Goal: Task Accomplishment & Management: Use online tool/utility

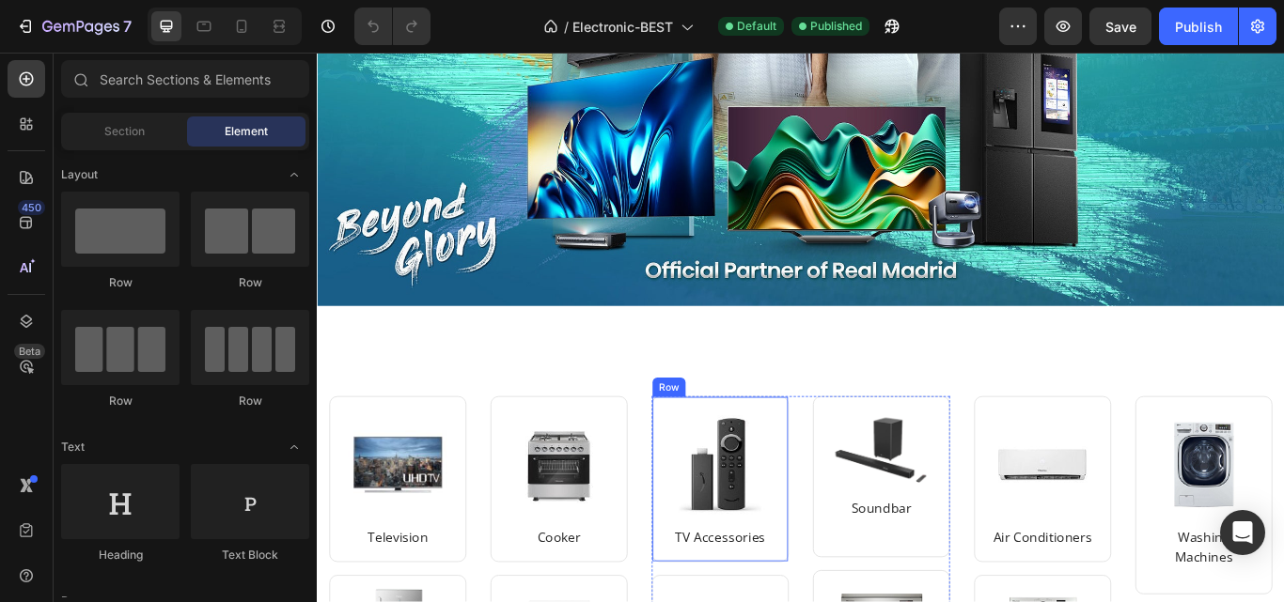
scroll to position [376, 0]
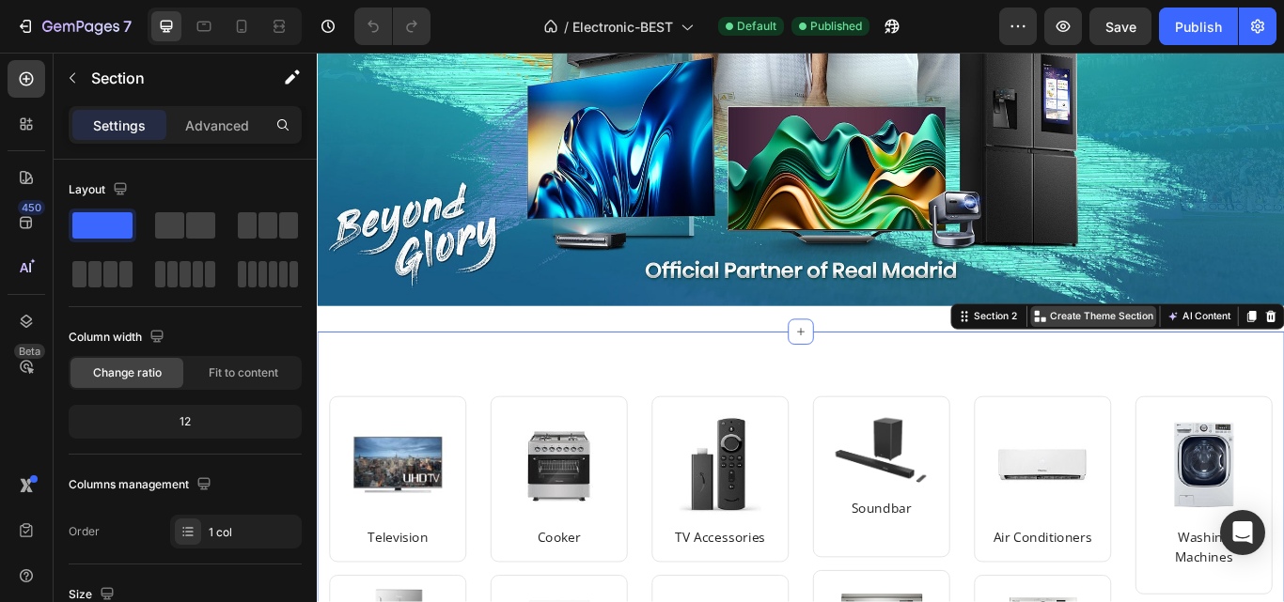
click at [1238, 354] on p "Create Theme Section" at bounding box center [1231, 360] width 120 height 17
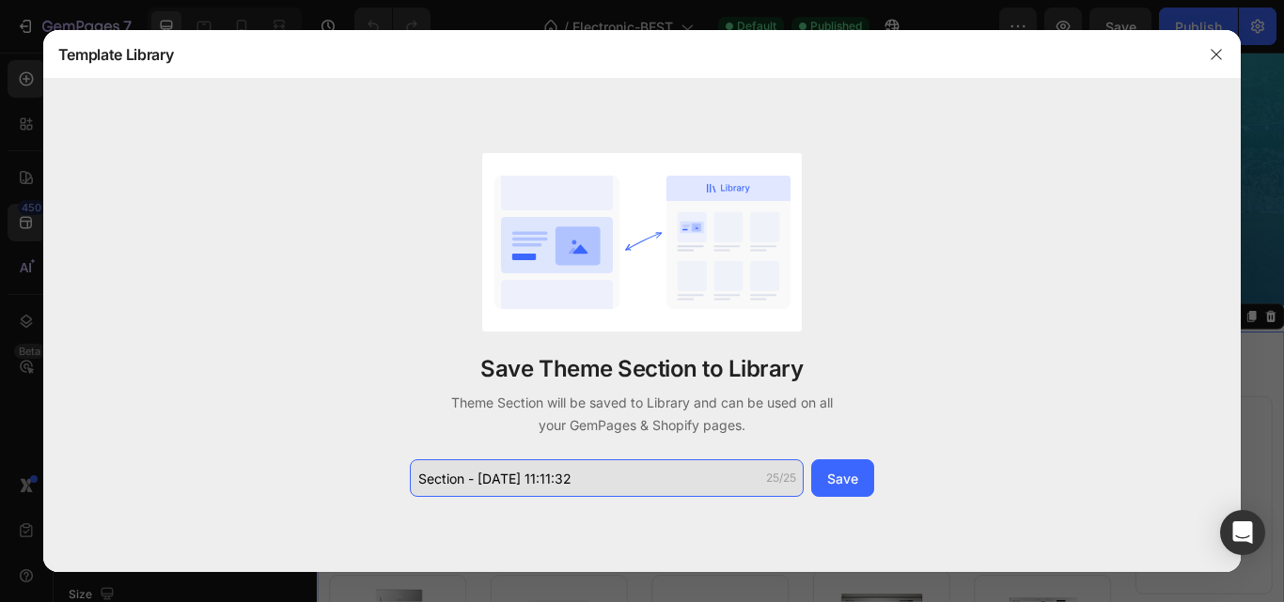
click at [601, 472] on input "Section - Aug 28 11:11:32" at bounding box center [607, 479] width 394 height 38
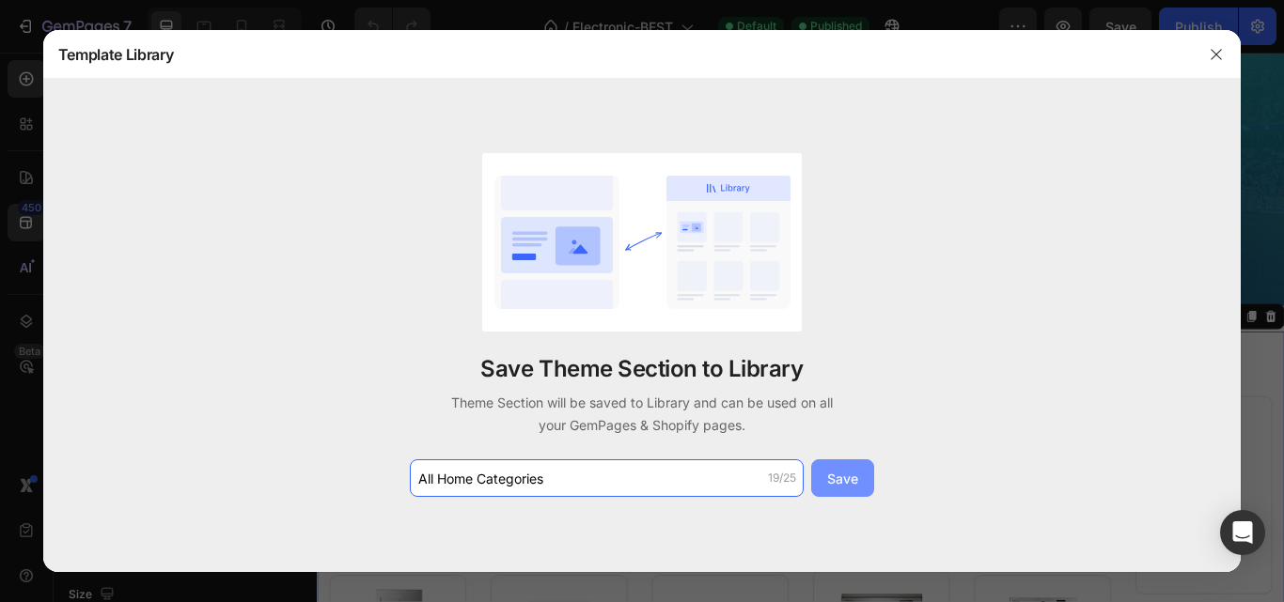
type input "All Home Categories"
click at [822, 472] on button "Save" at bounding box center [842, 479] width 63 height 38
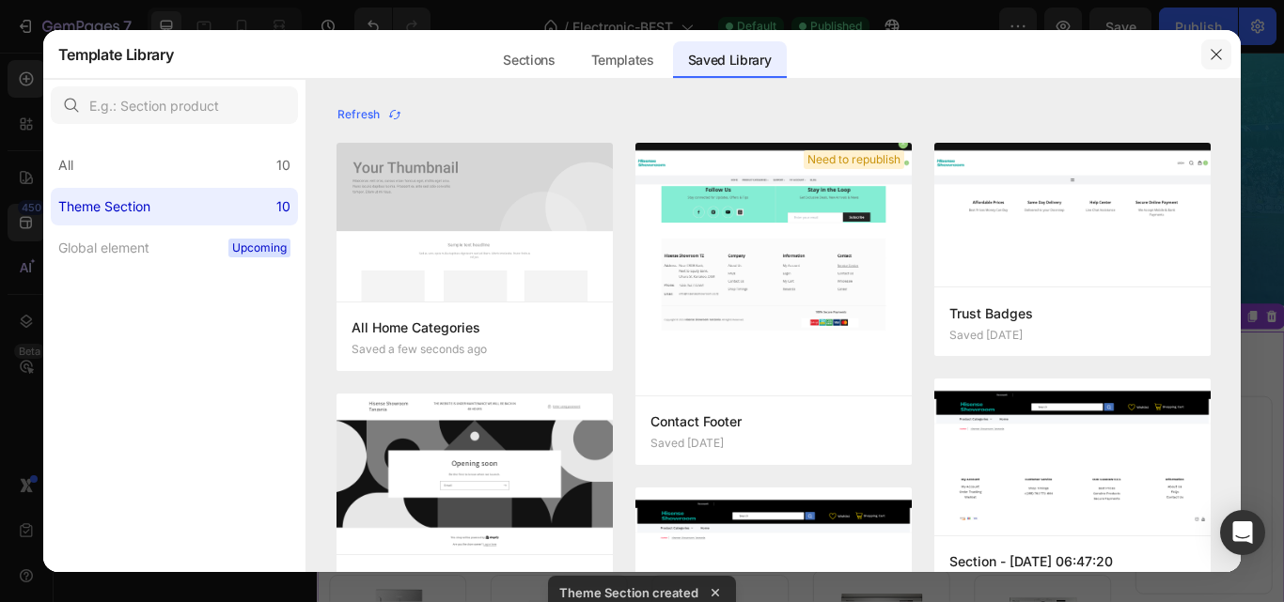
click at [1227, 47] on button "button" at bounding box center [1216, 54] width 30 height 30
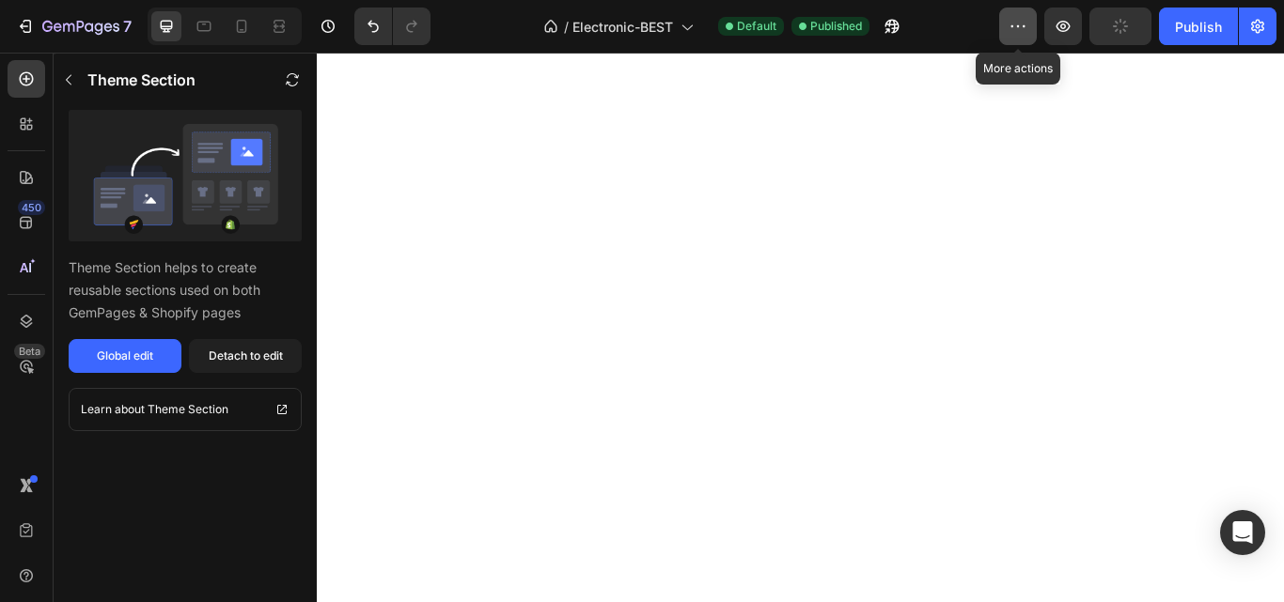
scroll to position [1316, 0]
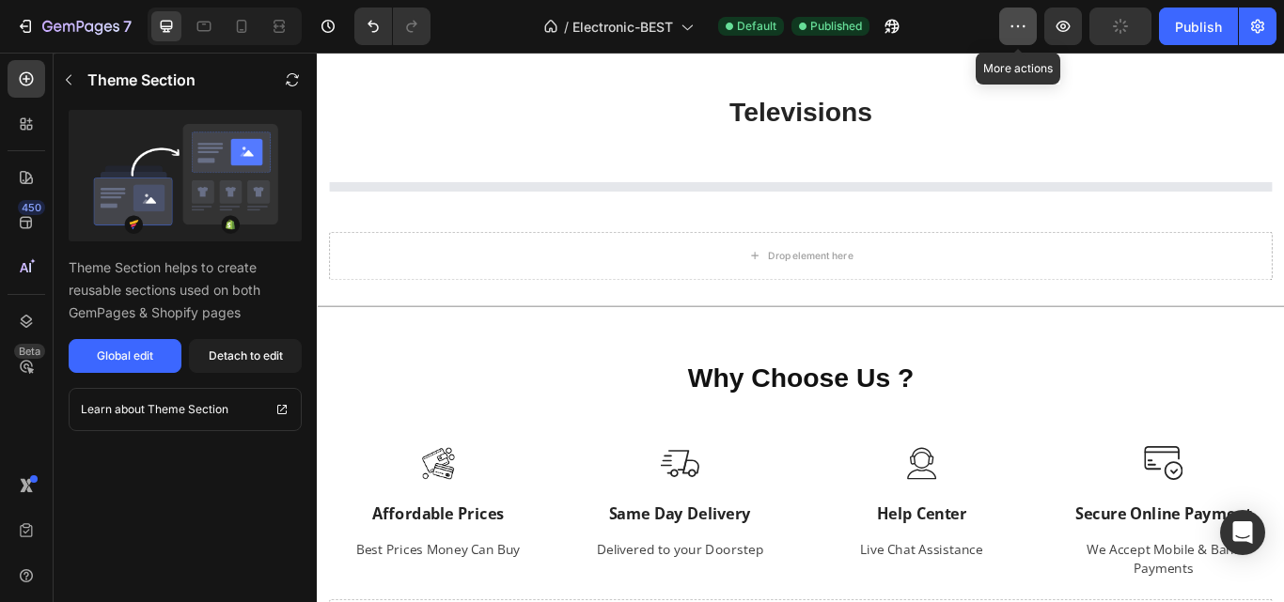
click at [1021, 28] on icon "button" at bounding box center [1018, 26] width 19 height 19
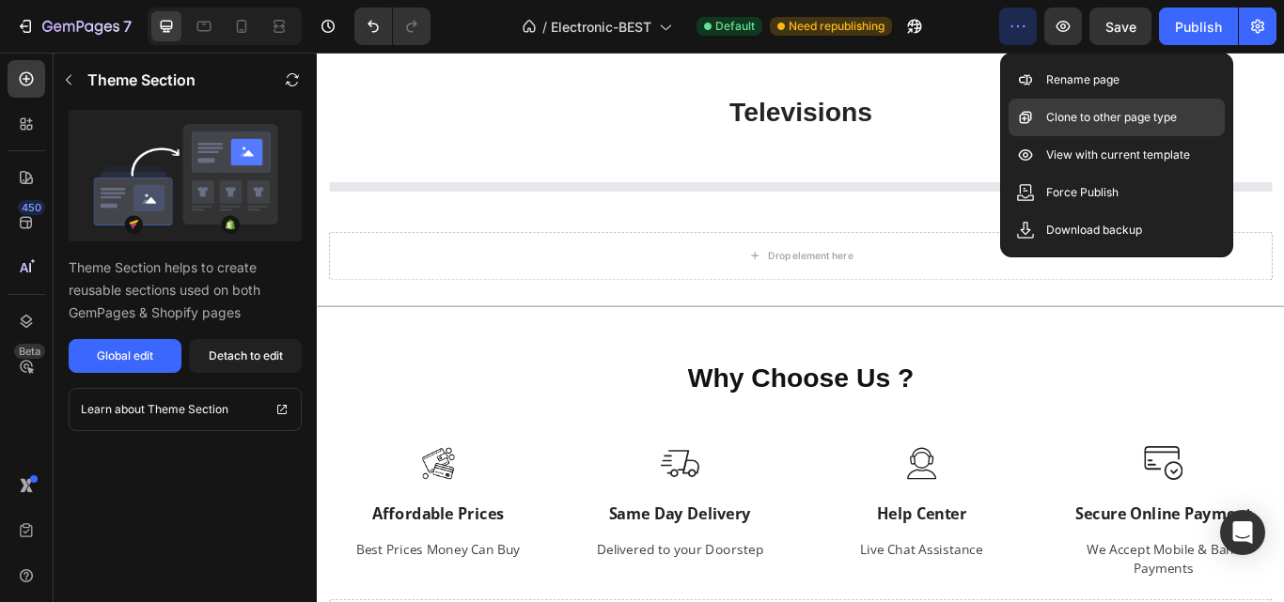
click at [1054, 113] on p "Clone to other page type" at bounding box center [1111, 117] width 131 height 19
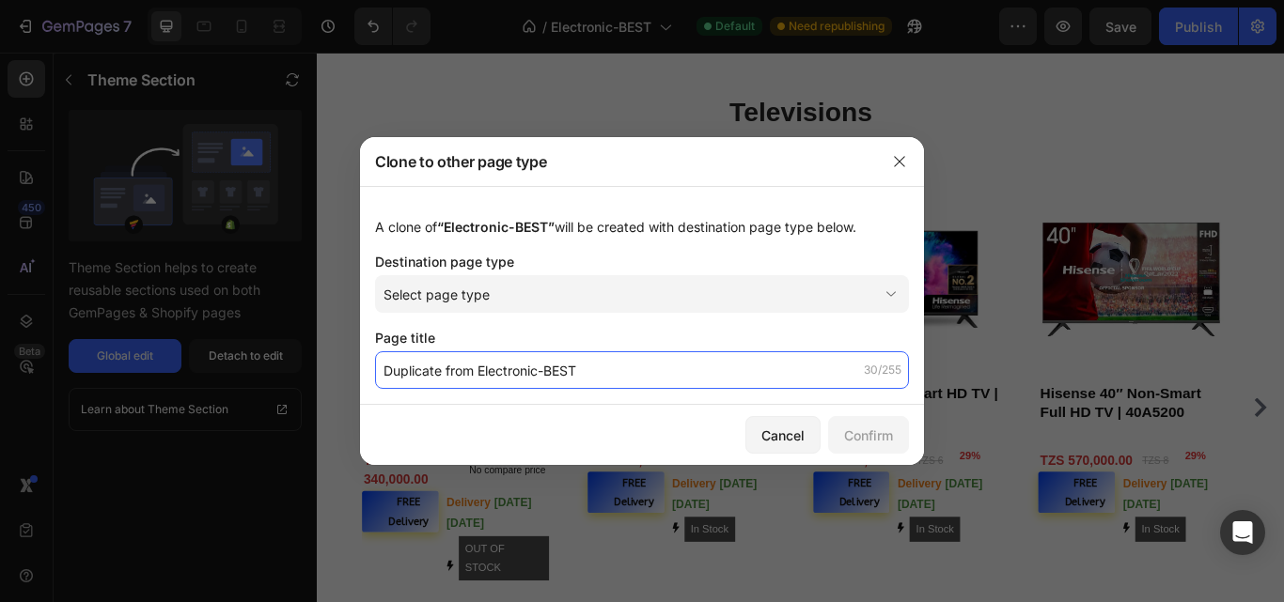
click at [548, 369] on input "Duplicate from Electronic-BEST" at bounding box center [642, 371] width 534 height 38
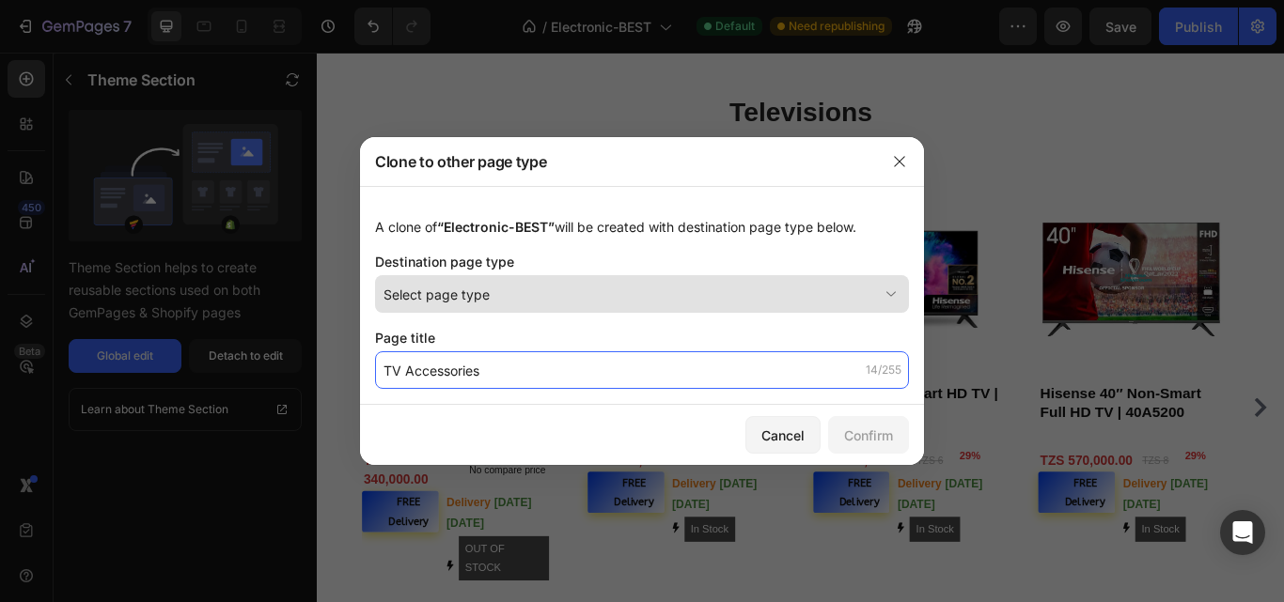
type input "TV Accessories"
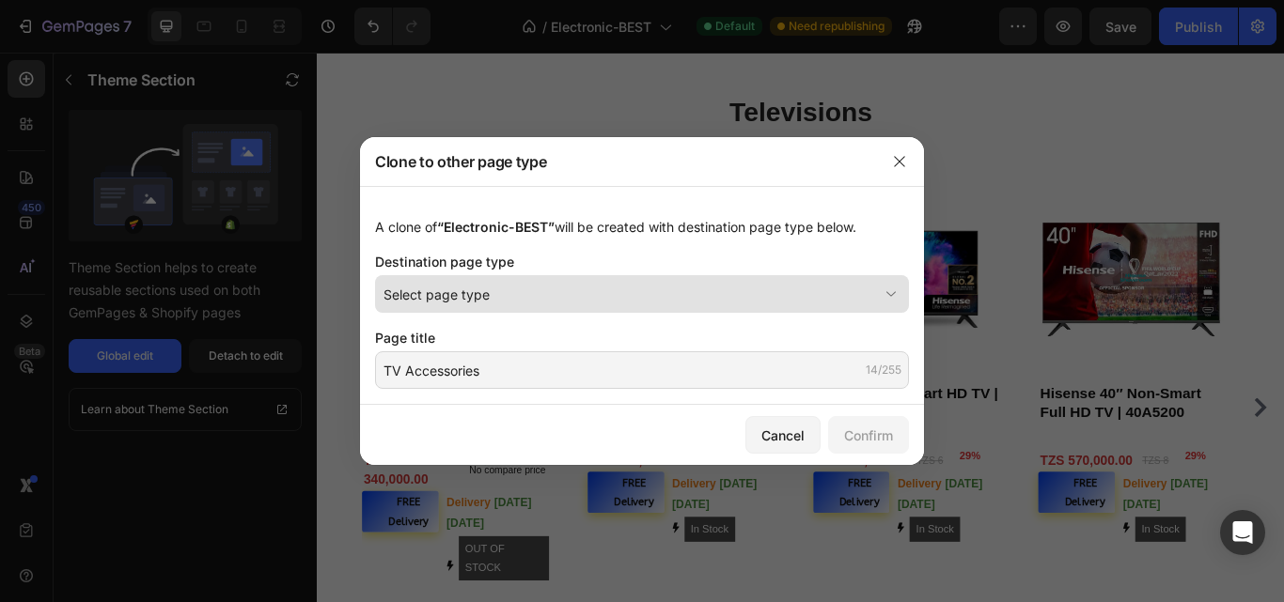
click at [802, 309] on button "Select page type" at bounding box center [642, 294] width 534 height 38
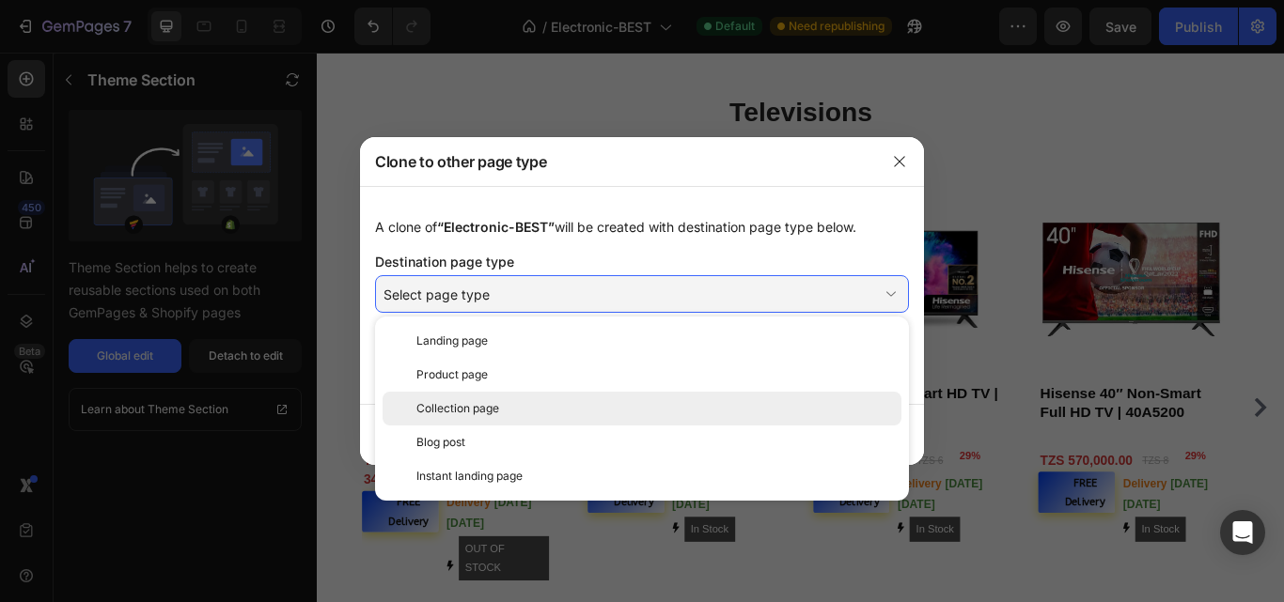
click at [780, 404] on div "Collection page" at bounding box center [654, 408] width 477 height 17
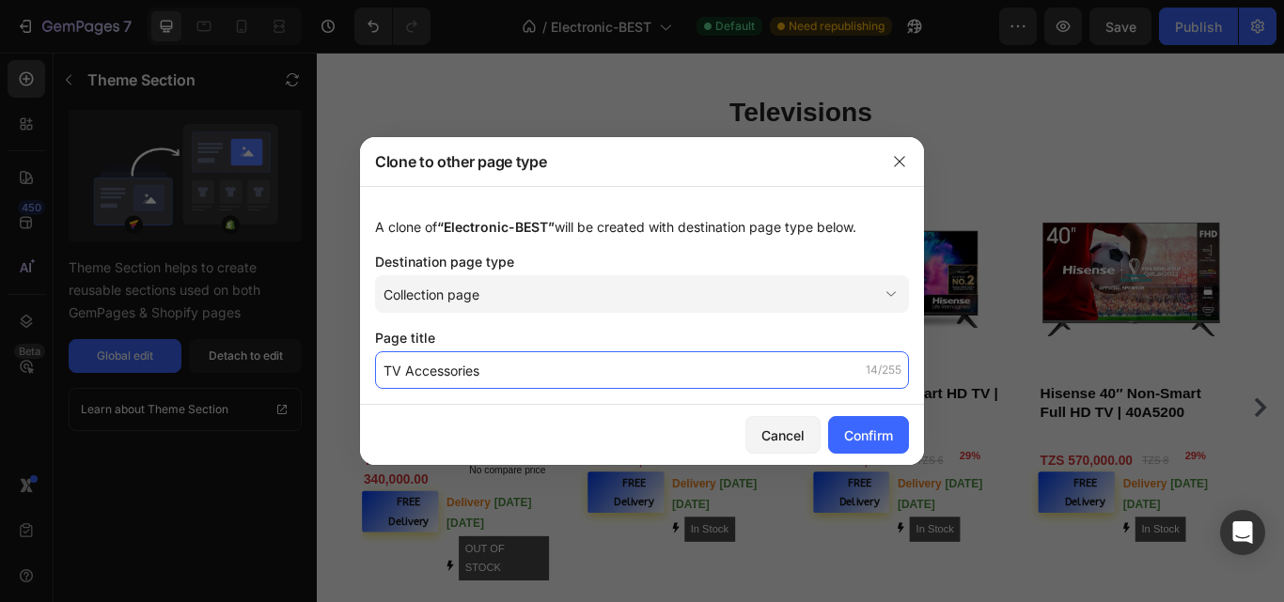
click at [763, 378] on input "TV Accessories" at bounding box center [642, 371] width 534 height 38
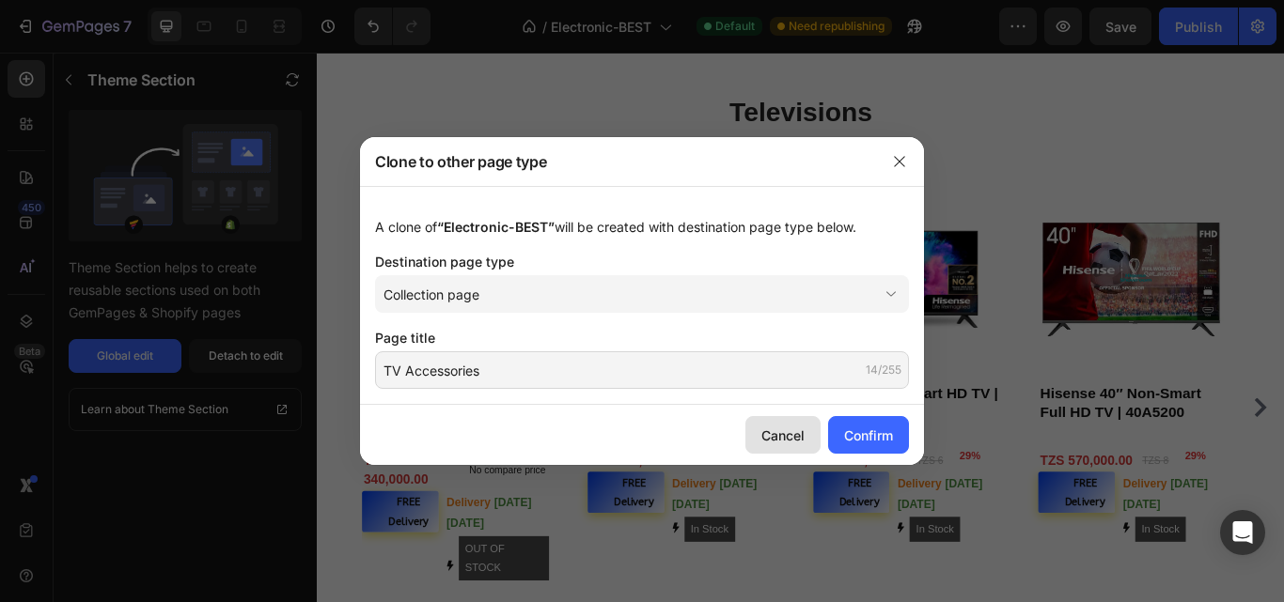
click at [769, 438] on div "Cancel" at bounding box center [782, 436] width 43 height 20
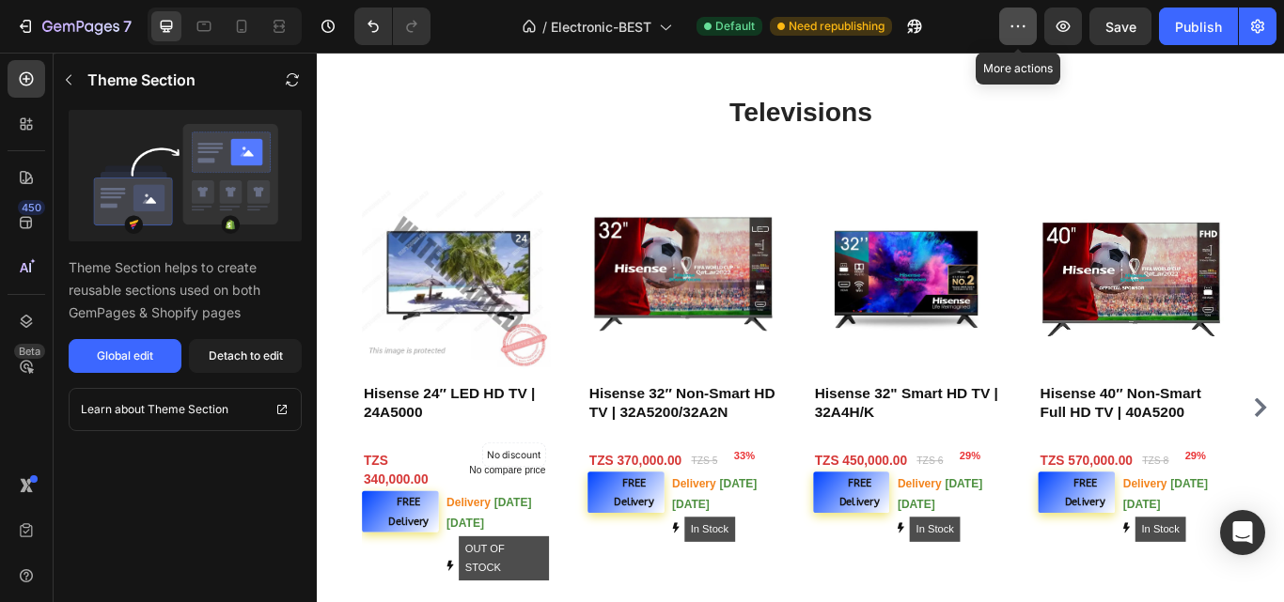
click at [1024, 25] on icon "button" at bounding box center [1018, 26] width 19 height 19
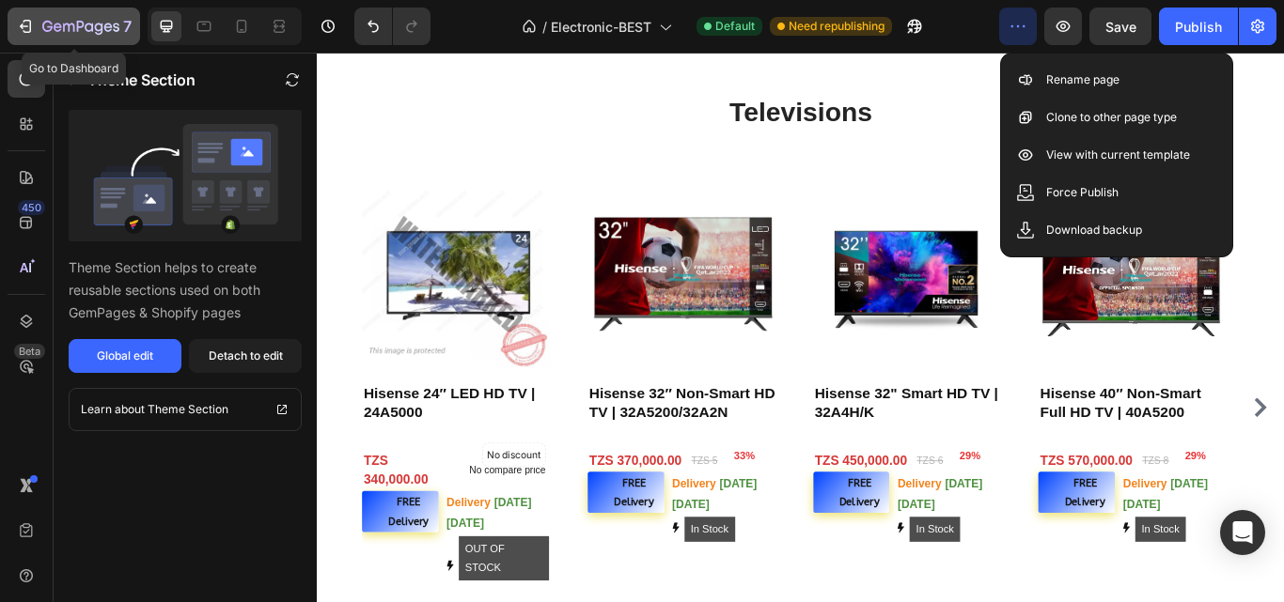
click at [109, 11] on button "7" at bounding box center [74, 27] width 133 height 38
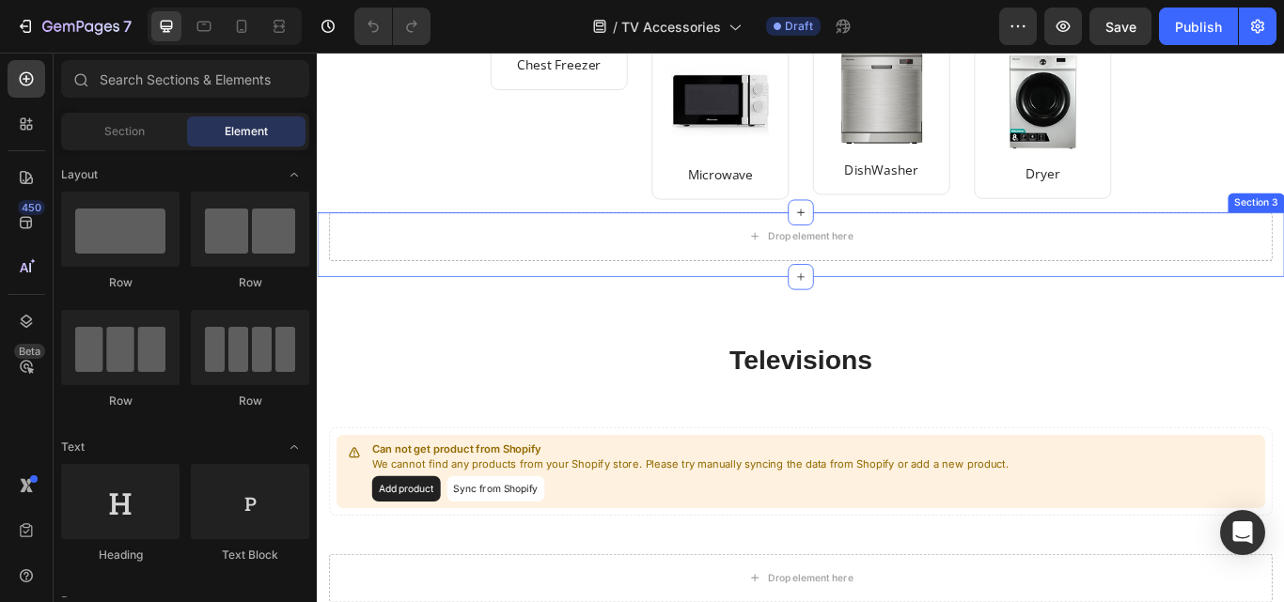
scroll to position [1222, 0]
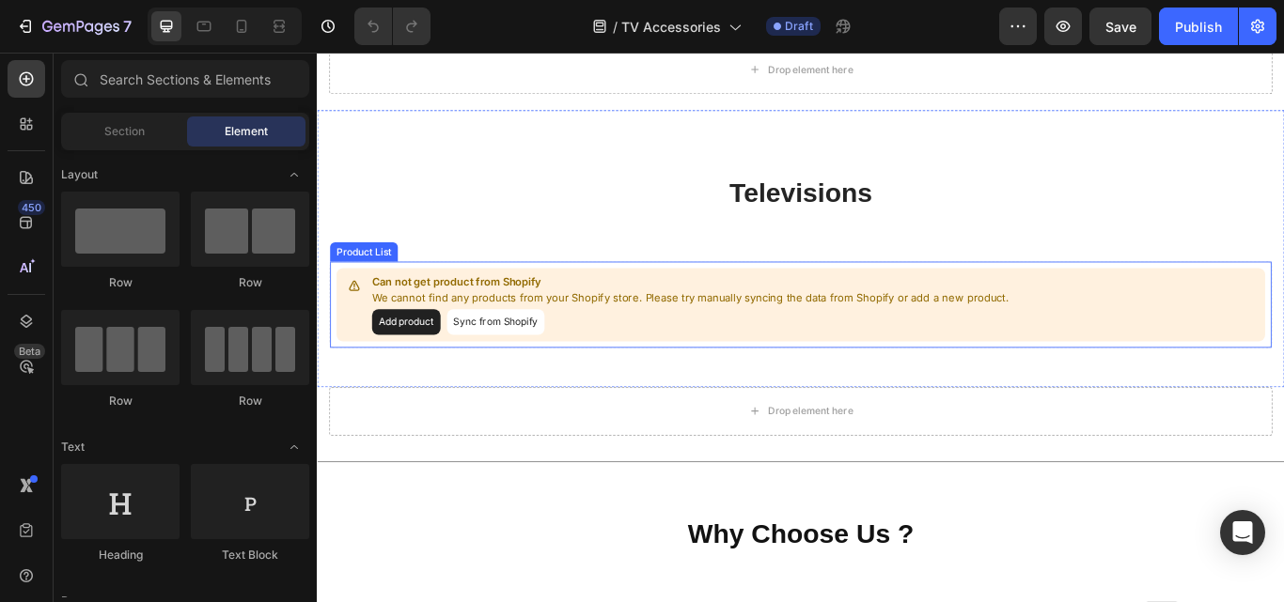
click at [555, 365] on button "Sync from Shopify" at bounding box center [525, 367] width 114 height 30
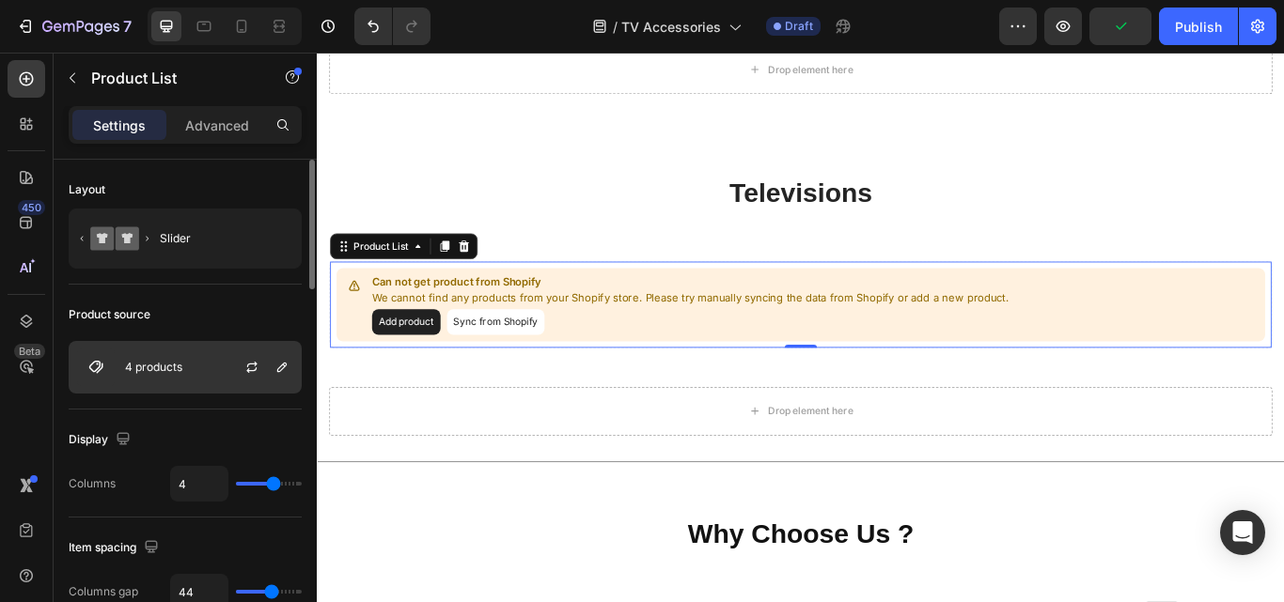
click at [200, 369] on div "4 products" at bounding box center [185, 367] width 233 height 53
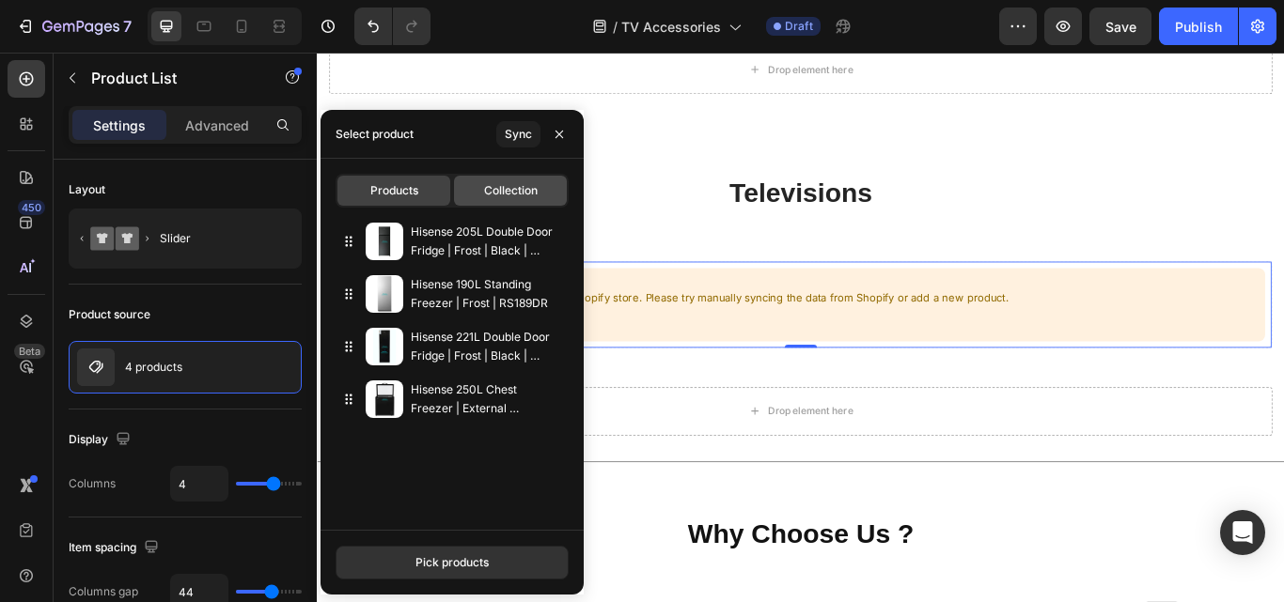
click at [490, 183] on span "Collection" at bounding box center [511, 190] width 54 height 17
type input "100"
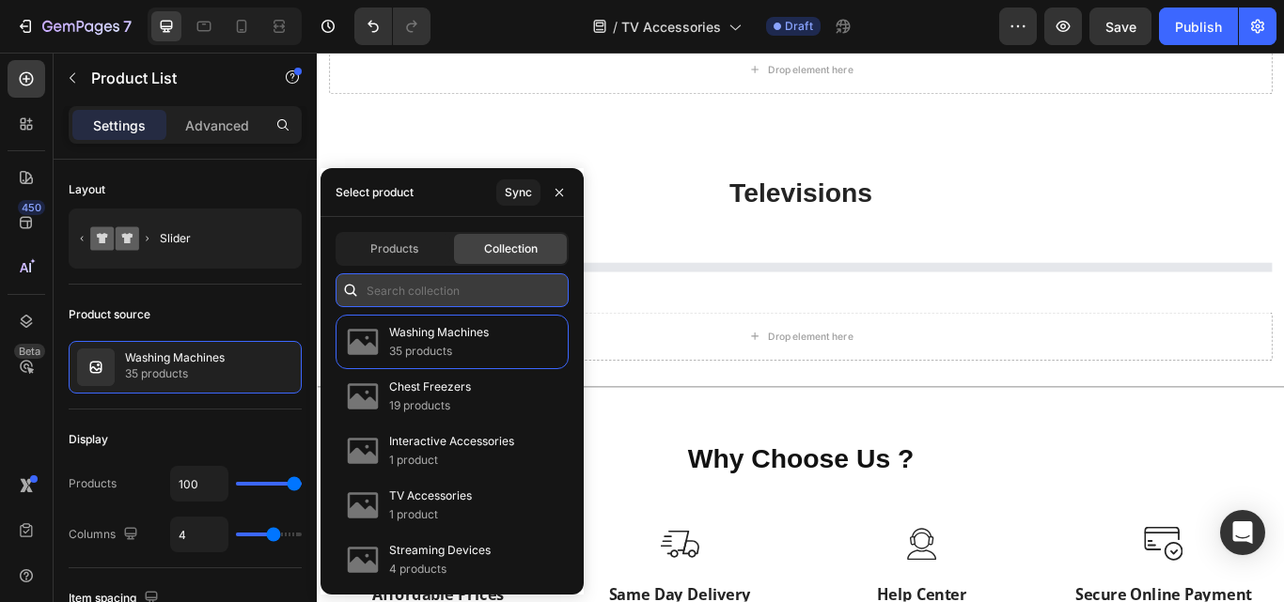
click at [435, 297] on input "text" at bounding box center [452, 291] width 233 height 34
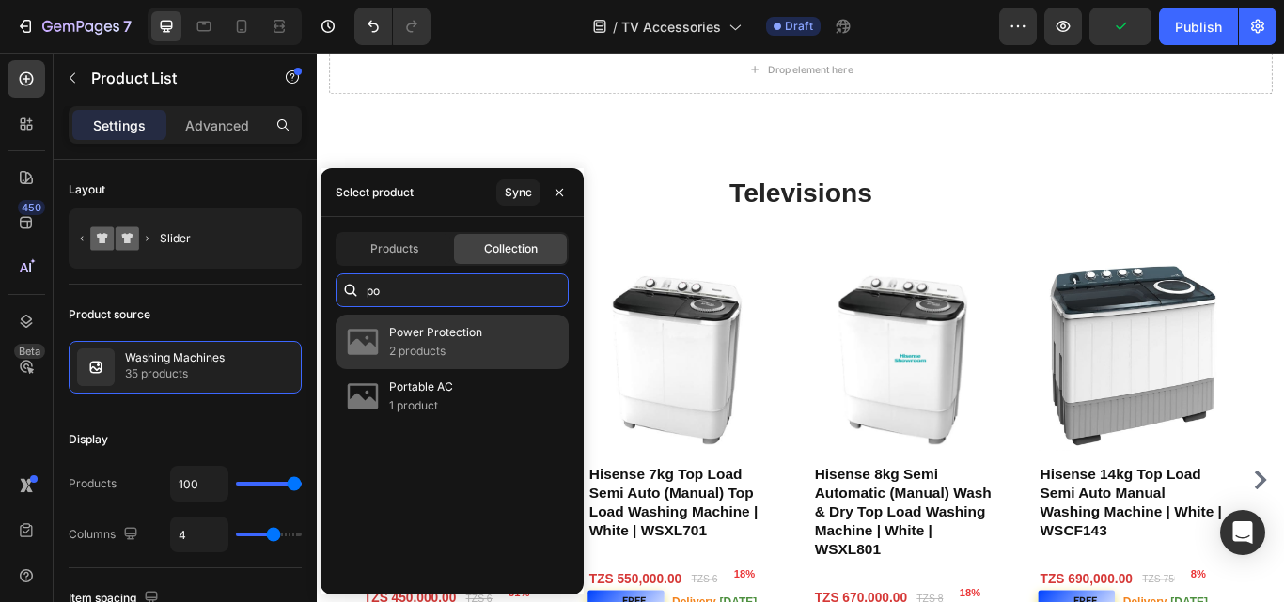
type input "po"
click at [447, 334] on p "Power Protection" at bounding box center [435, 332] width 93 height 19
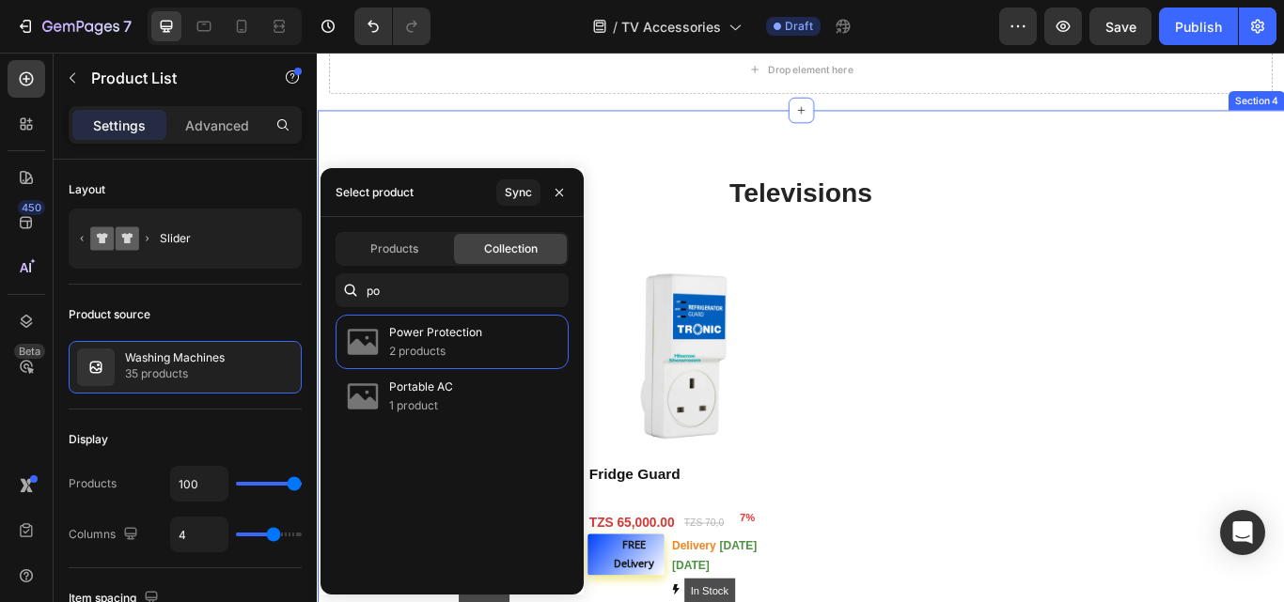
click at [991, 187] on div "Televisions Heading Text block Row Product Images TV Guard Product Title 7% (P)…" at bounding box center [881, 431] width 1128 height 622
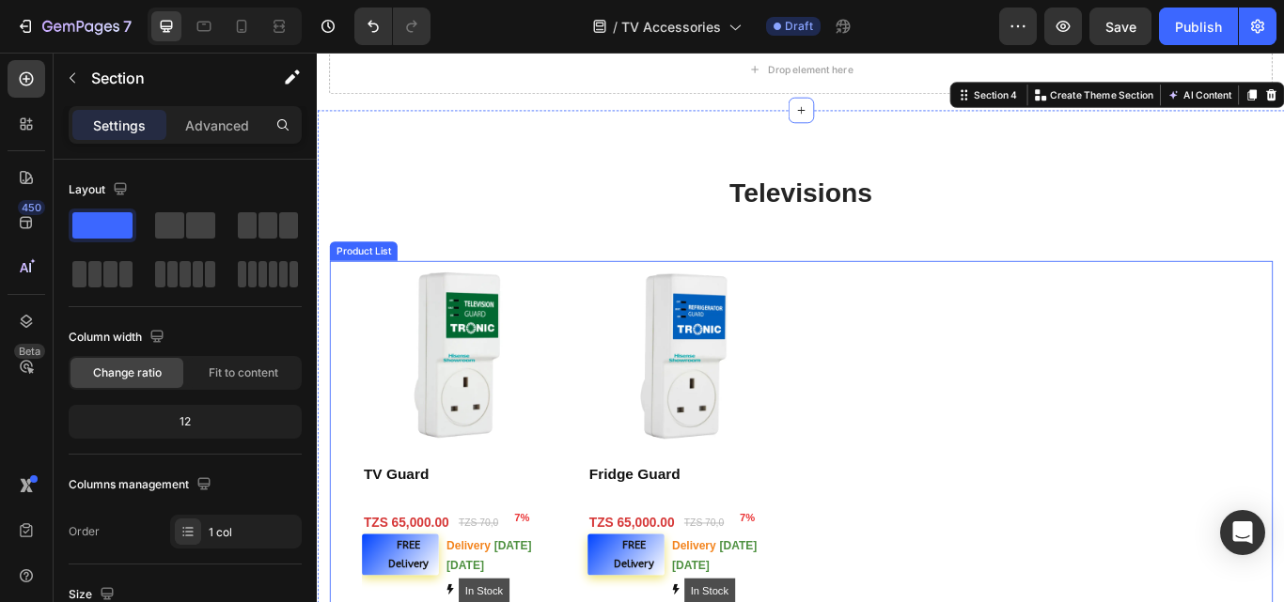
click at [1283, 374] on div "Product Images TV Guard Product Title 7% (P) Tag Row Row TZS 65,000.00 (P) Pric…" at bounding box center [880, 496] width 1025 height 401
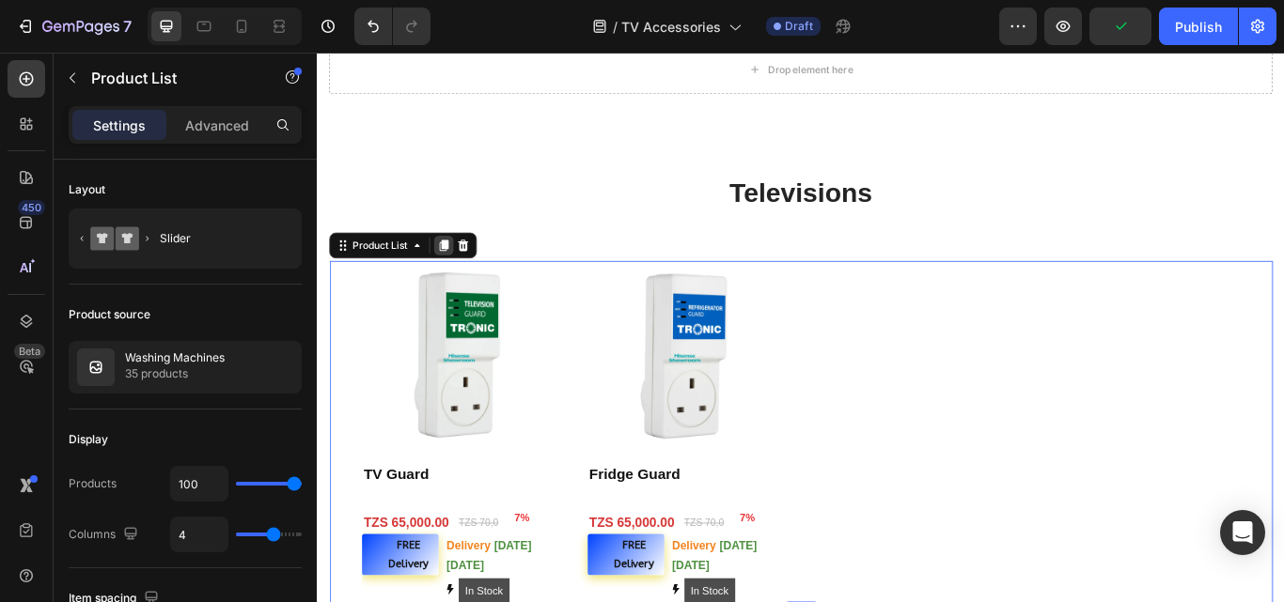
click at [469, 272] on icon at bounding box center [465, 278] width 10 height 13
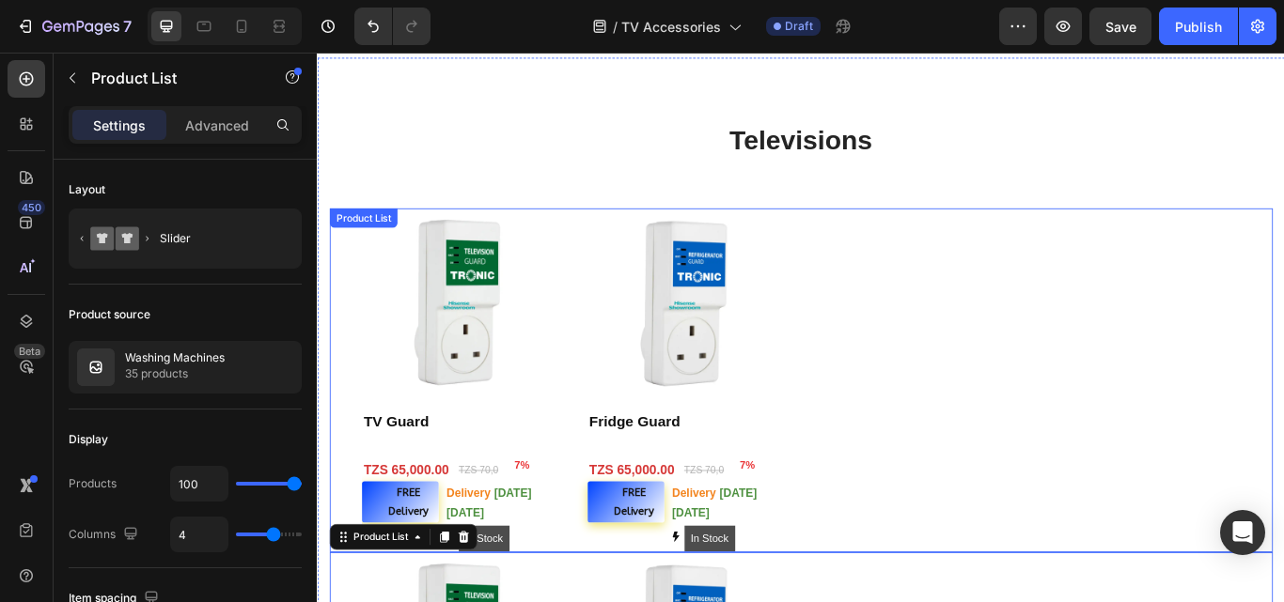
scroll to position [1237, 0]
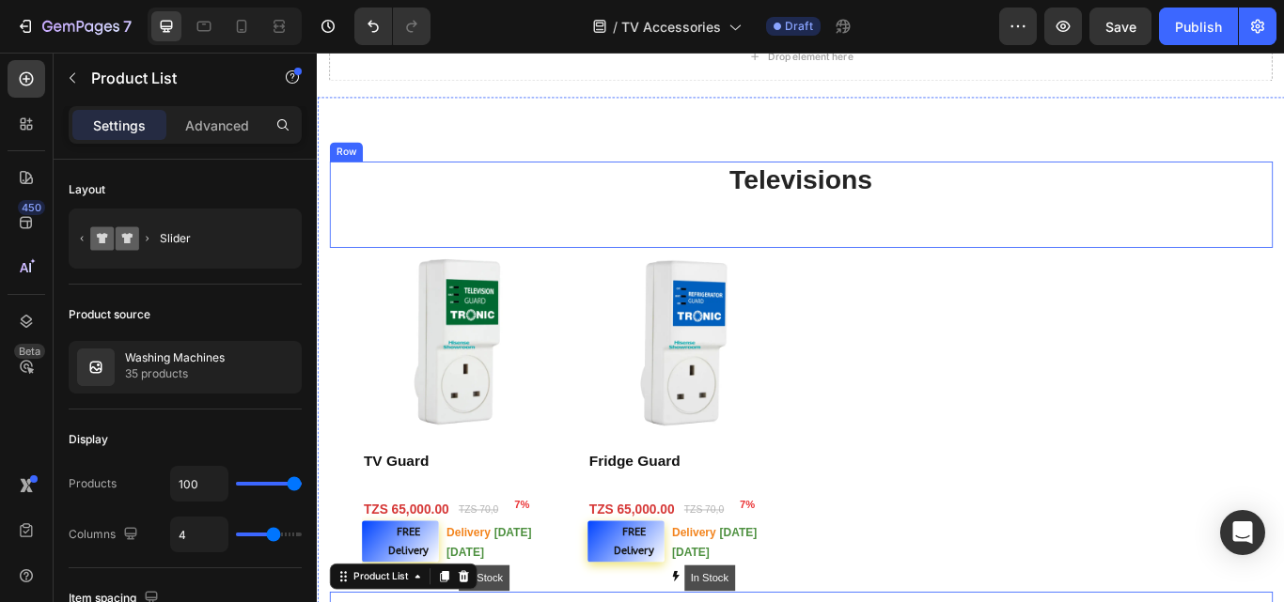
click at [1062, 227] on div "Televisions Heading Text block" at bounding box center [881, 230] width 1100 height 101
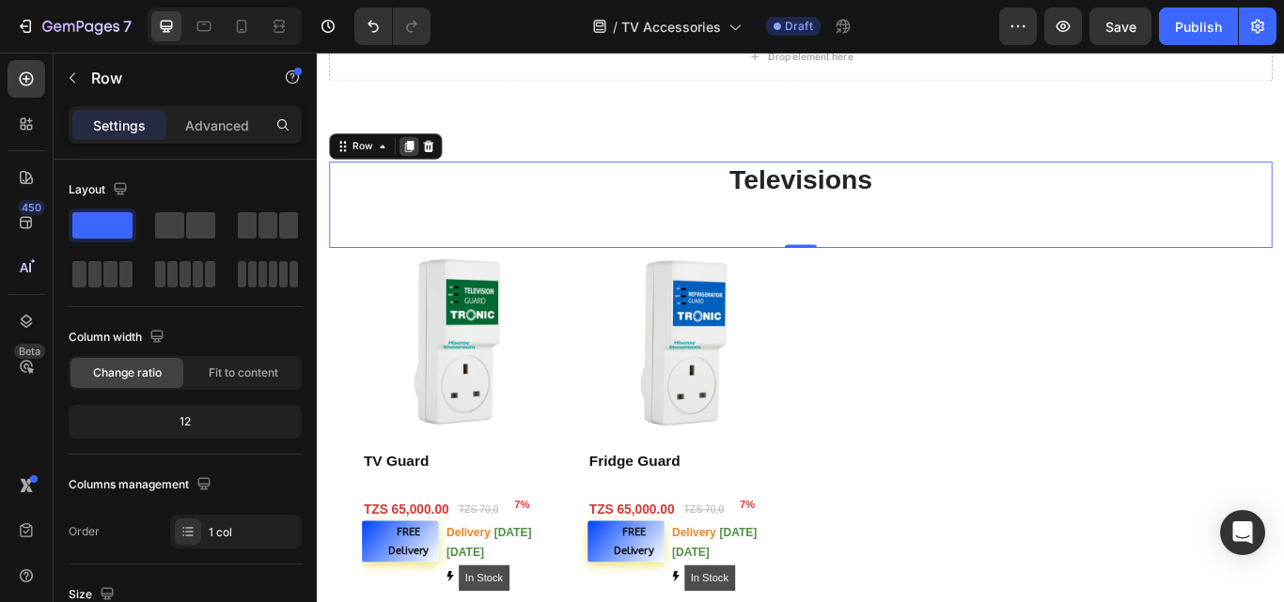
click at [419, 163] on icon at bounding box center [424, 162] width 10 height 13
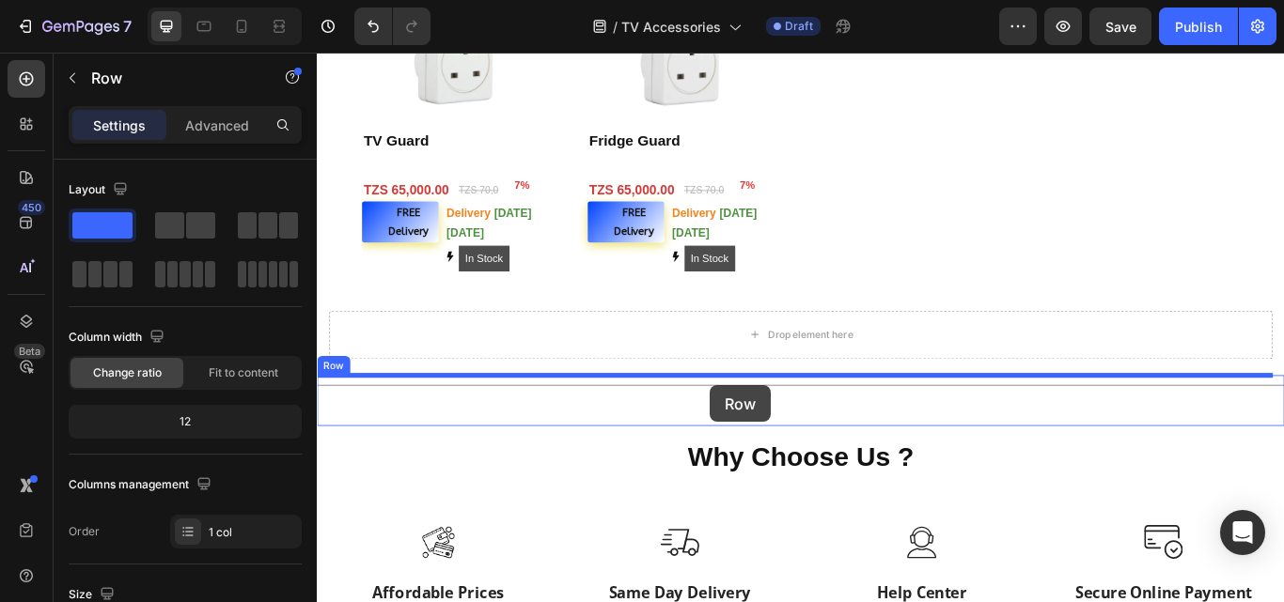
scroll to position [2126, 0]
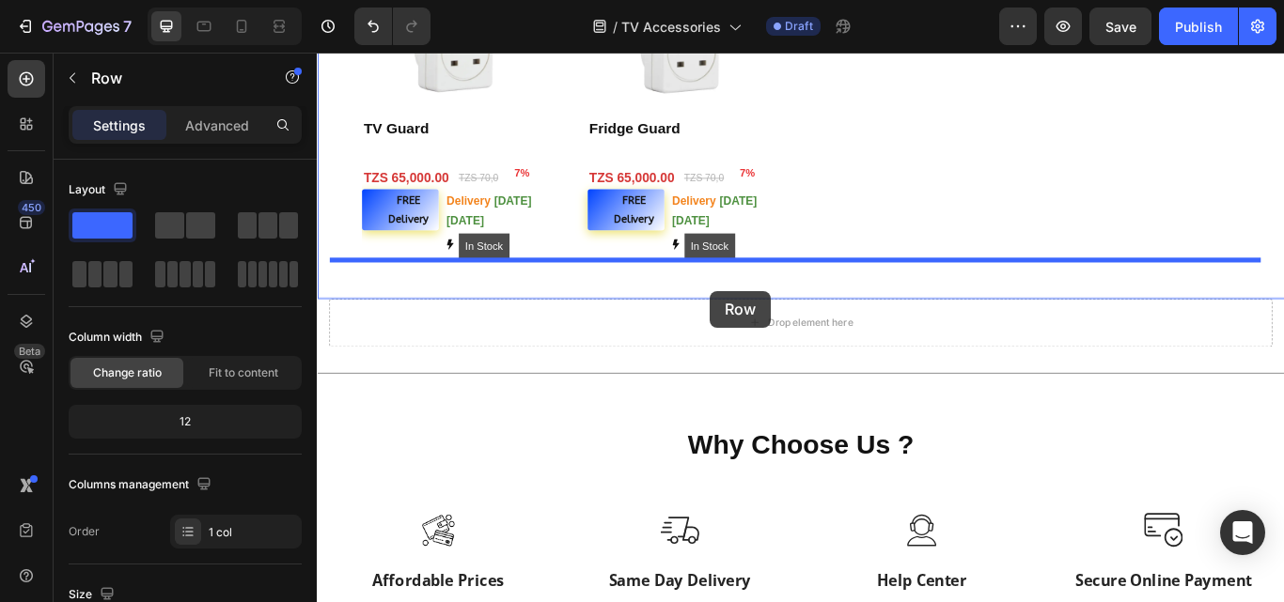
drag, startPoint x: 383, startPoint y: 258, endPoint x: 774, endPoint y: 331, distance: 397.6
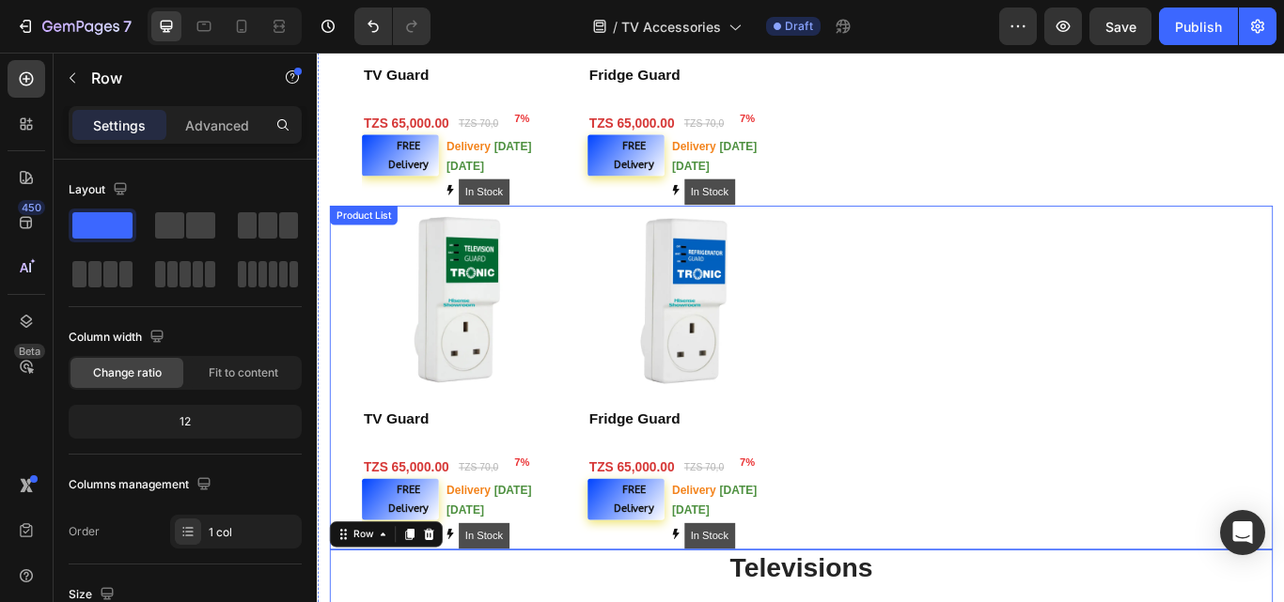
scroll to position [1650, 0]
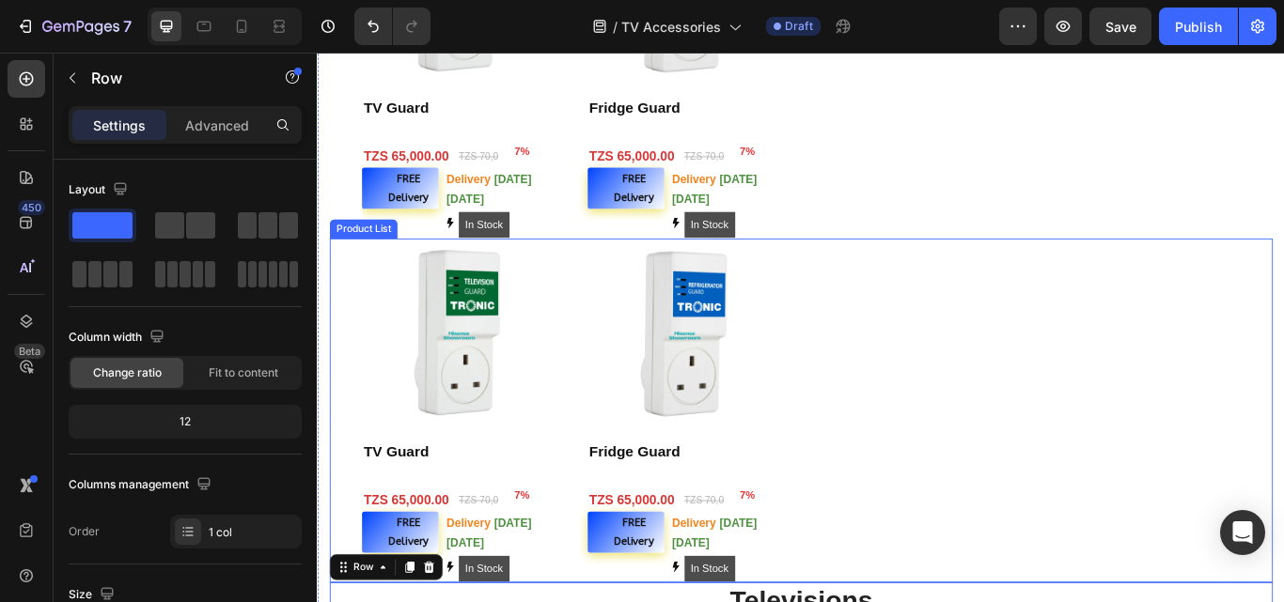
click at [932, 344] on div "Product Images TV Guard Product Title 7% (P) Tag Row Row TZS 65,000.00 (P) Pric…" at bounding box center [880, 470] width 1025 height 401
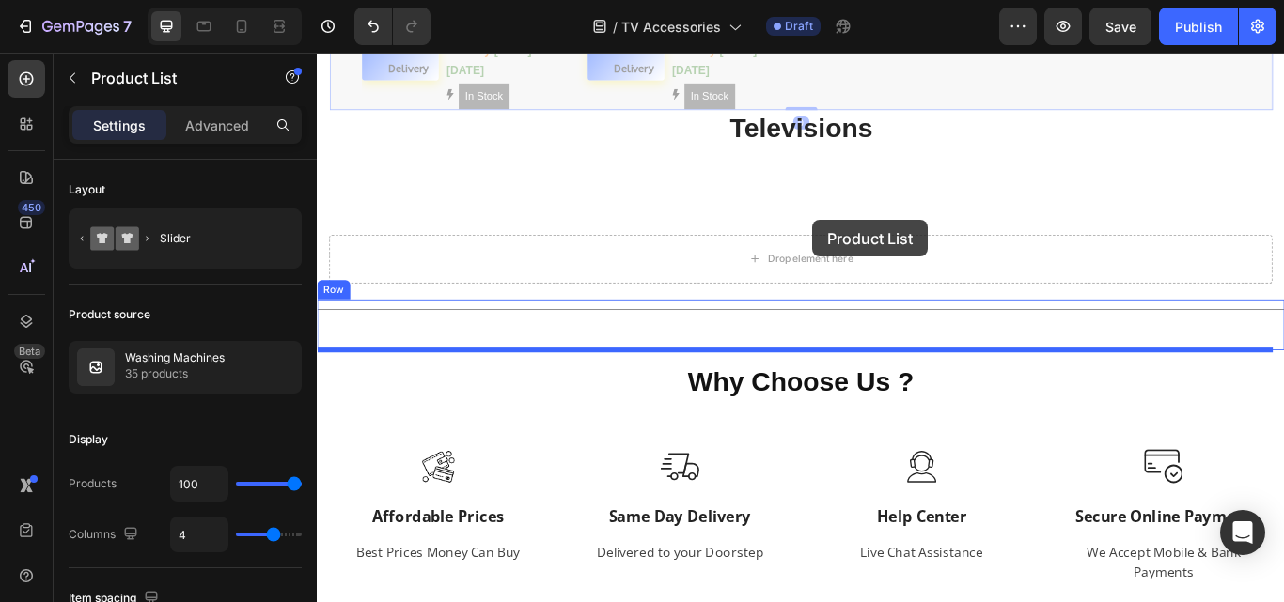
scroll to position [2316, 0]
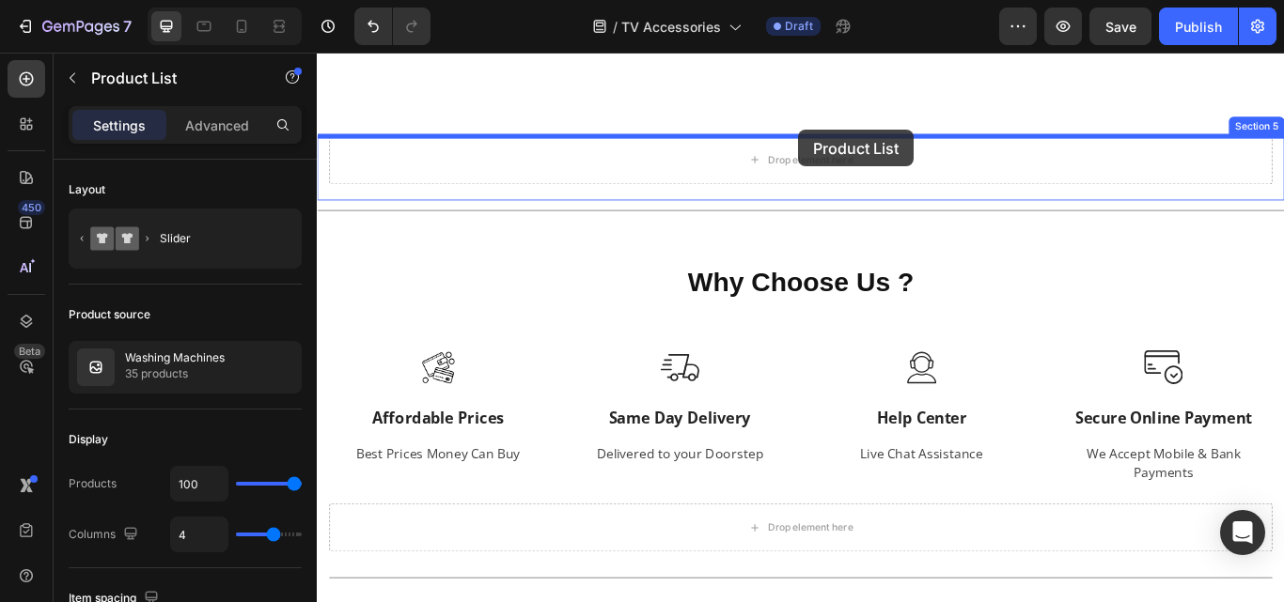
drag, startPoint x: 932, startPoint y: 344, endPoint x: 878, endPoint y: 143, distance: 208.4
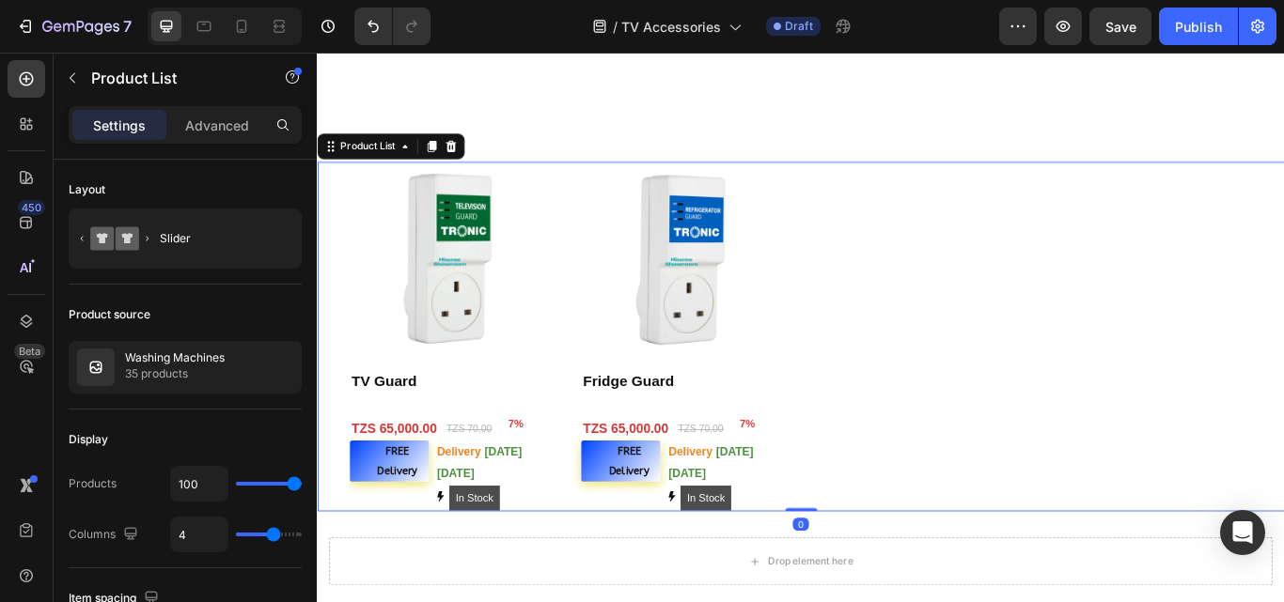
scroll to position [1727, 0]
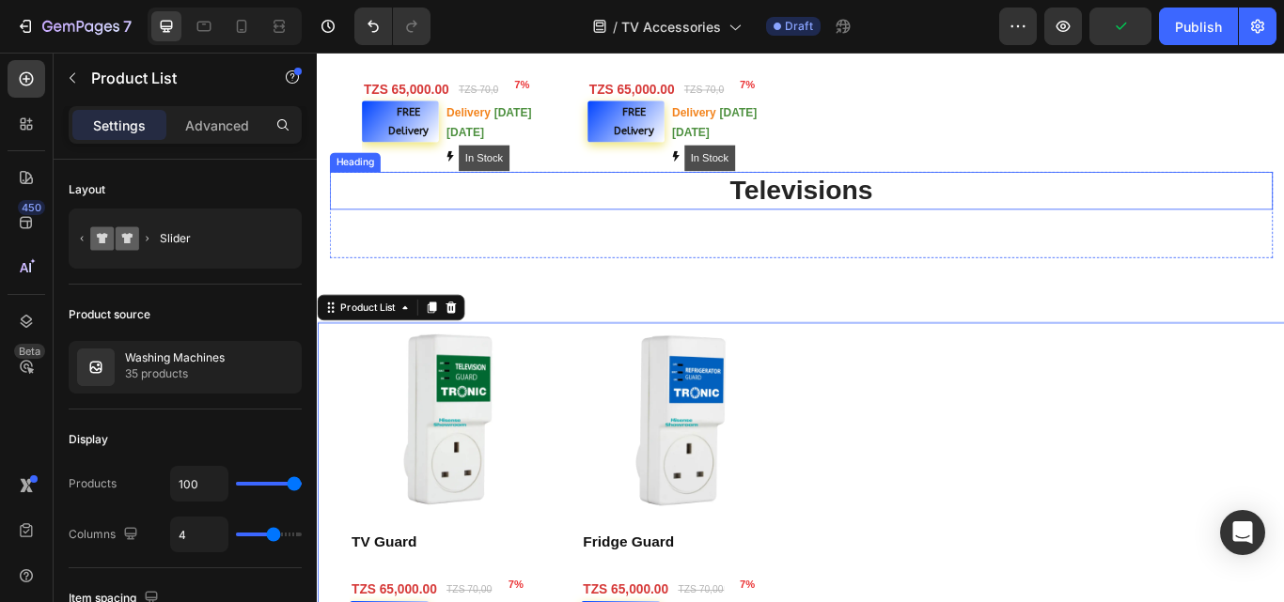
click at [884, 208] on h2 "Televisions" at bounding box center [881, 215] width 1100 height 44
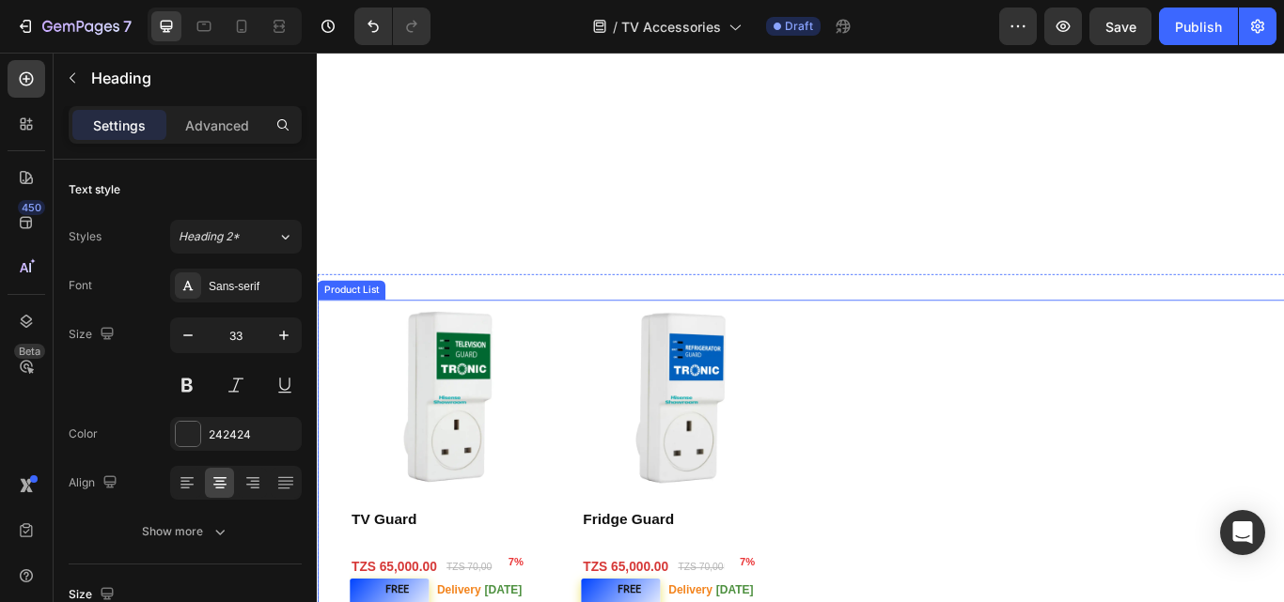
scroll to position [2103, 0]
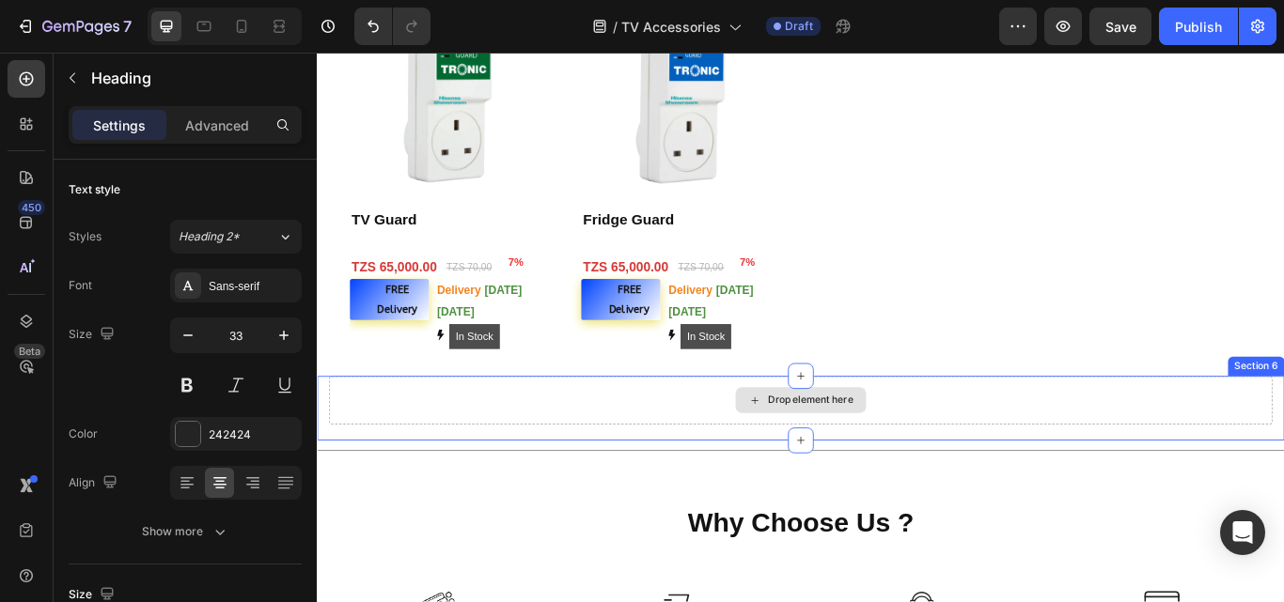
click at [992, 483] on div "Drop element here" at bounding box center [881, 458] width 1100 height 56
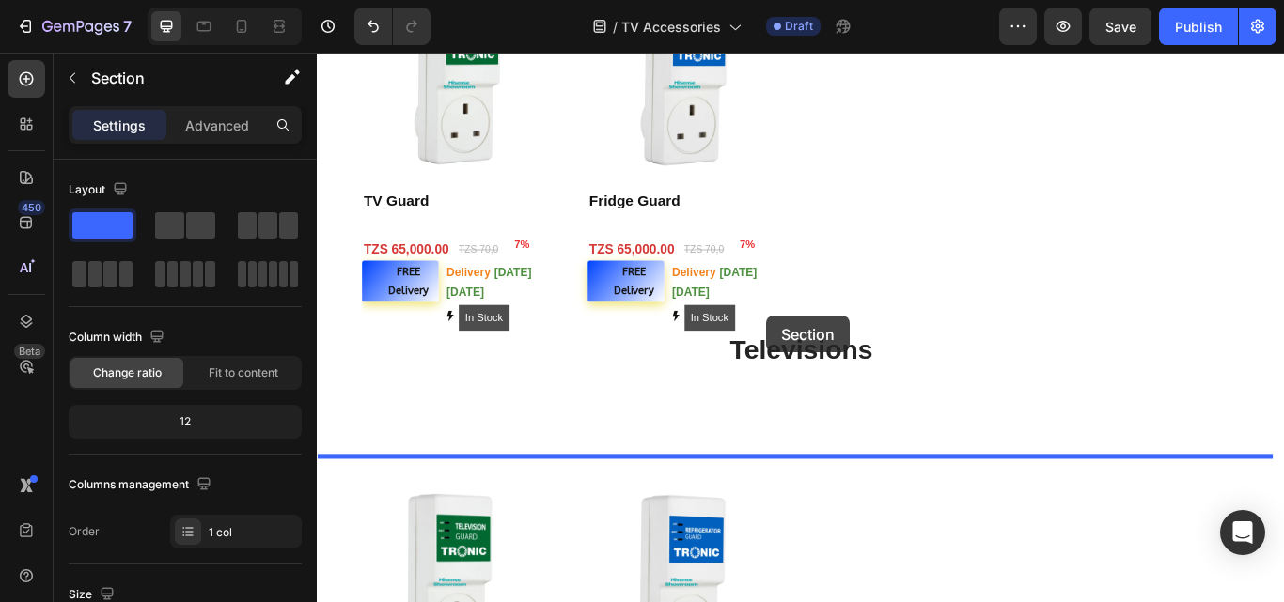
scroll to position [1518, 0]
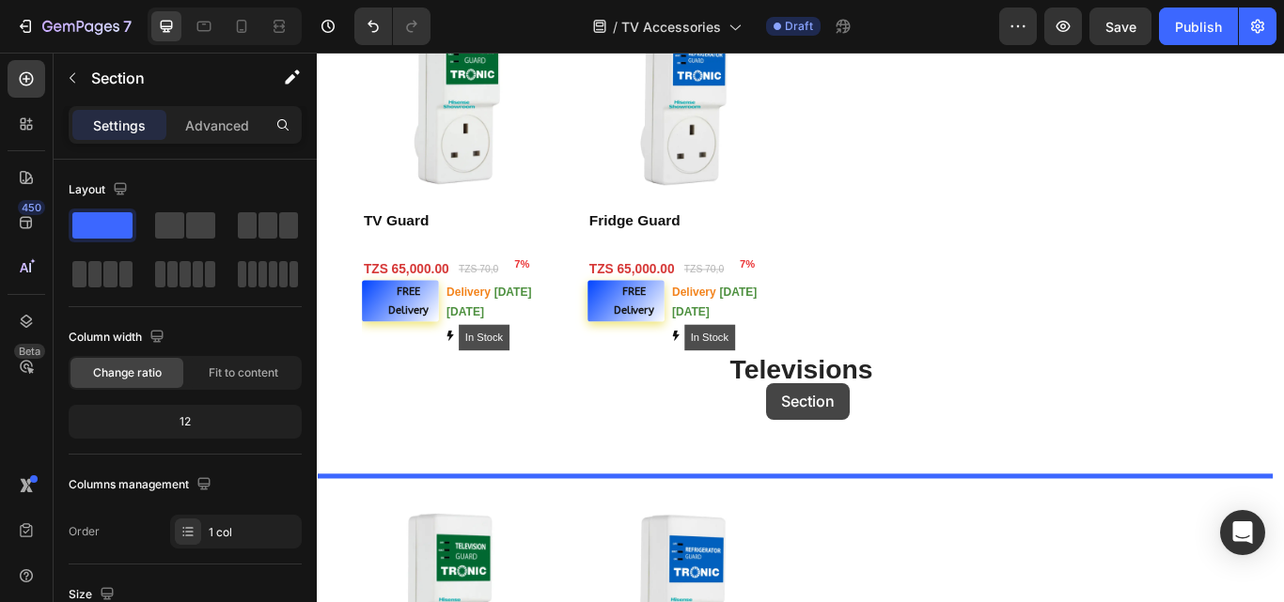
drag, startPoint x: 994, startPoint y: 452, endPoint x: 840, endPoint y: 438, distance: 154.8
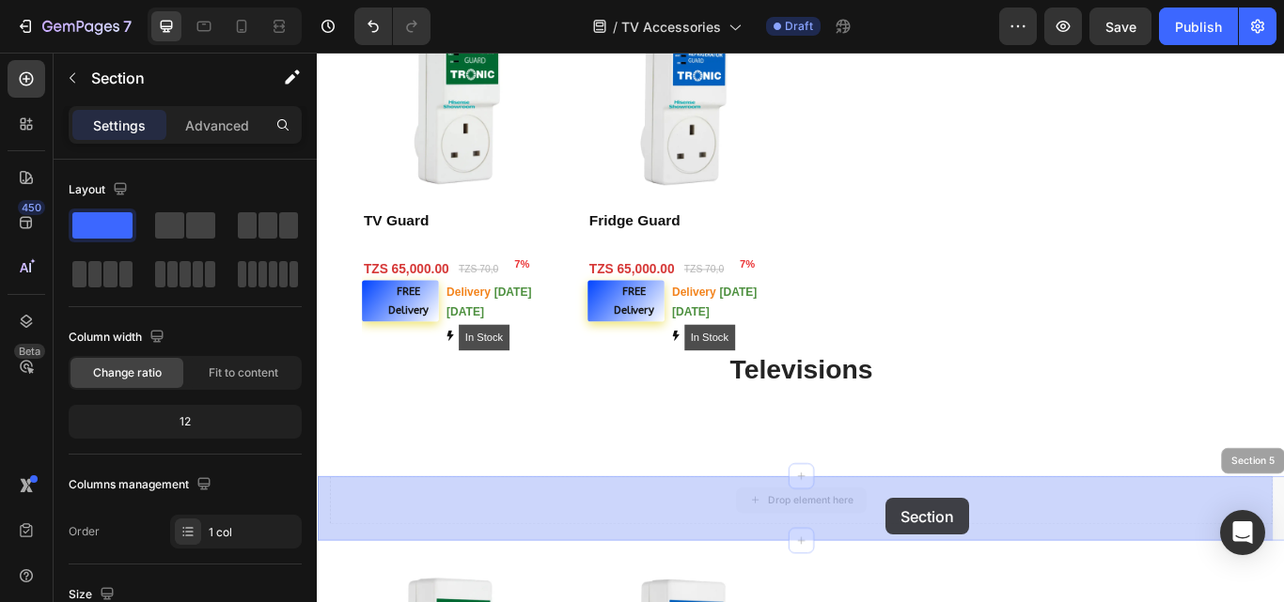
drag, startPoint x: 984, startPoint y: 589, endPoint x: 980, endPoint y: 572, distance: 17.3
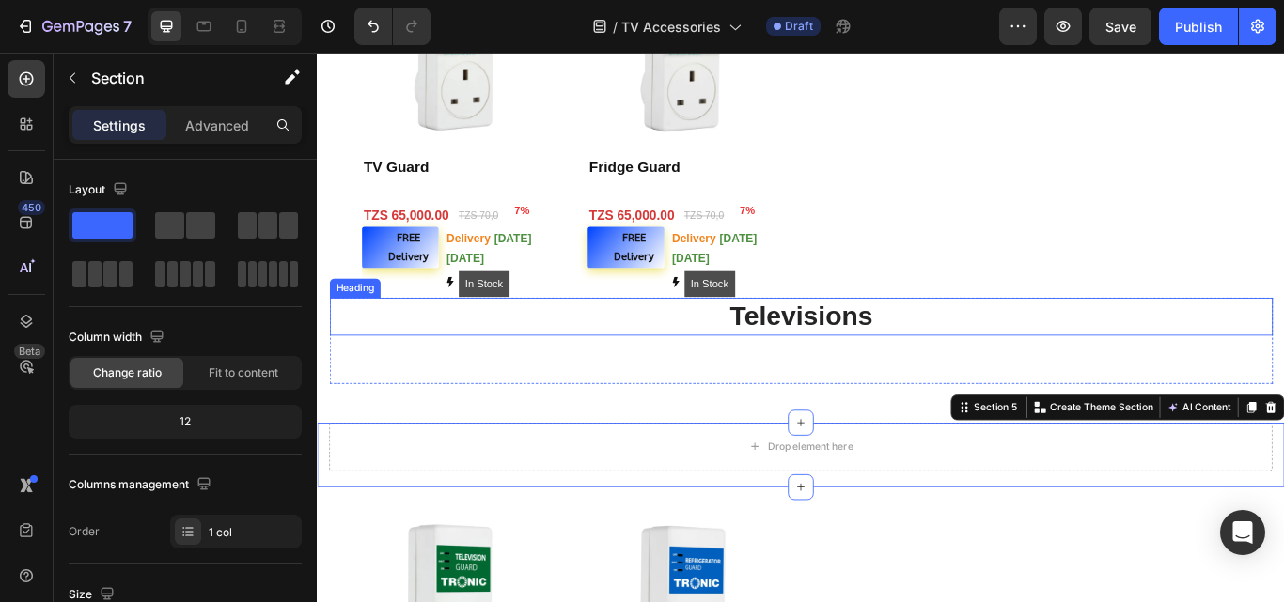
click at [886, 358] on h2 "Televisions" at bounding box center [881, 361] width 1100 height 44
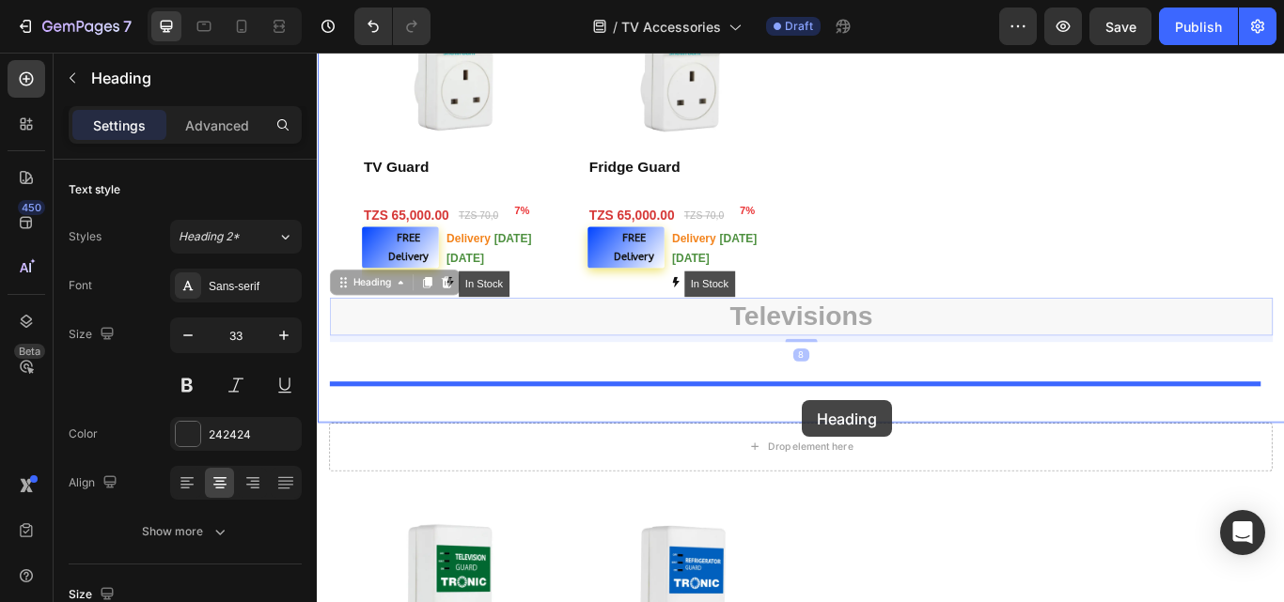
drag, startPoint x: 886, startPoint y: 358, endPoint x: 883, endPoint y: 459, distance: 100.6
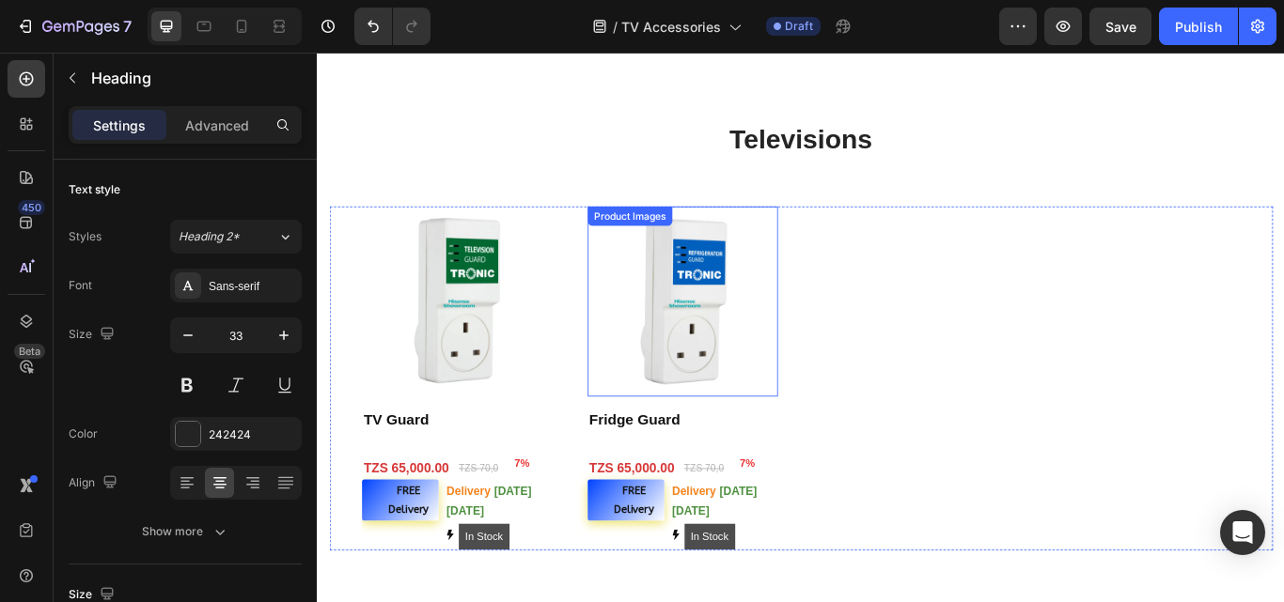
scroll to position [1354, 0]
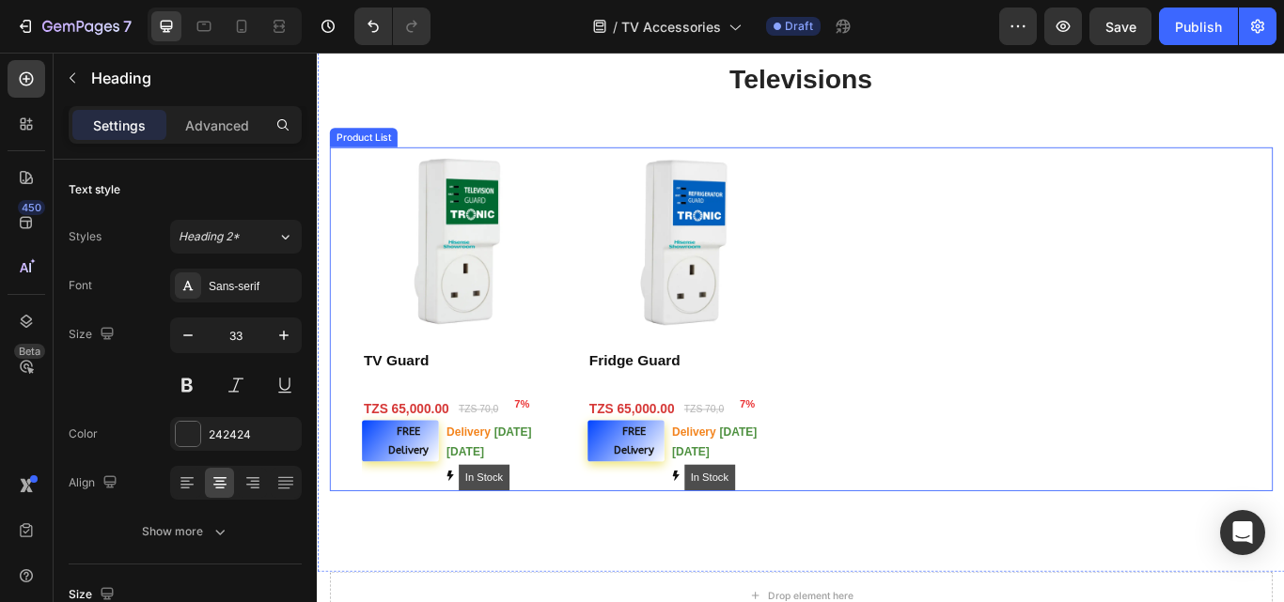
click at [965, 234] on div "Product Images TV Guard Product Title 7% (P) Tag Row Row TZS 65,000.00 (P) Pric…" at bounding box center [880, 364] width 1025 height 401
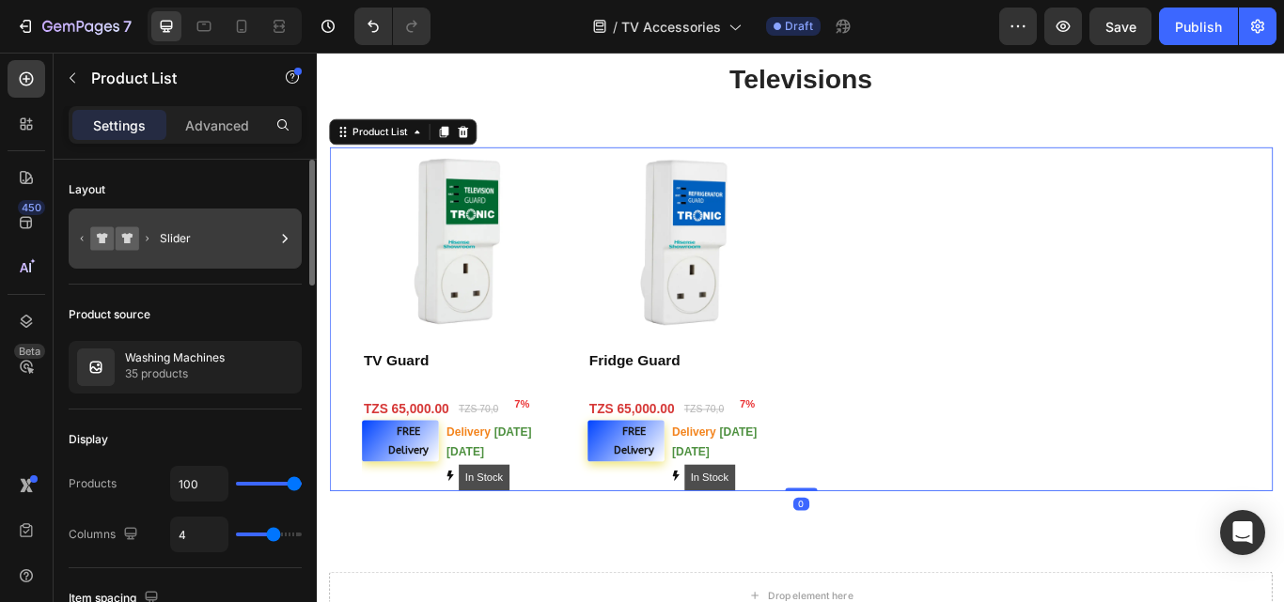
click at [159, 226] on div "Slider" at bounding box center [185, 239] width 233 height 60
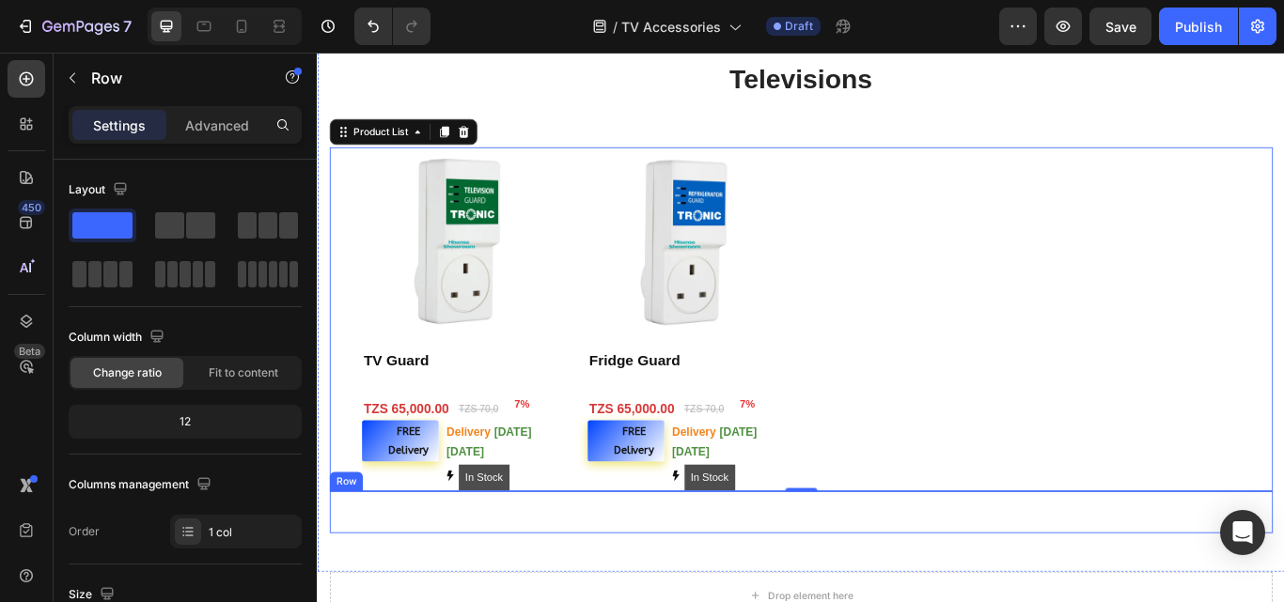
click at [945, 587] on div "Text block" at bounding box center [881, 589] width 1100 height 49
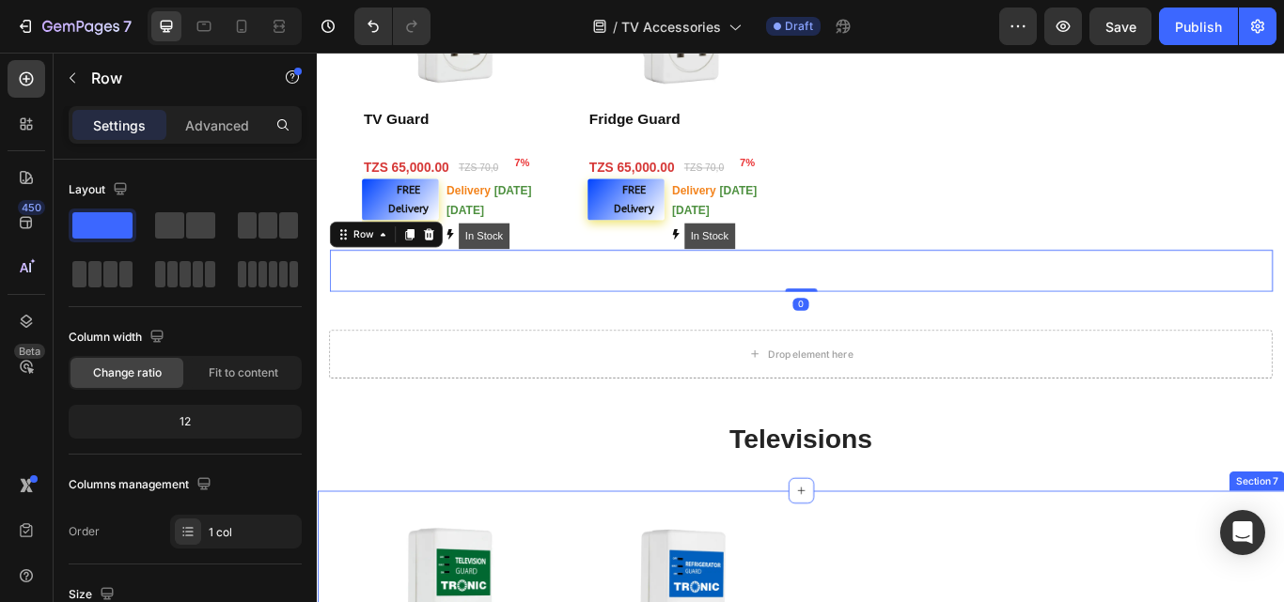
scroll to position [1824, 0]
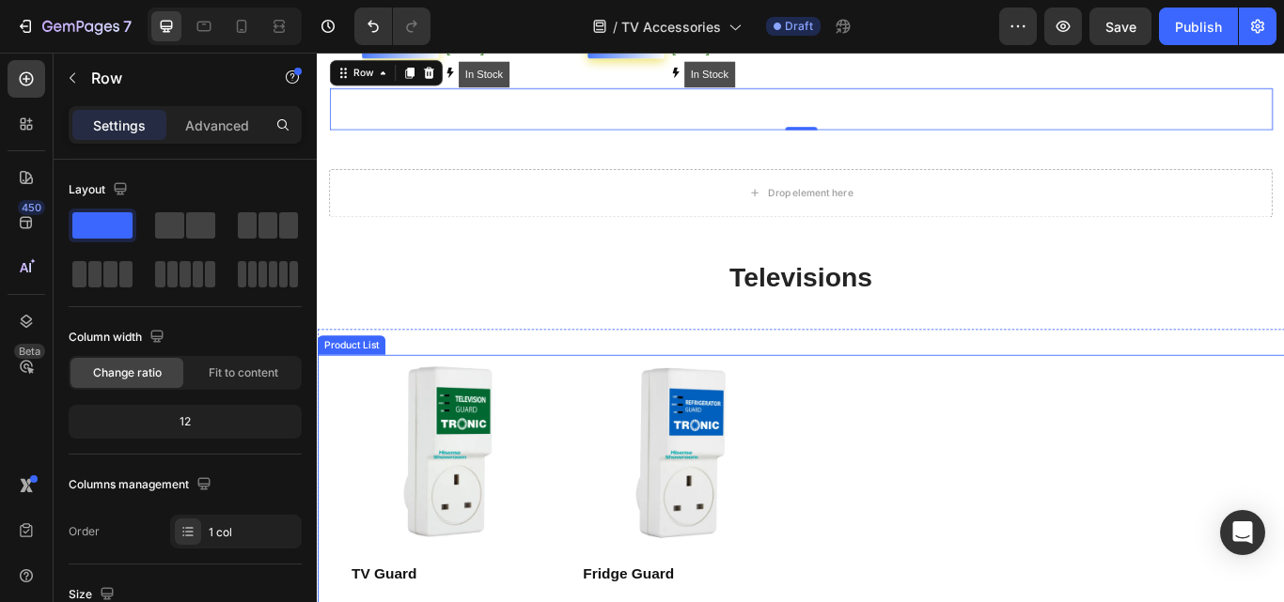
drag, startPoint x: 920, startPoint y: 538, endPoint x: 873, endPoint y: 532, distance: 47.3
click at [920, 538] on div "Product Images TV Guard Product Title 7% (P) Tag Row Row TZS 65,000.00 (P) Pric…" at bounding box center [880, 610] width 1053 height 408
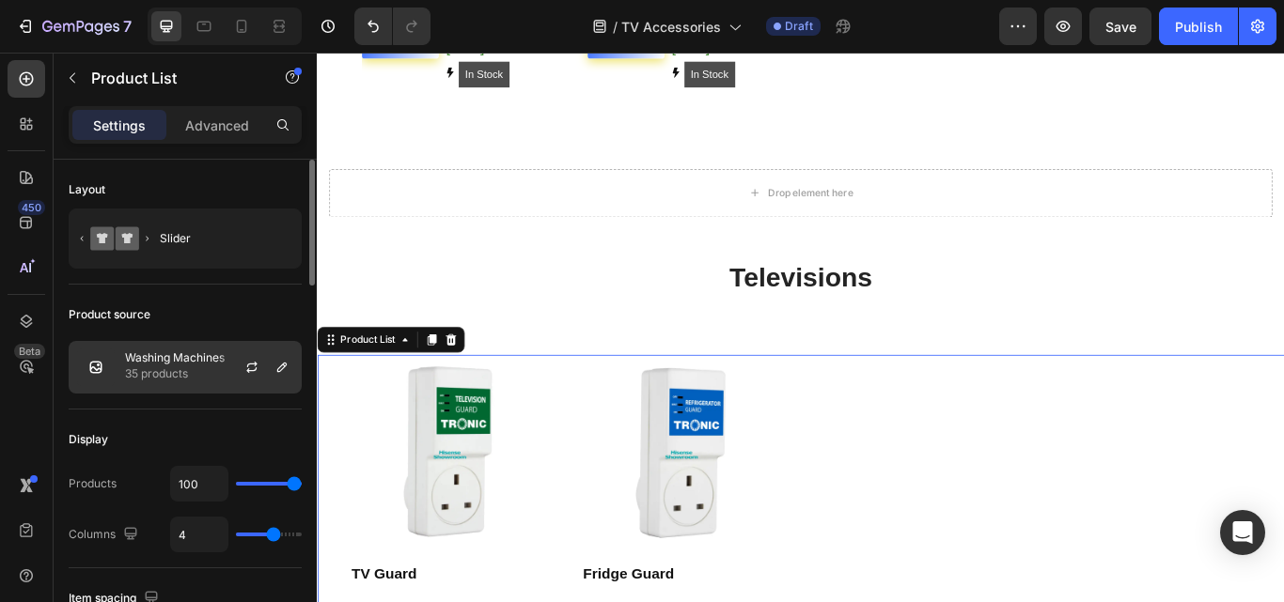
click at [225, 355] on div at bounding box center [259, 367] width 83 height 51
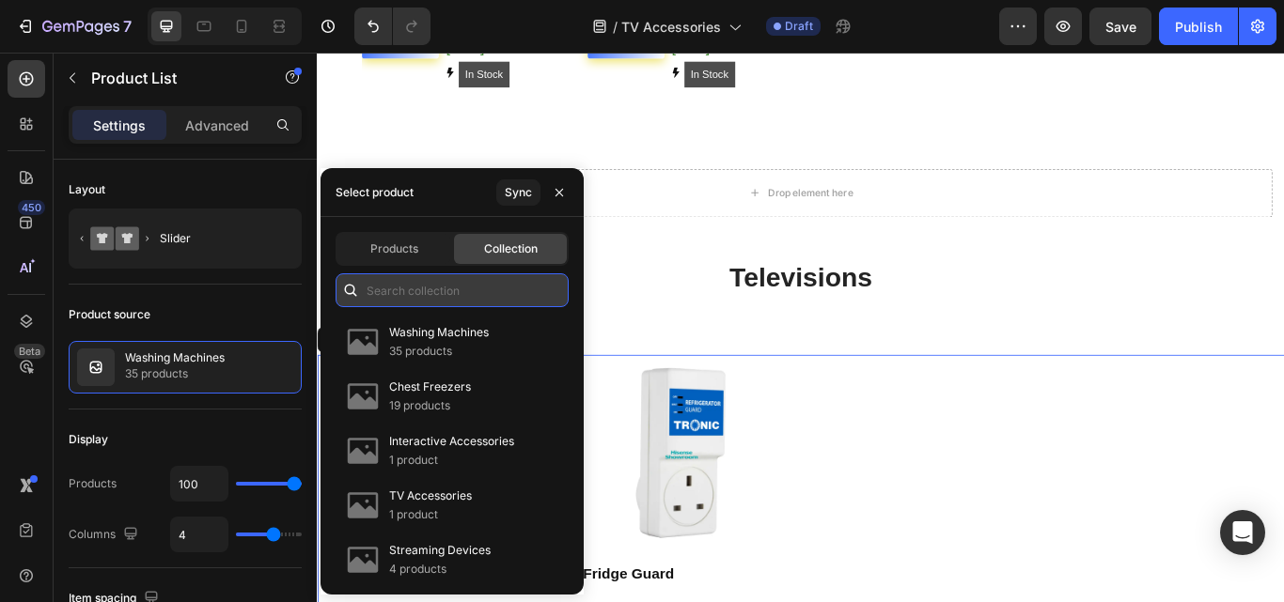
click at [479, 291] on input "text" at bounding box center [452, 291] width 233 height 34
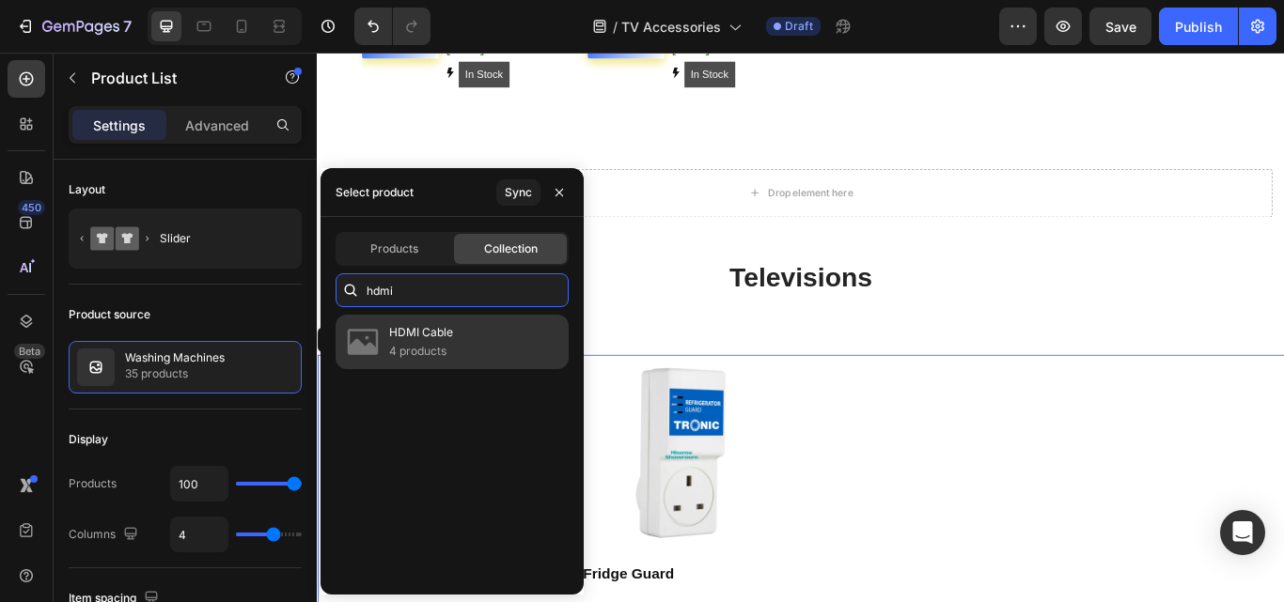
type input "hdmi"
click at [474, 336] on div "HDMI Cable 4 products" at bounding box center [452, 342] width 233 height 55
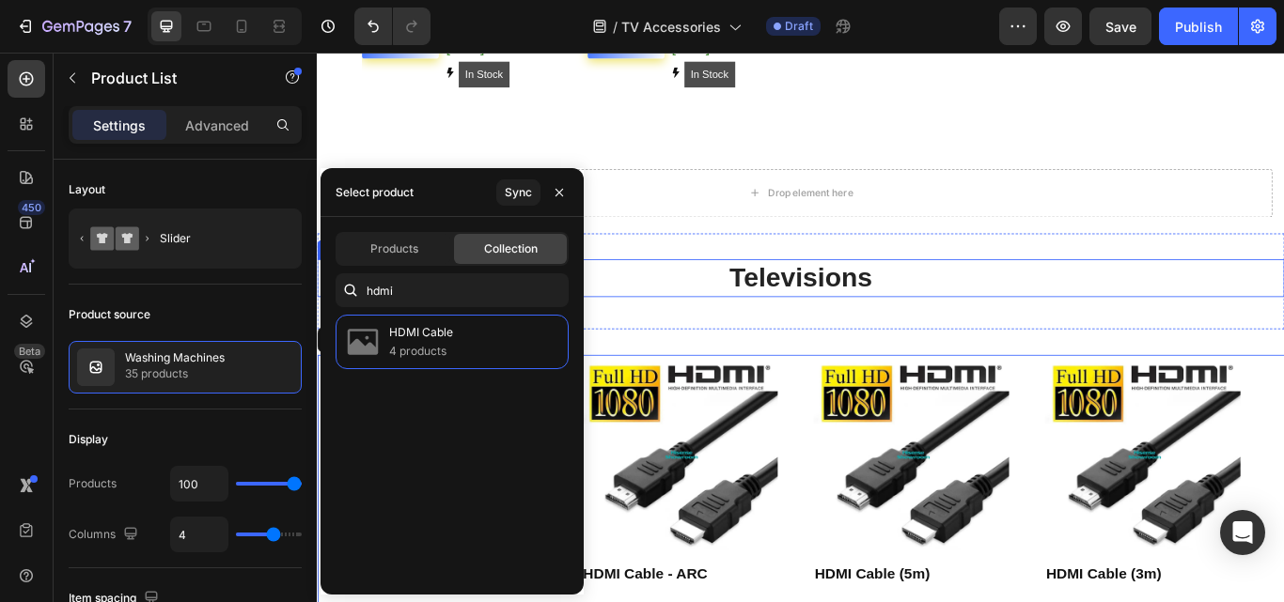
click at [933, 304] on h2 "Televisions" at bounding box center [881, 316] width 1128 height 44
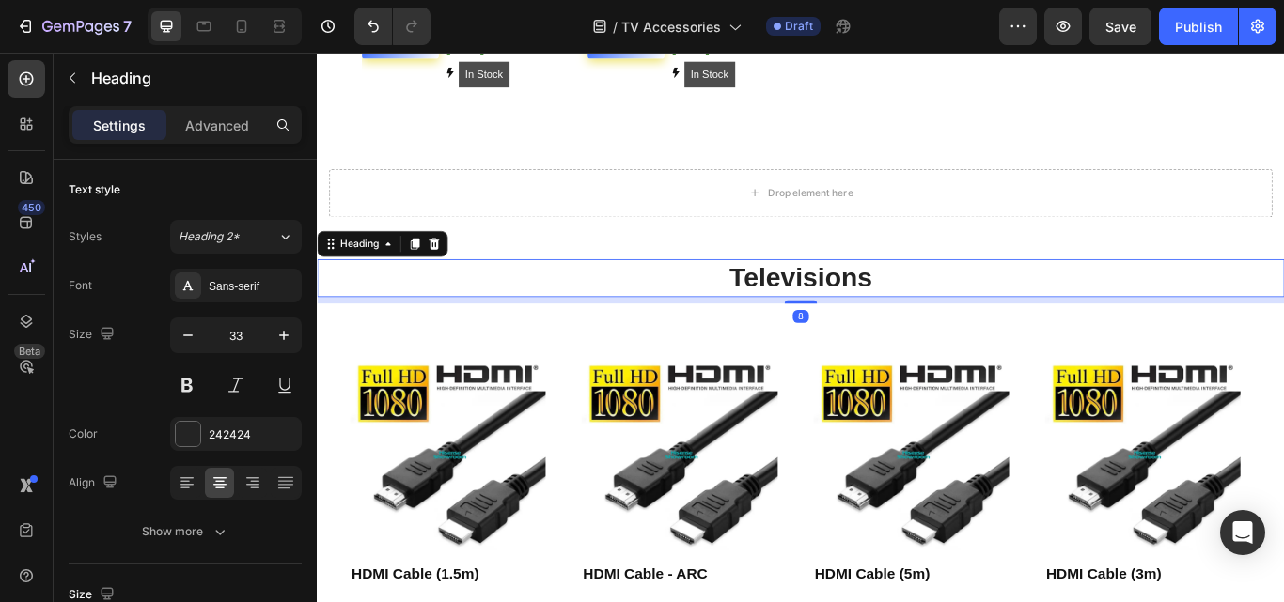
click at [932, 314] on h2 "Televisions" at bounding box center [881, 316] width 1128 height 44
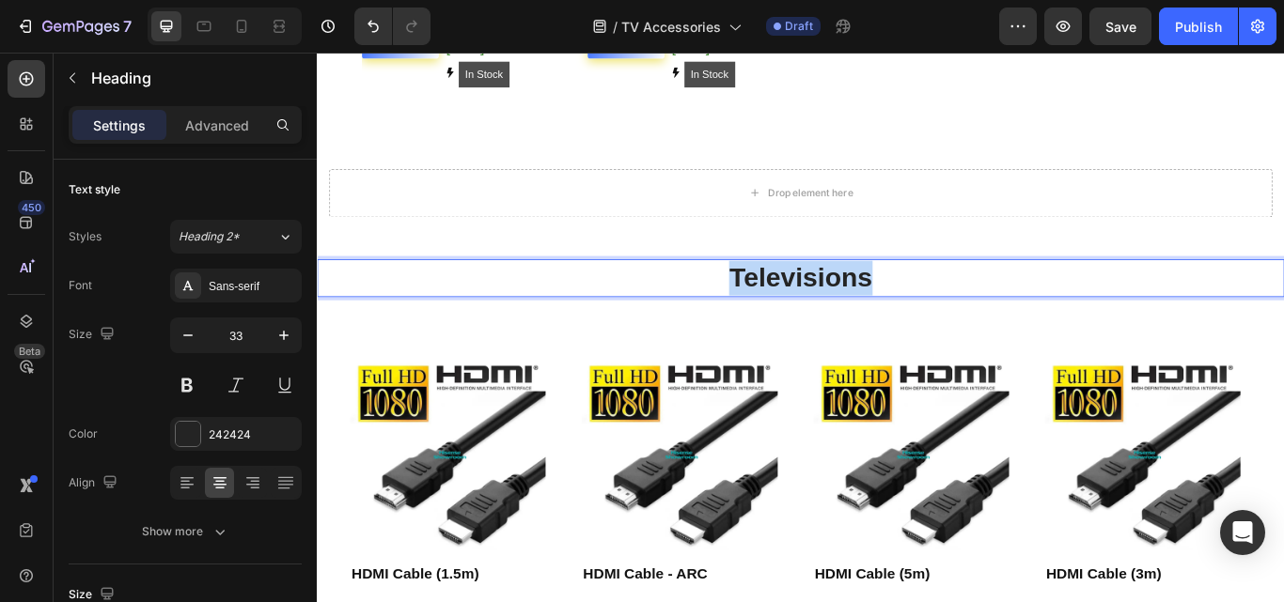
click at [932, 314] on p "Televisions" at bounding box center [881, 316] width 1124 height 40
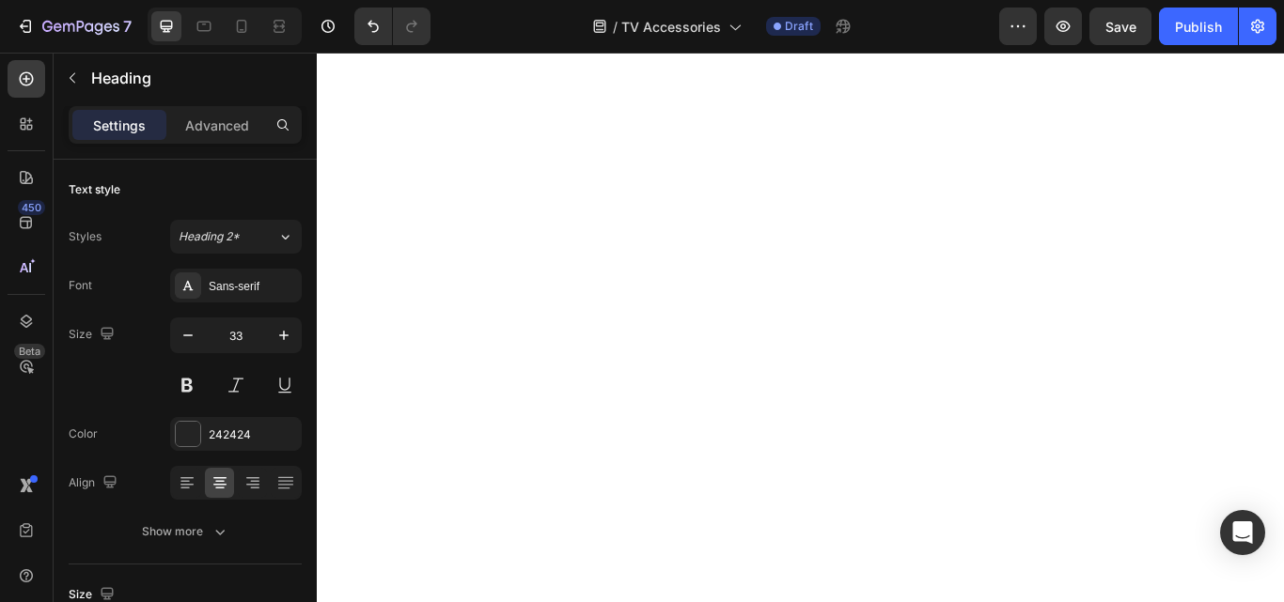
scroll to position [0, 0]
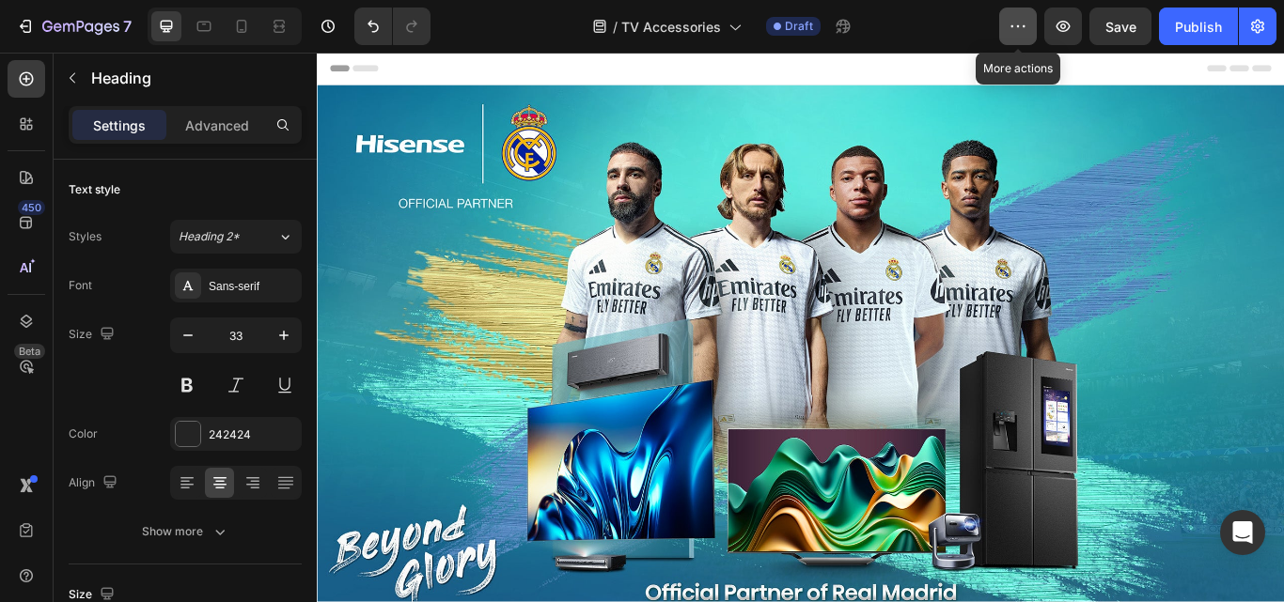
click at [1014, 30] on icon "button" at bounding box center [1018, 26] width 19 height 19
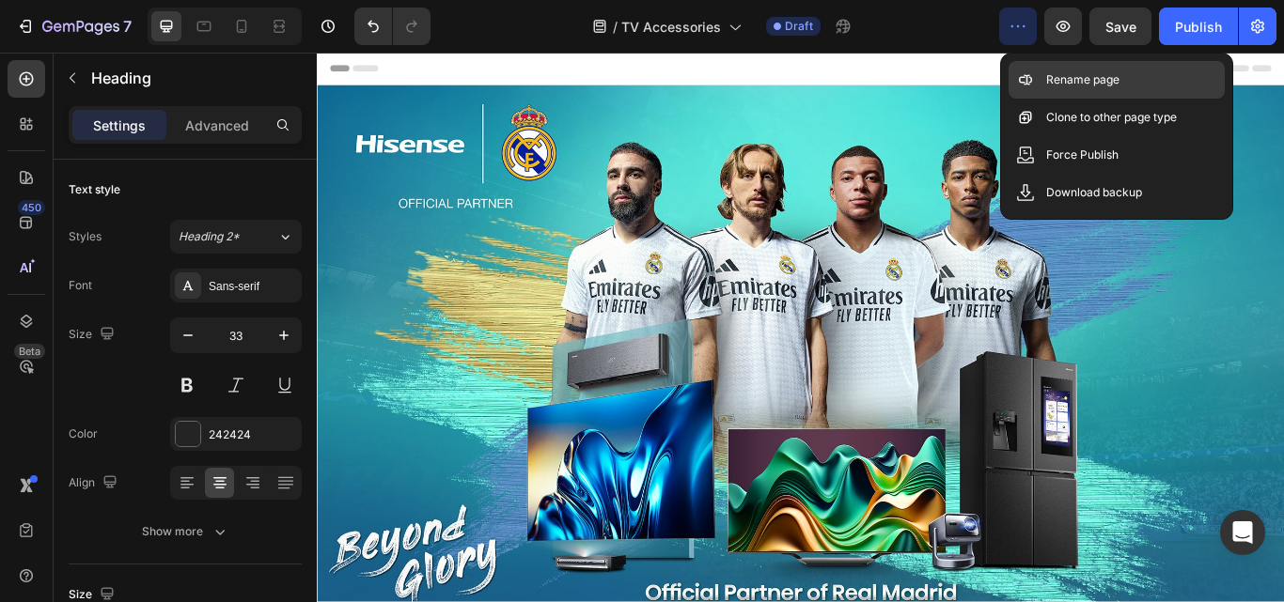
click at [1048, 99] on div "Rename page" at bounding box center [1117, 118] width 216 height 38
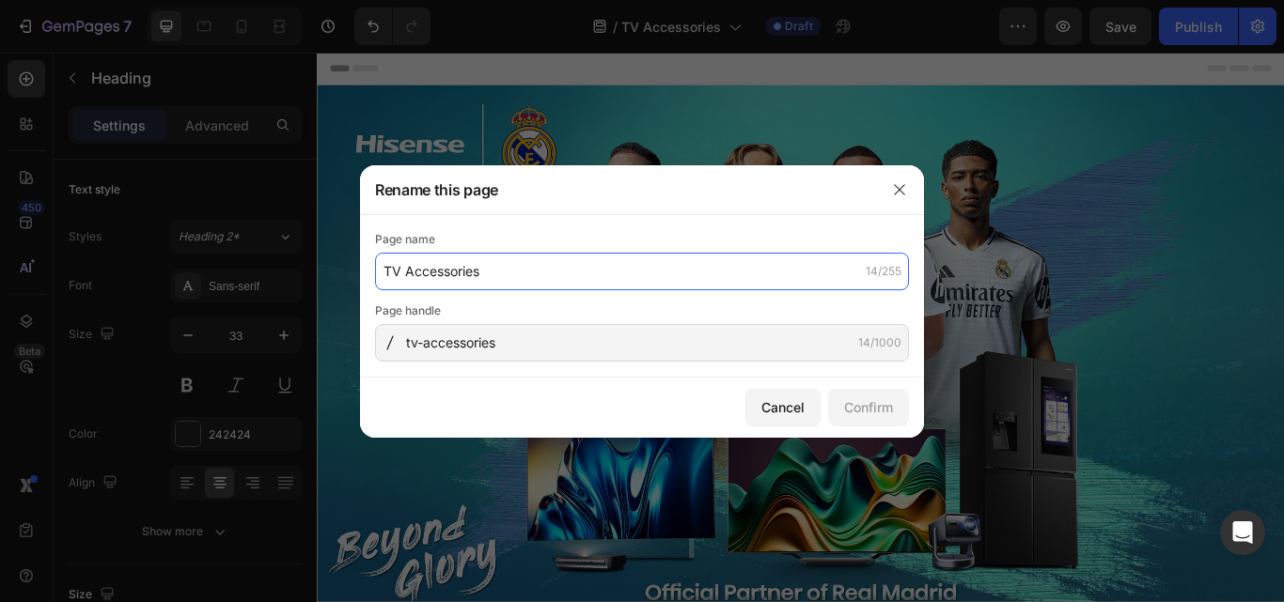
click at [408, 261] on input "TV Accessories" at bounding box center [642, 272] width 534 height 38
click at [407, 267] on input "TV Accessories" at bounding box center [642, 272] width 534 height 38
type input "Accessories"
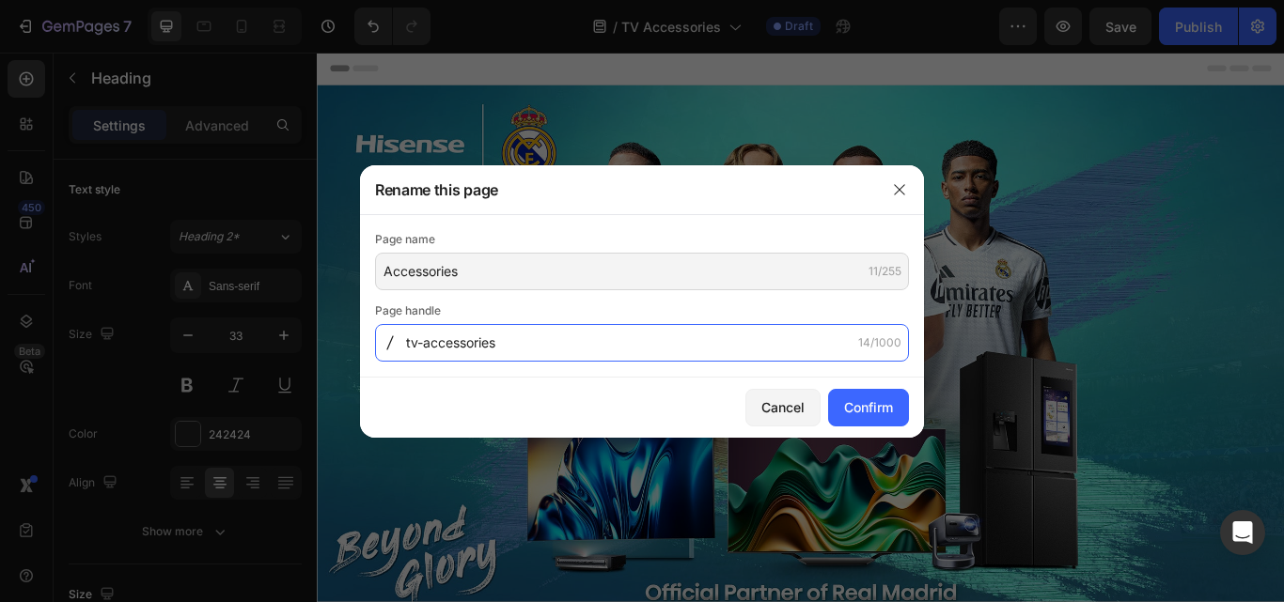
click at [426, 334] on input "tv-accessories" at bounding box center [642, 343] width 534 height 38
click at [423, 342] on input "tv-accessories" at bounding box center [642, 343] width 534 height 38
type input "accessories"
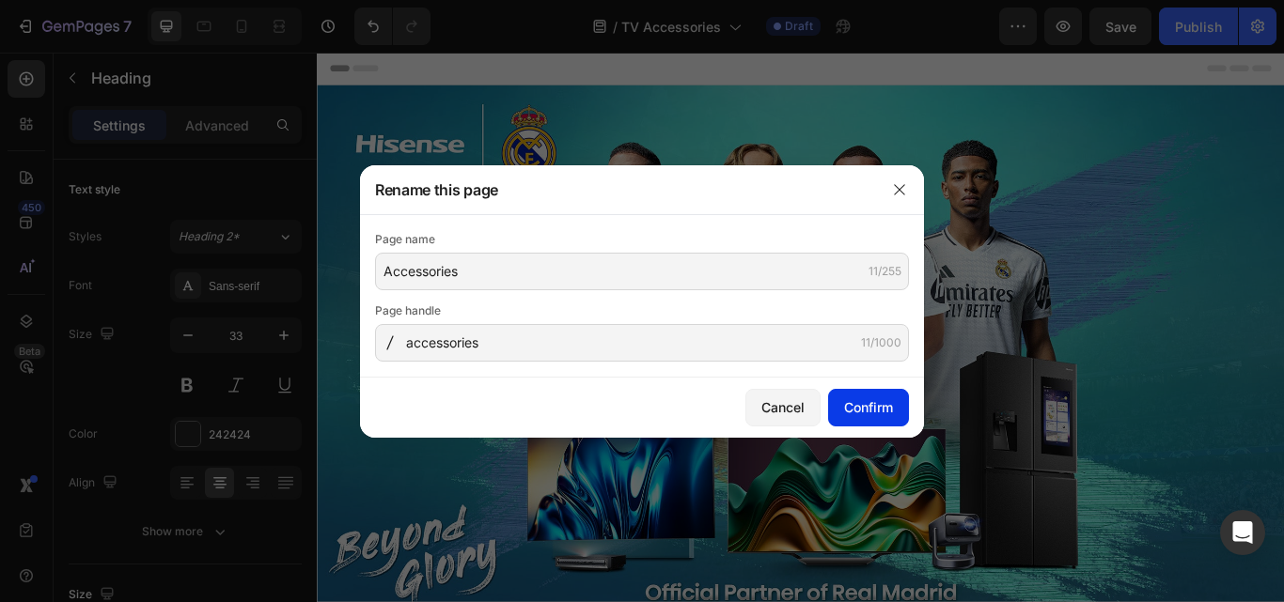
click at [878, 406] on div "Confirm" at bounding box center [868, 408] width 49 height 20
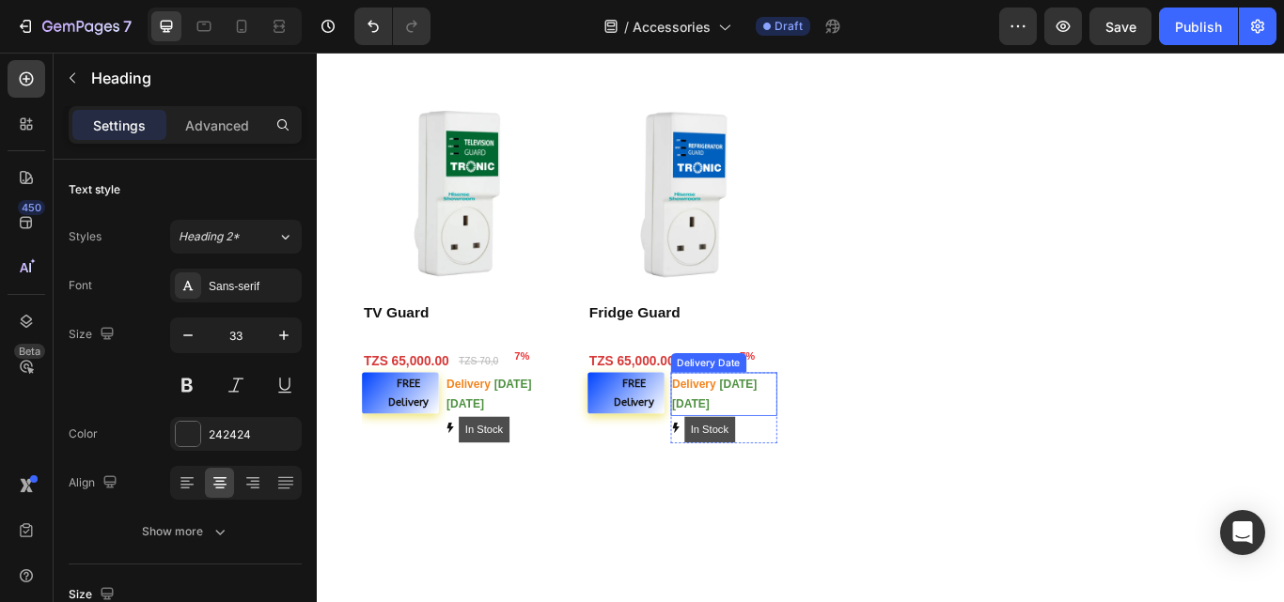
scroll to position [1222, 0]
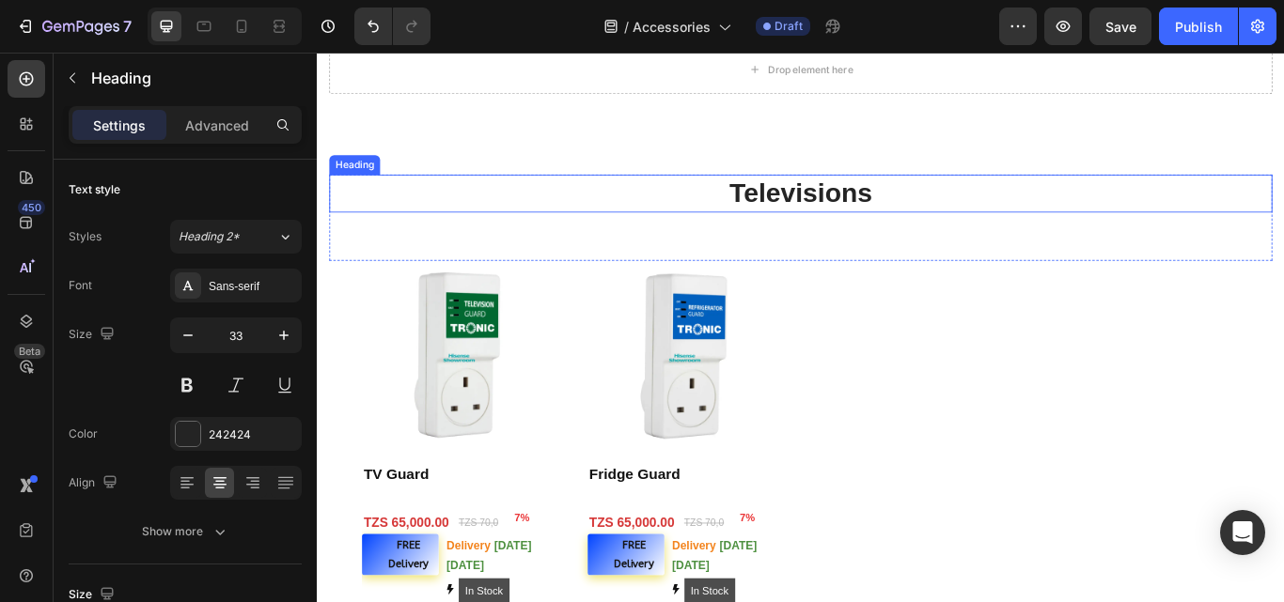
click at [850, 214] on h2 "Televisions" at bounding box center [881, 218] width 1100 height 44
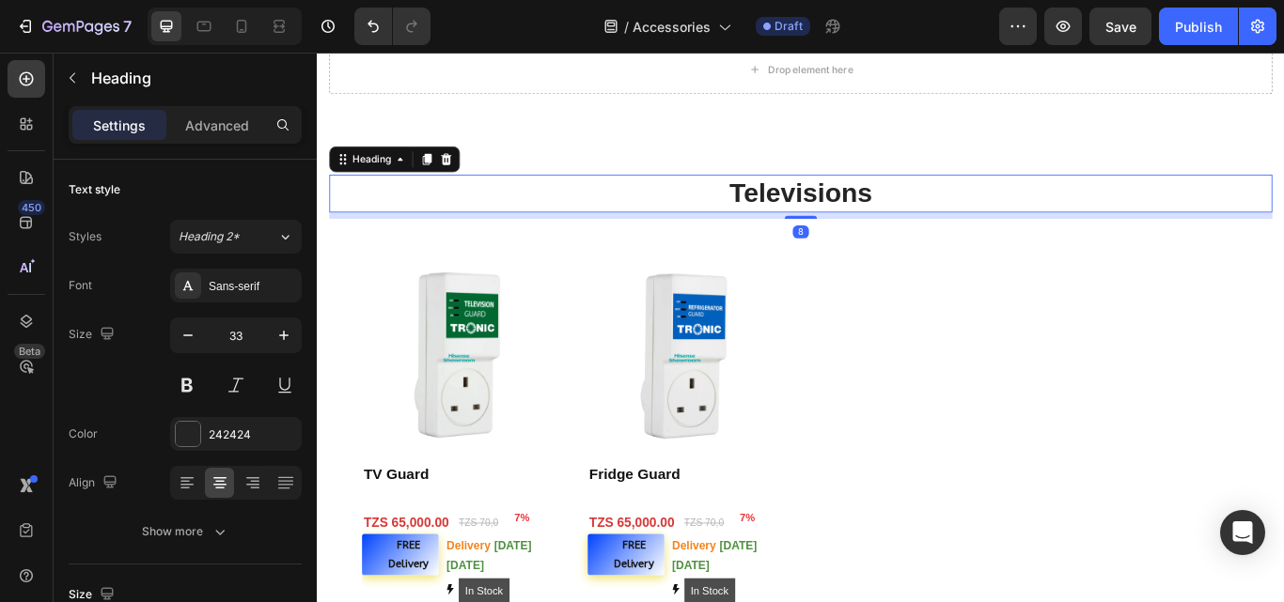
click at [850, 214] on h2 "Televisions" at bounding box center [881, 218] width 1100 height 44
click at [850, 214] on p "Televisions" at bounding box center [881, 217] width 1096 height 40
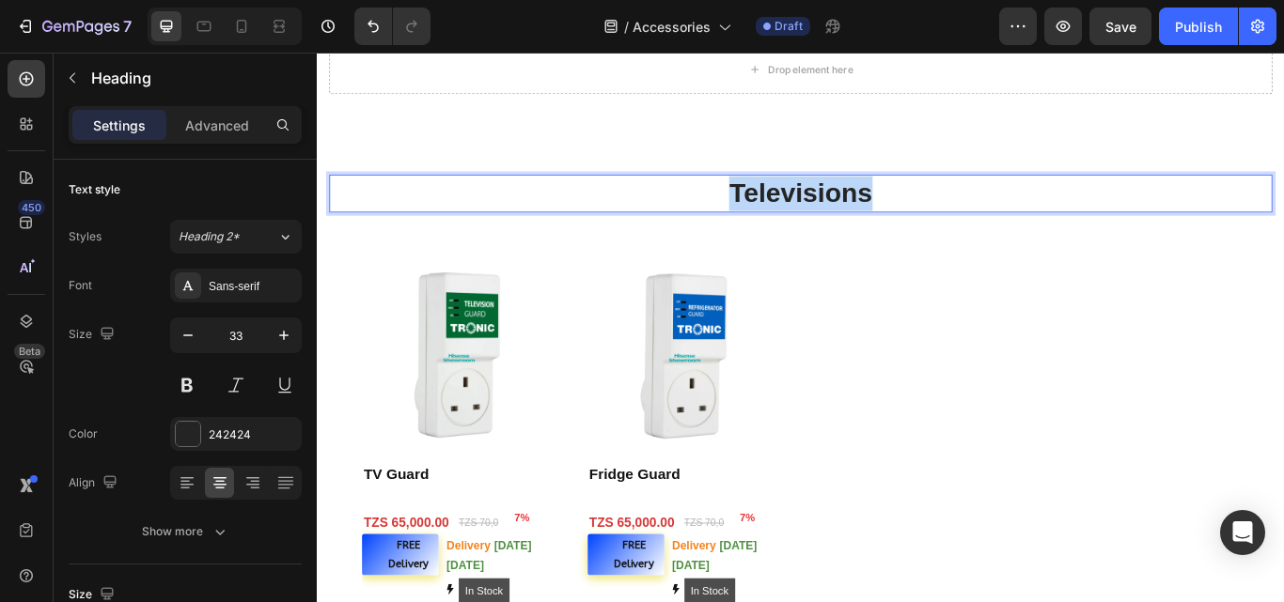
click at [850, 214] on p "Televisions" at bounding box center [881, 217] width 1096 height 40
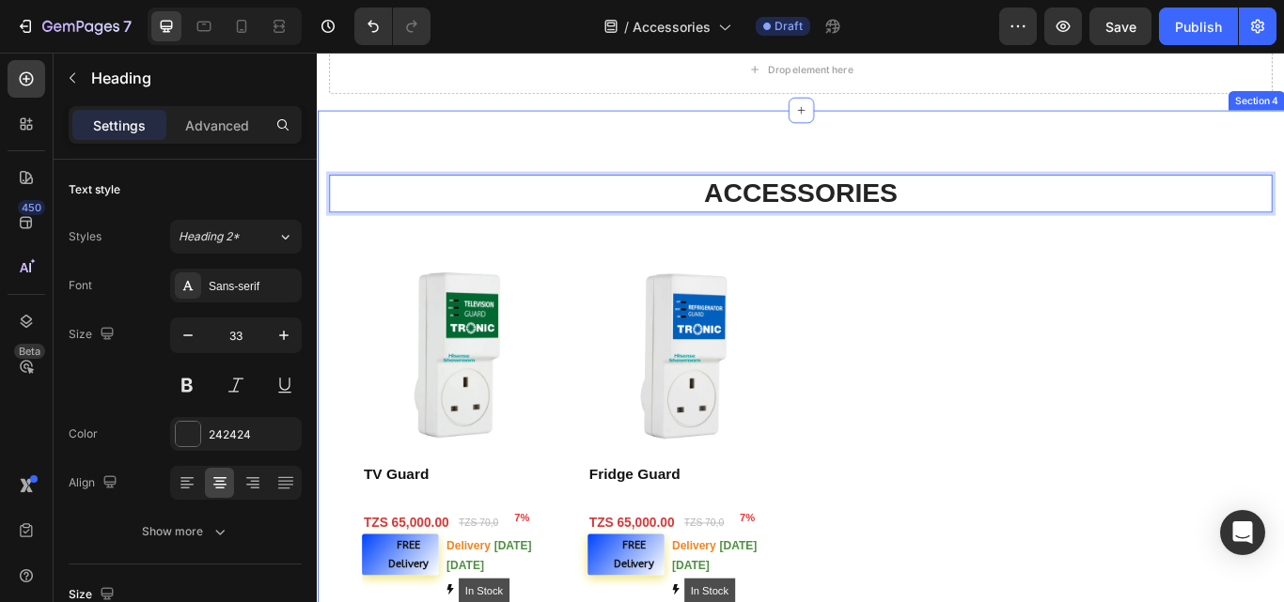
click at [1120, 181] on div "ACCESSORIES Heading 8 Text block Row Product Images TV Guard Product Title 7% (…" at bounding box center [881, 455] width 1128 height 671
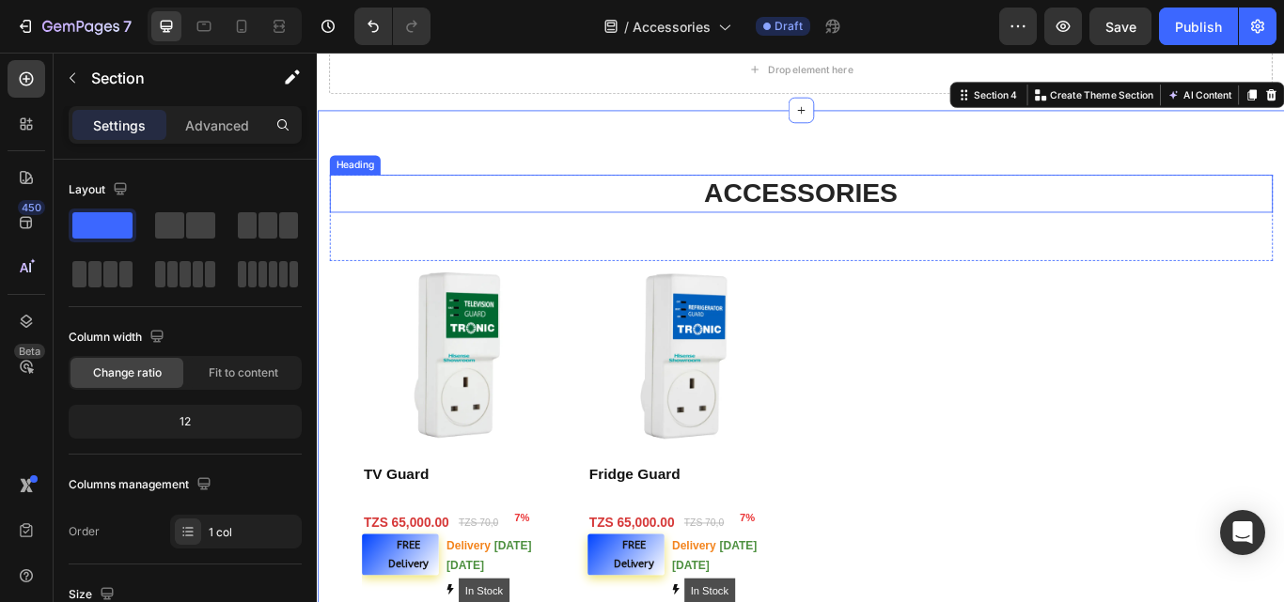
click at [866, 214] on p "ACCESSORIES" at bounding box center [881, 217] width 1096 height 40
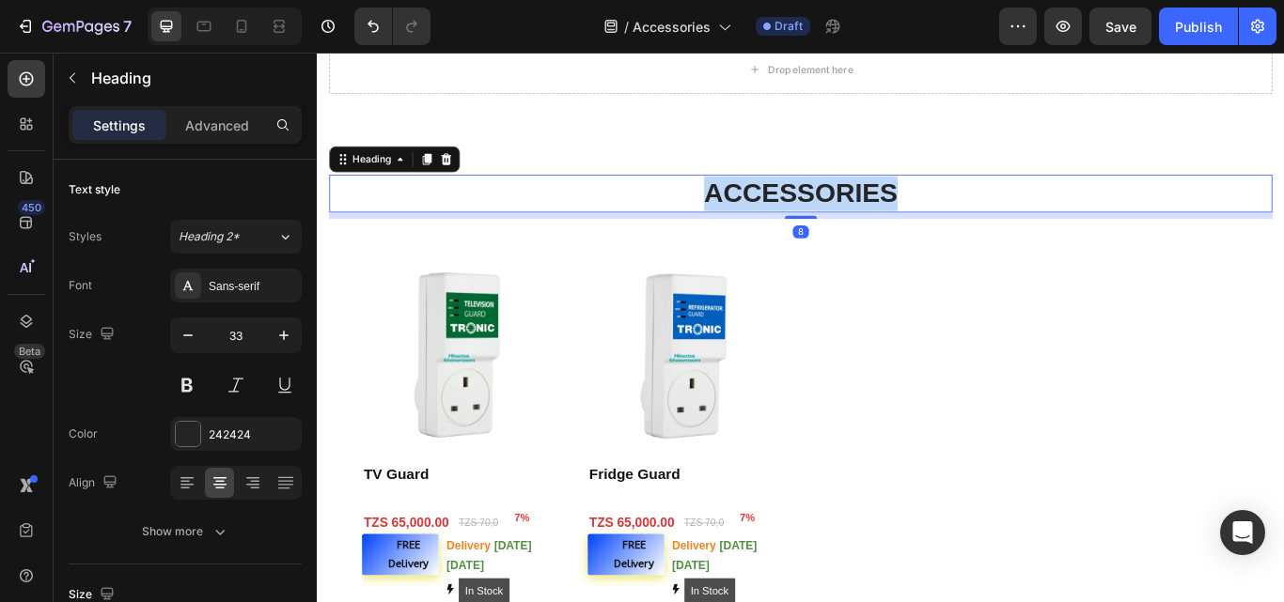
click at [866, 214] on p "ACCESSORIES" at bounding box center [881, 217] width 1096 height 40
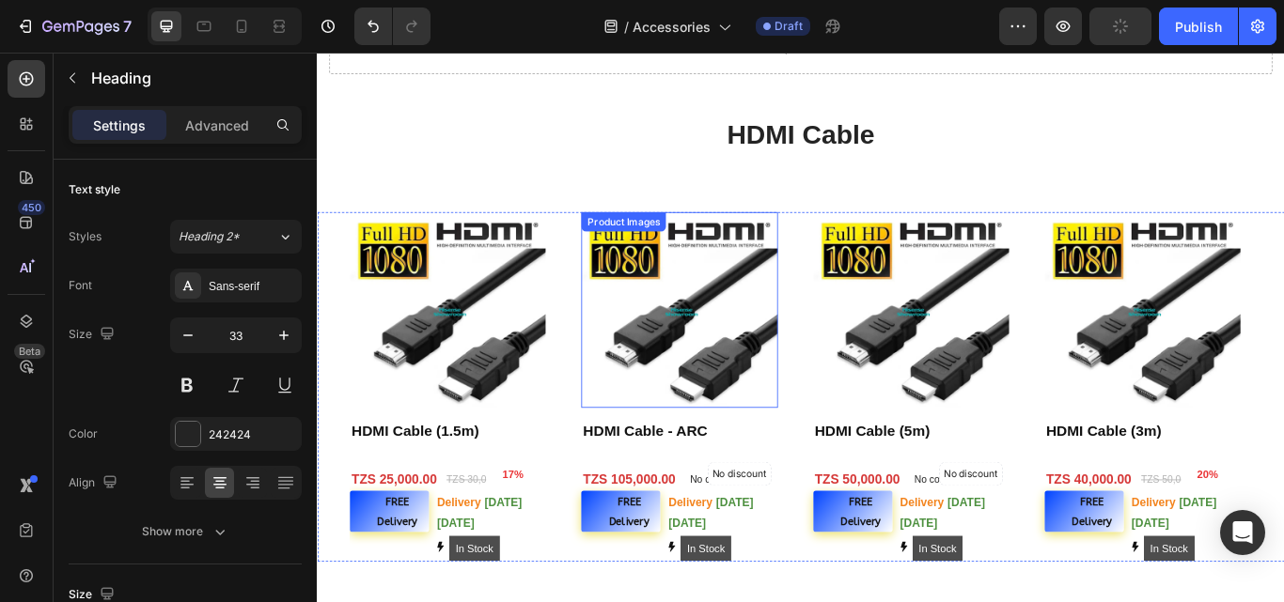
scroll to position [1974, 0]
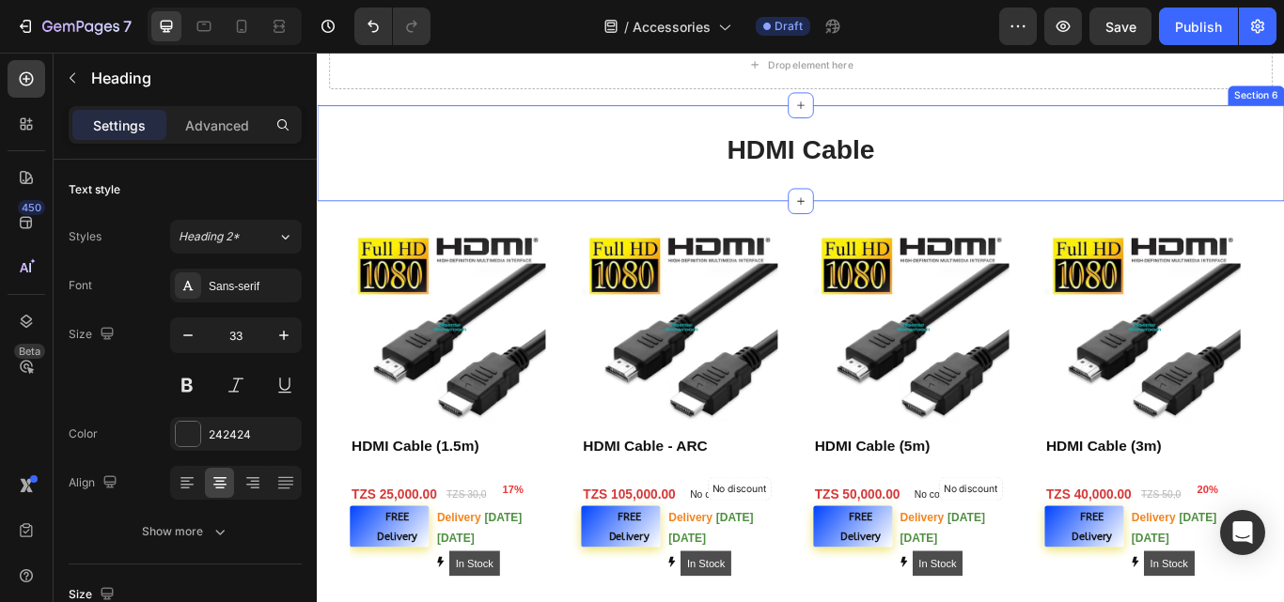
click at [1003, 196] on div "HDMI Cable Heading Section 6" at bounding box center [881, 171] width 1128 height 112
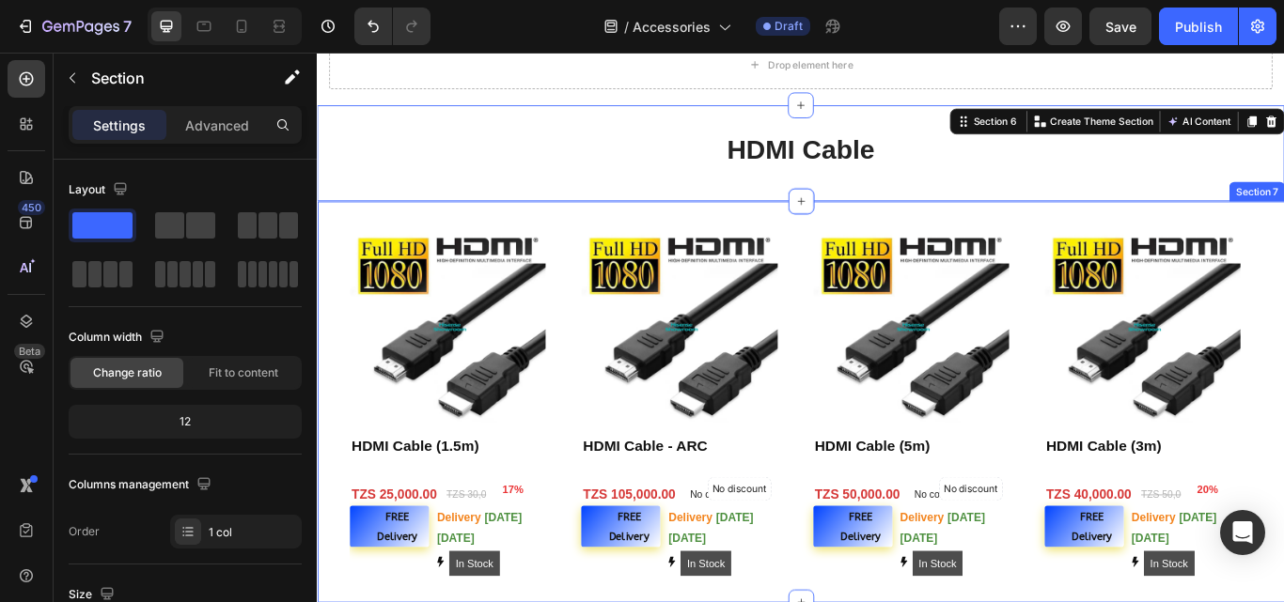
click at [1135, 246] on div "Product Images HDMI Cable (1.5m) Product Title 17% (P) Tag Row Row TZS 25,000.0…" at bounding box center [881, 461] width 1128 height 468
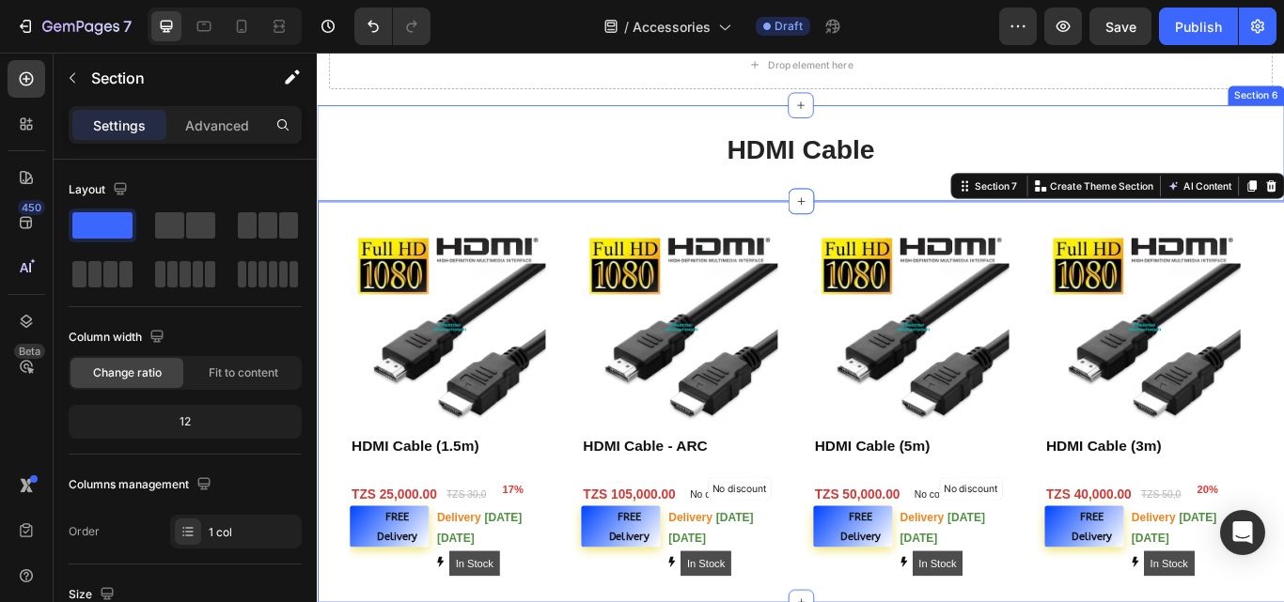
click at [991, 129] on div "HDMI Cable Heading Section 6" at bounding box center [881, 171] width 1128 height 112
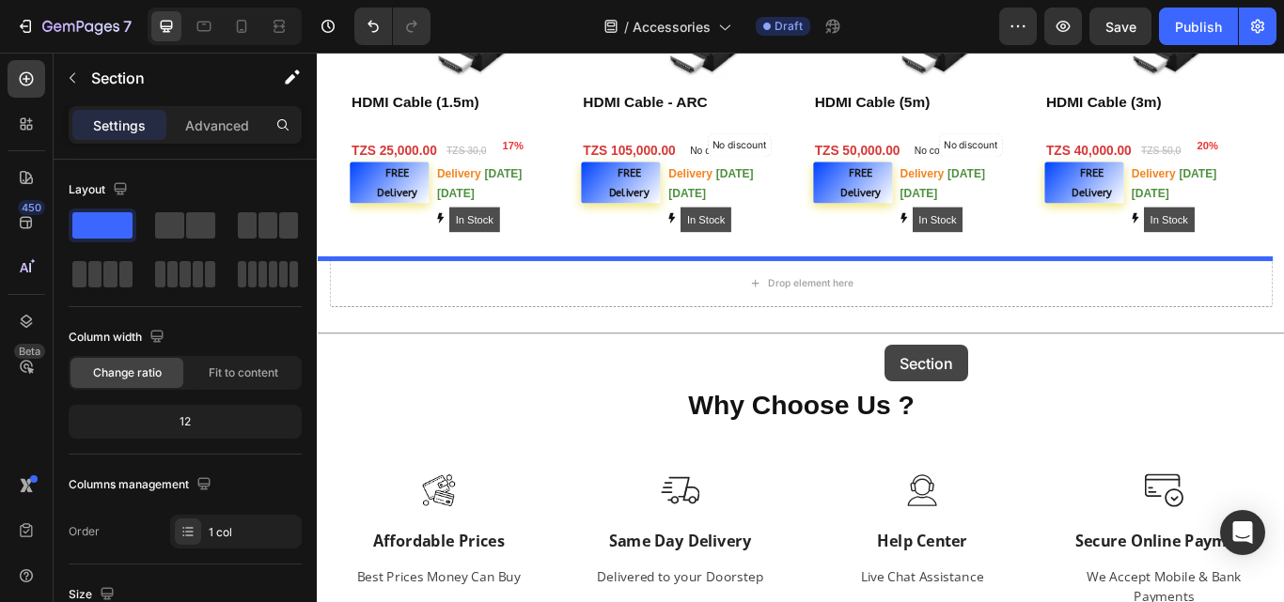
scroll to position [2589, 0]
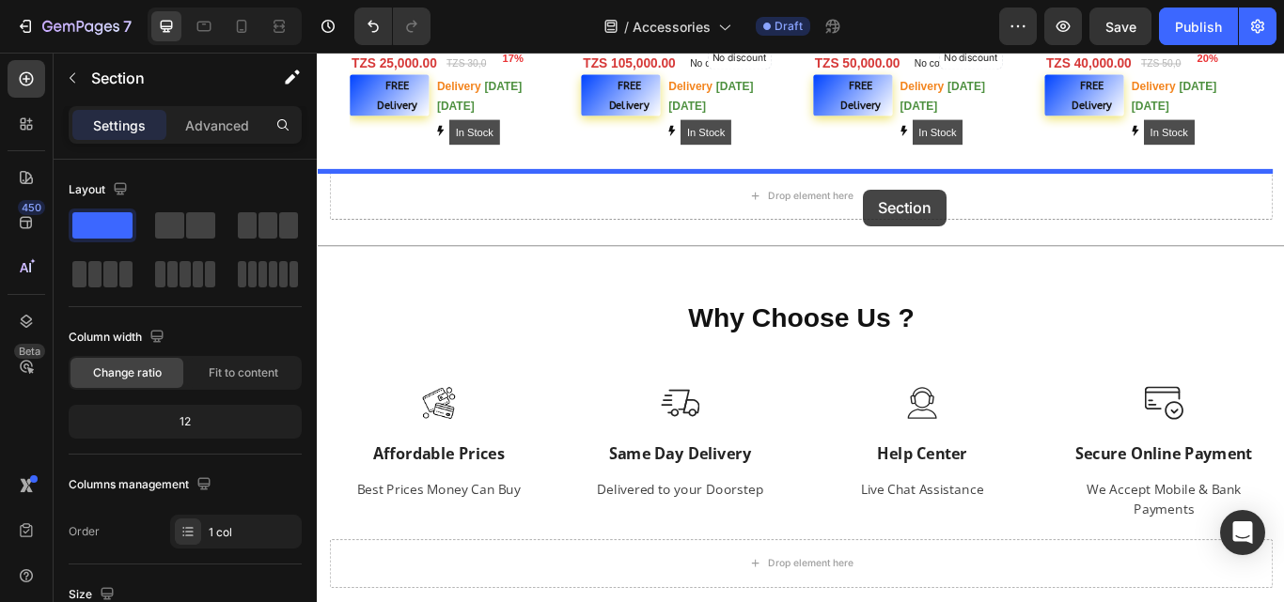
drag, startPoint x: 985, startPoint y: 254, endPoint x: 953, endPoint y: 212, distance: 52.3
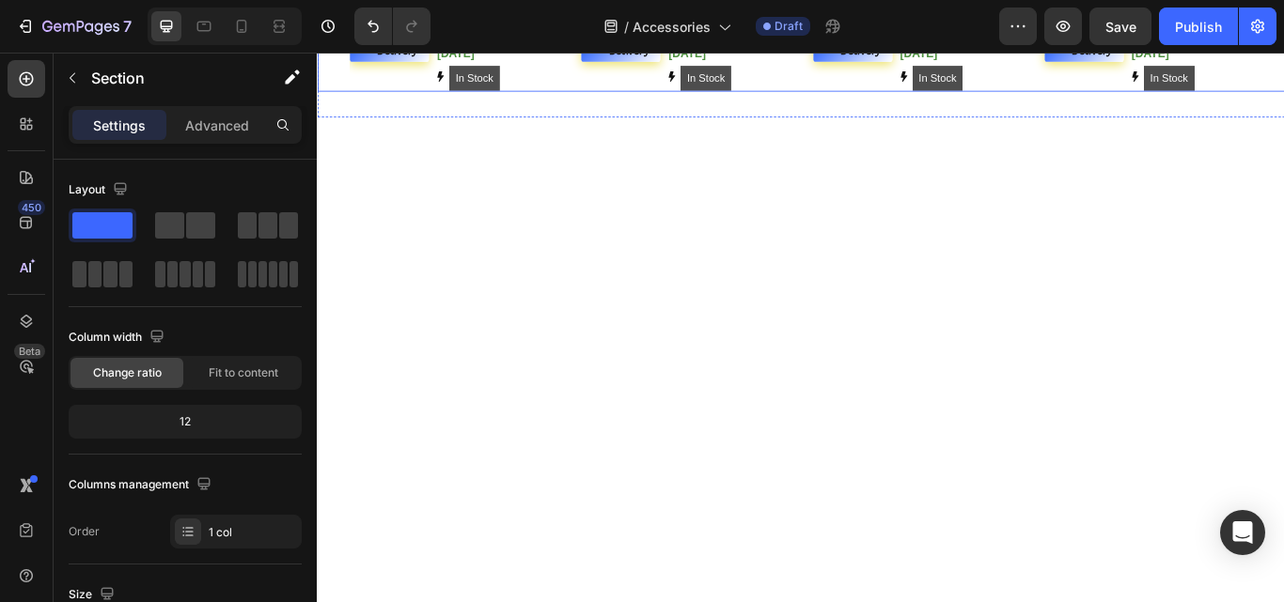
scroll to position [1508, 0]
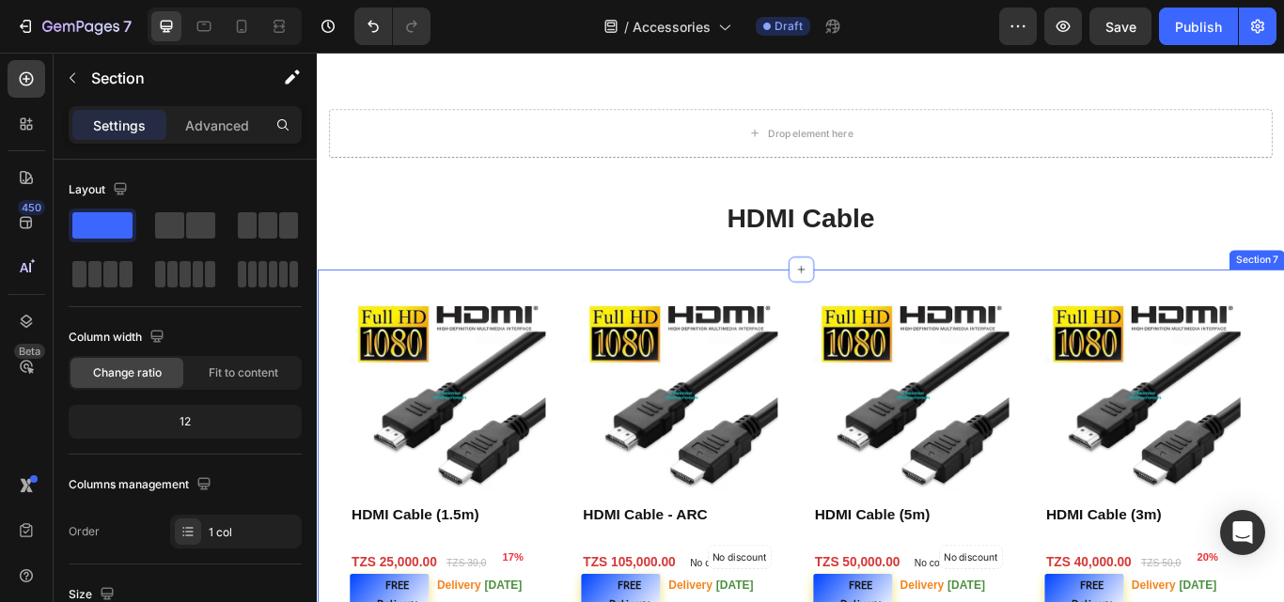
click at [932, 332] on div "Product Images HDMI Cable (1.5m) Product Title 17% (P) Tag Row Row TZS 25,000.0…" at bounding box center [881, 540] width 1128 height 468
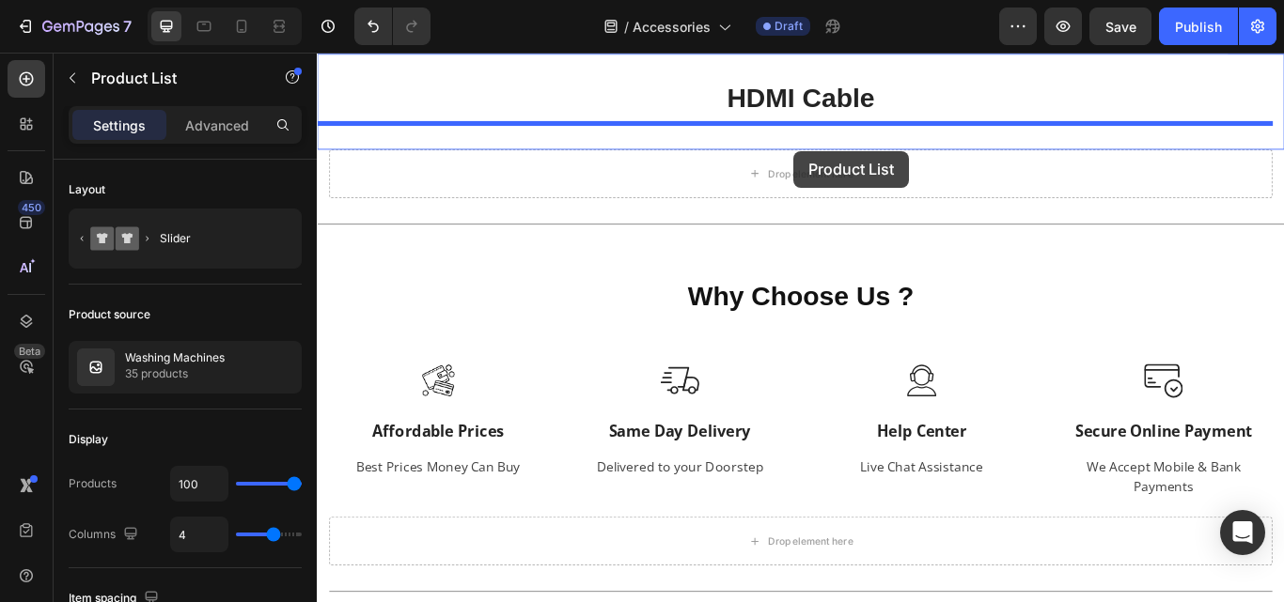
scroll to position [2663, 0]
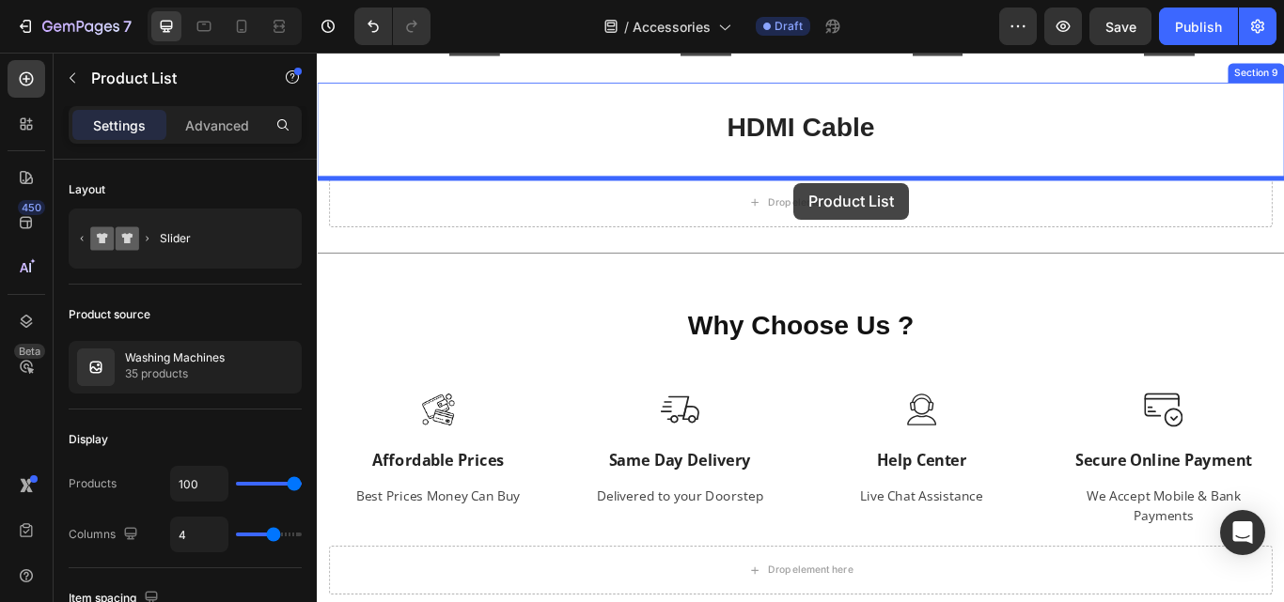
drag, startPoint x: 886, startPoint y: 266, endPoint x: 872, endPoint y: 205, distance: 62.7
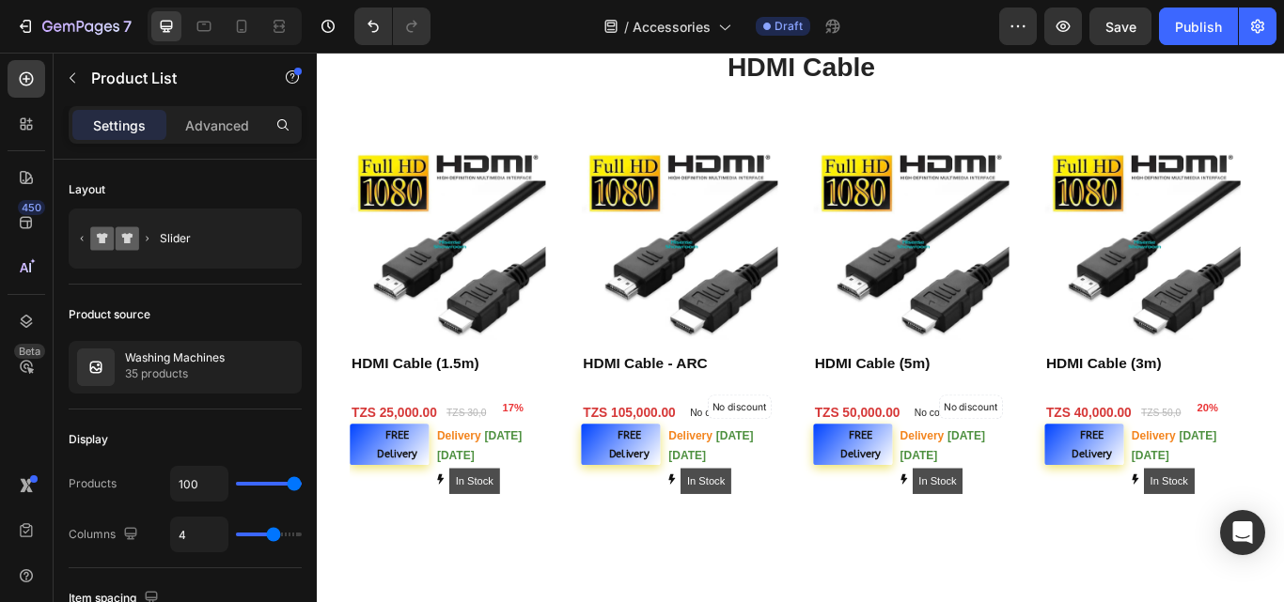
scroll to position [1977, 0]
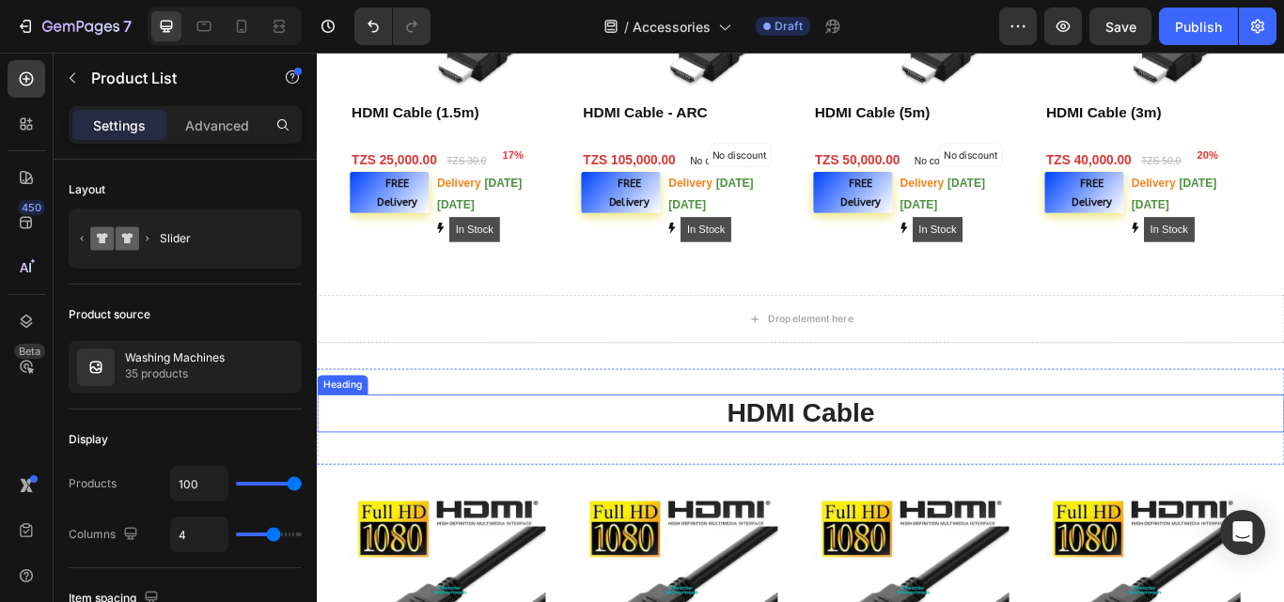
click at [867, 463] on h2 "HDMI Cable" at bounding box center [881, 474] width 1128 height 44
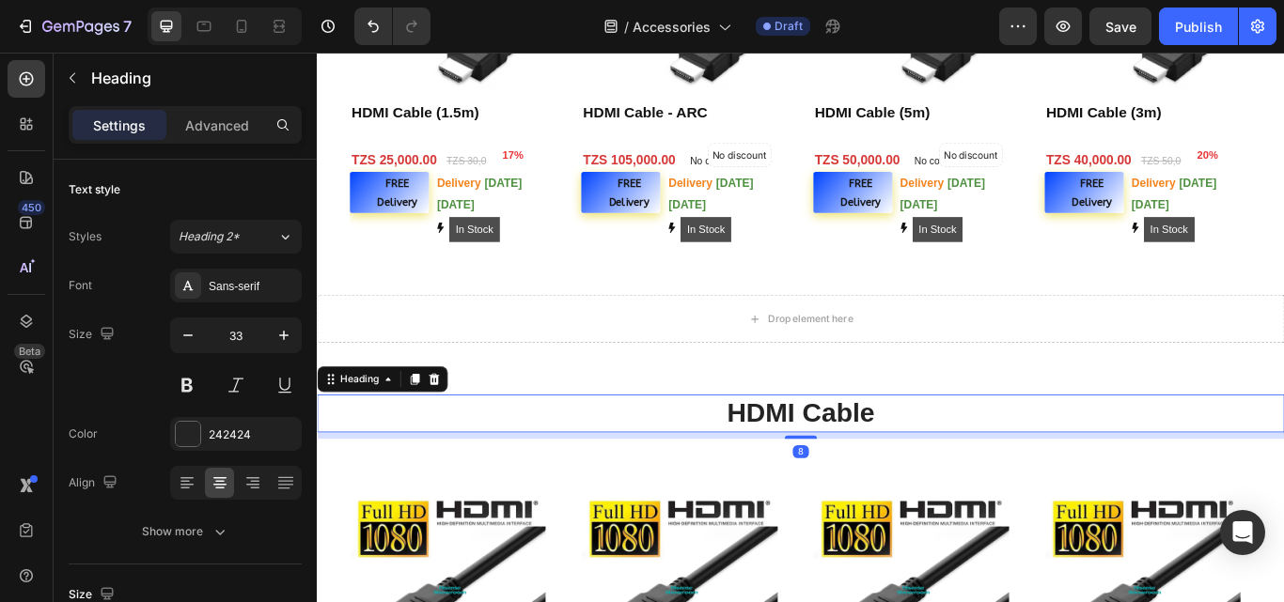
click at [863, 470] on h2 "HDMI Cable" at bounding box center [881, 474] width 1128 height 44
click at [862, 470] on p "HDMI Cable" at bounding box center [881, 474] width 1124 height 40
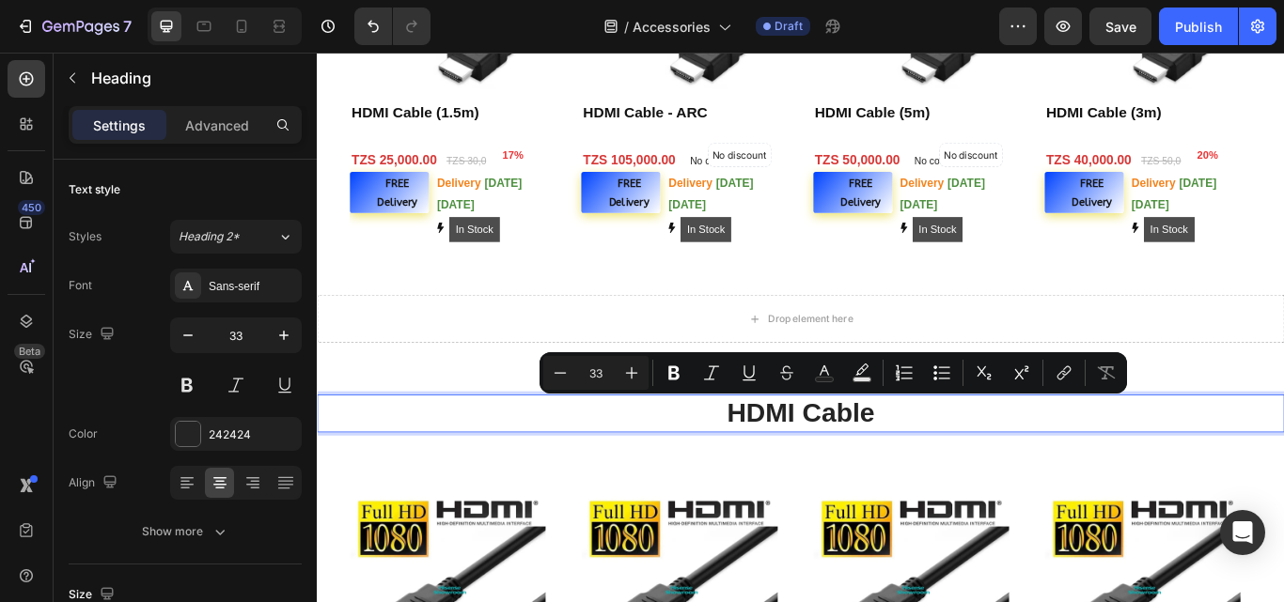
click at [862, 470] on p "HDMI Cable" at bounding box center [881, 474] width 1124 height 40
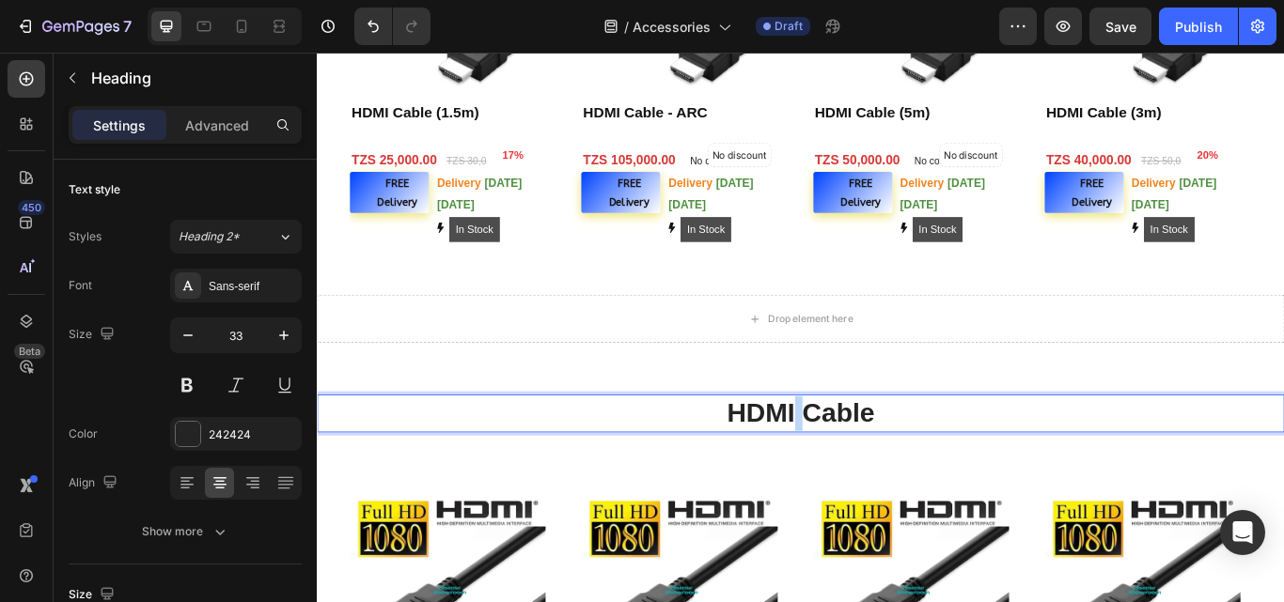
click at [862, 470] on p "HDMI Cable" at bounding box center [881, 474] width 1124 height 40
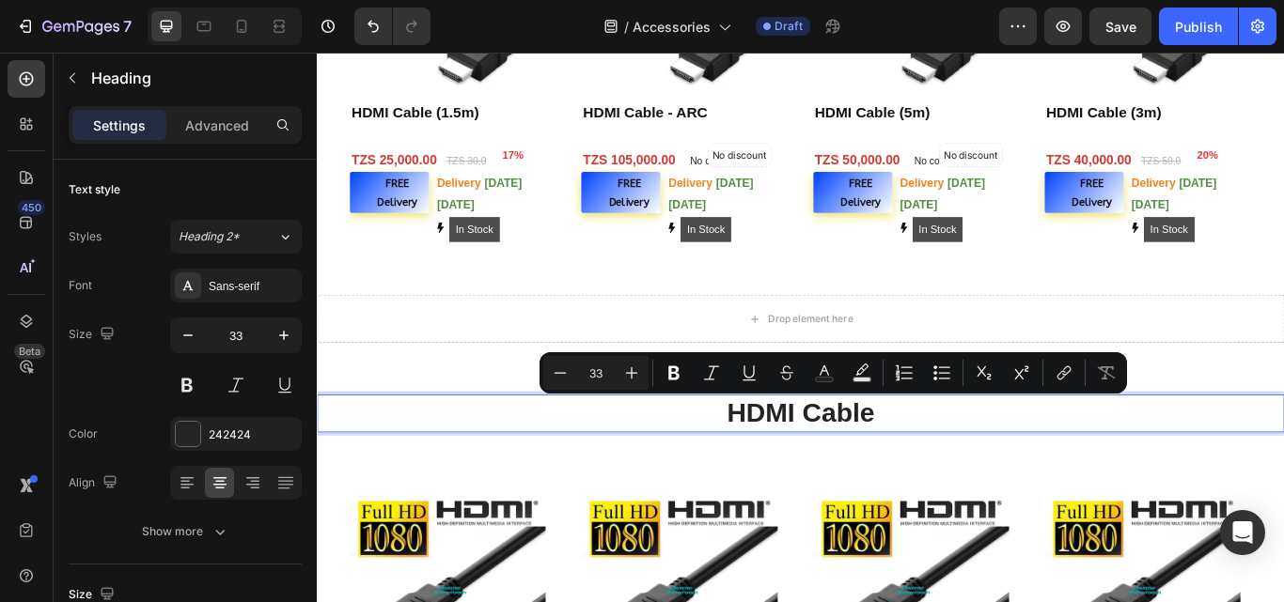
click at [817, 478] on p "HDMI Cable" at bounding box center [881, 474] width 1124 height 40
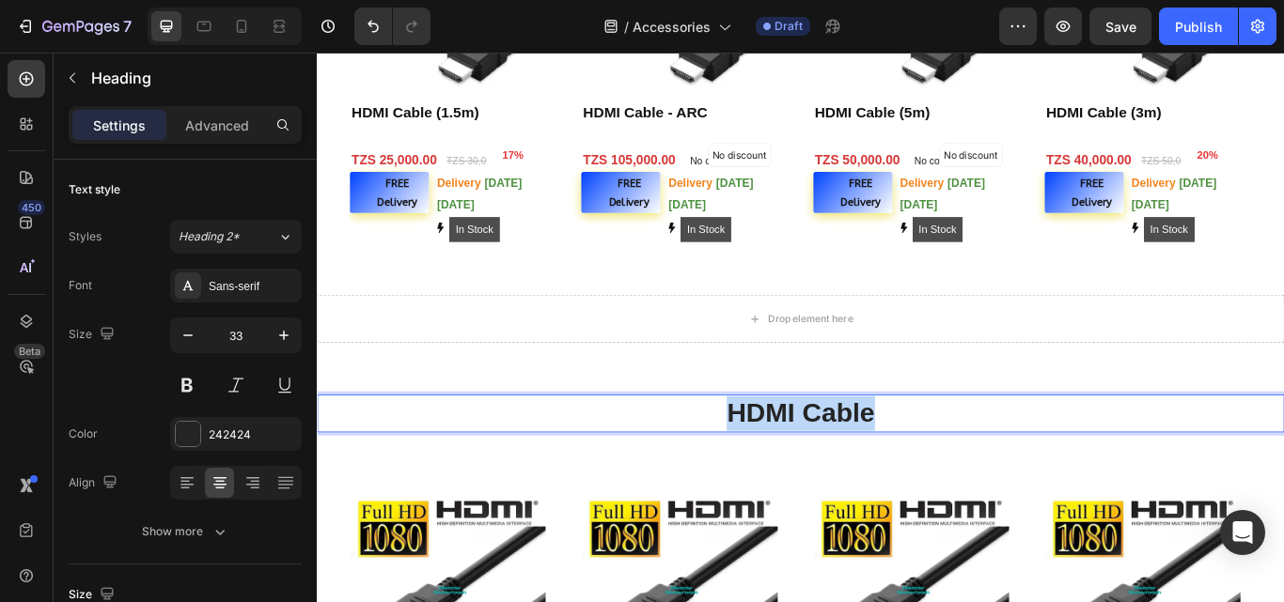
drag, startPoint x: 796, startPoint y: 470, endPoint x: 974, endPoint y: 479, distance: 177.9
click at [974, 479] on p "HDMI Cable" at bounding box center [881, 474] width 1124 height 40
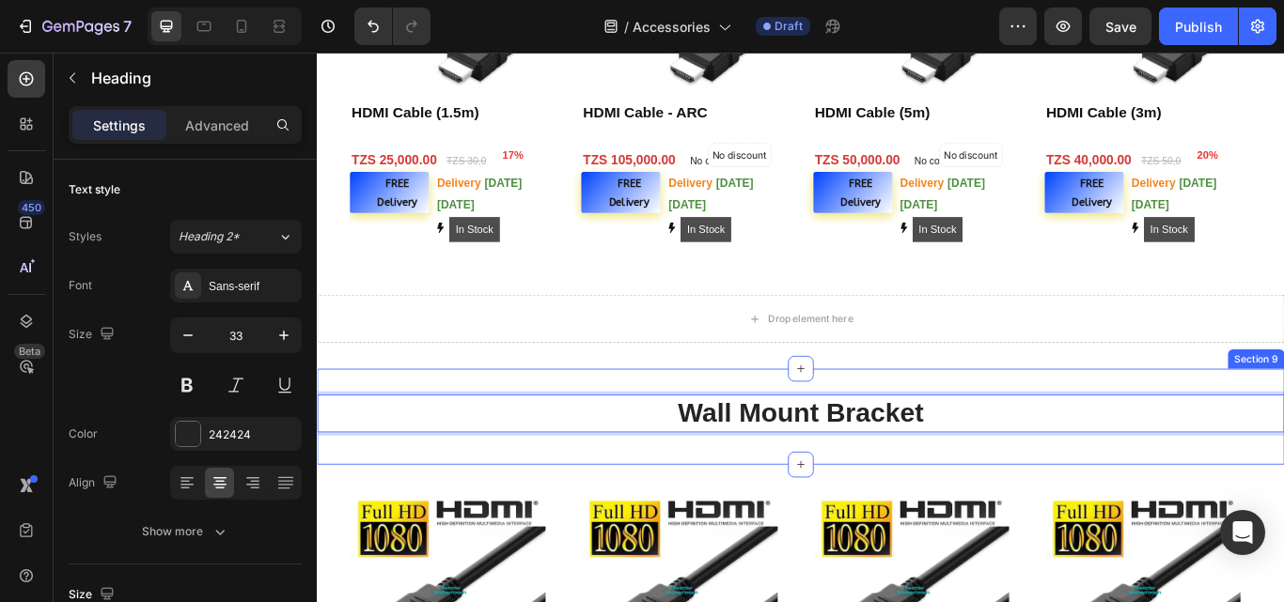
scroll to position [2165, 0]
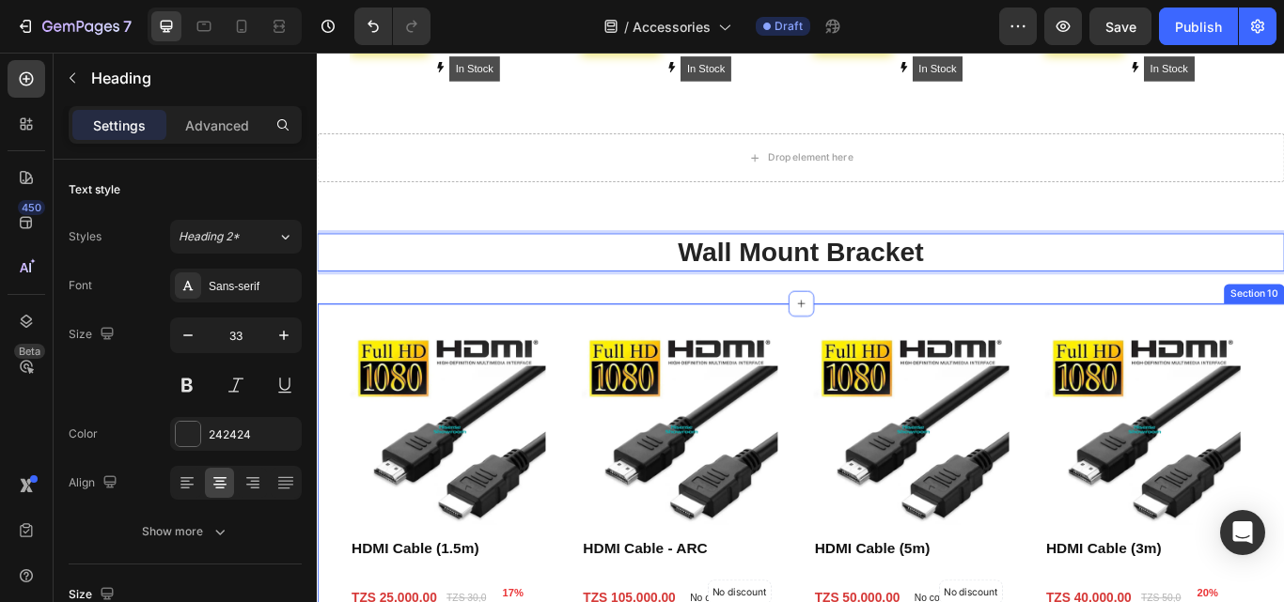
click at [854, 358] on div "Product Images HDMI Cable (1.5m) Product Title 17% (P) Tag Row Row TZS 25,000.0…" at bounding box center [881, 580] width 1128 height 468
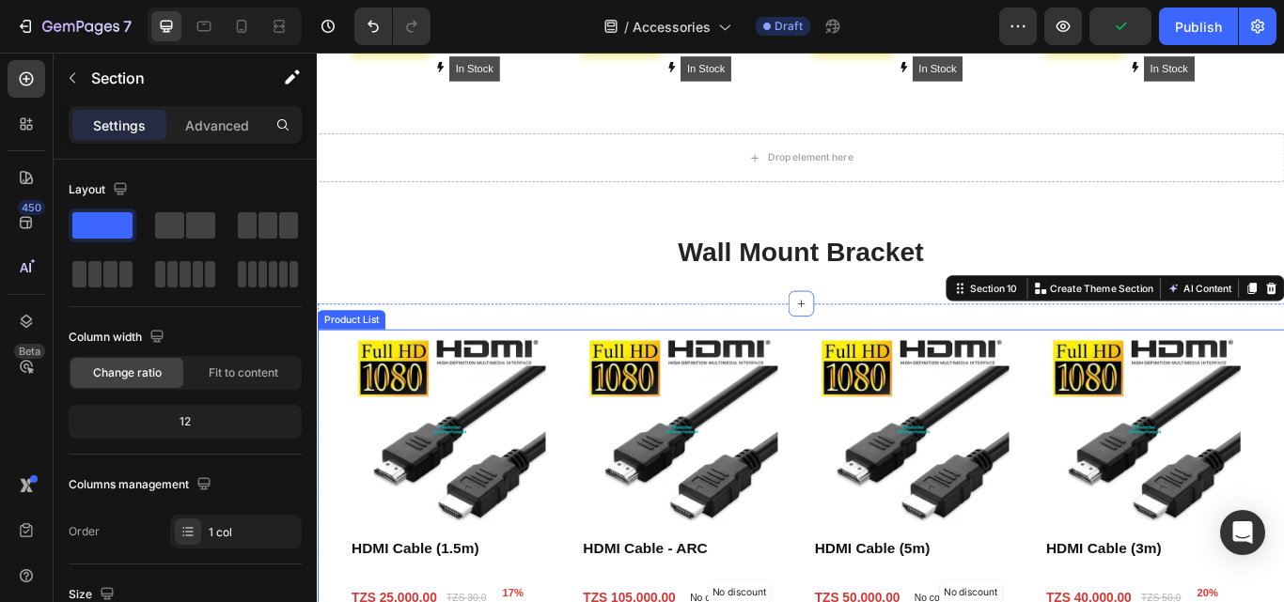
click at [616, 508] on div "Product Images HDMI Cable (1.5m) Product Title 17% (P) Tag Row Row TZS 25,000.0…" at bounding box center [880, 580] width 1053 height 408
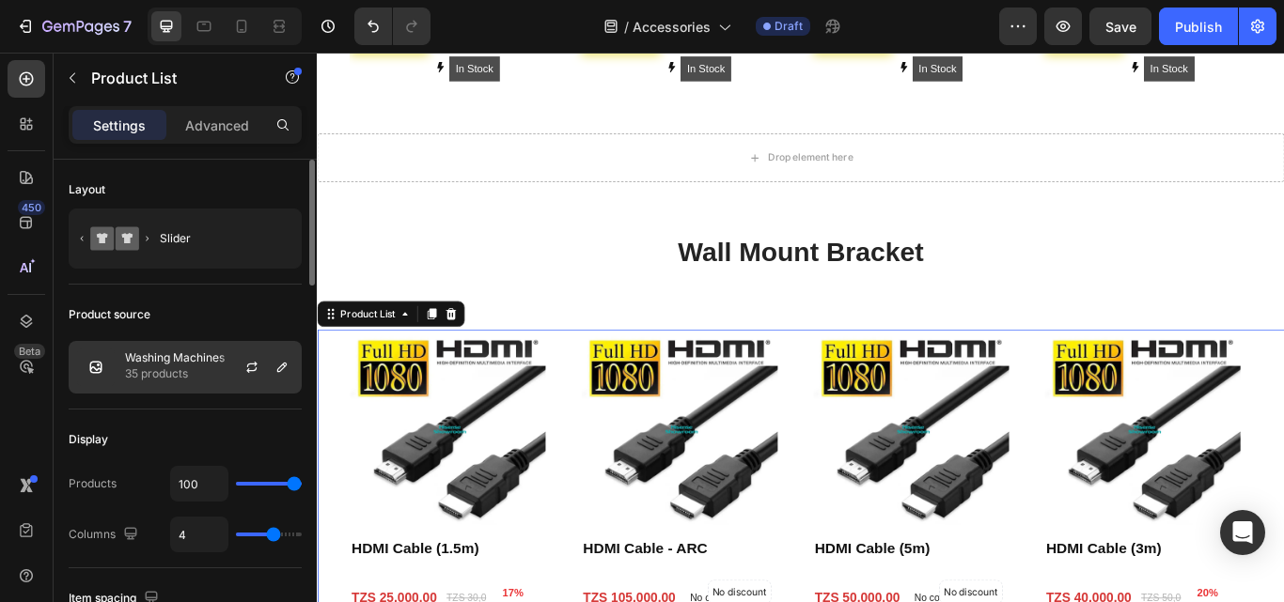
click at [191, 356] on p "Washing Machines" at bounding box center [175, 358] width 100 height 13
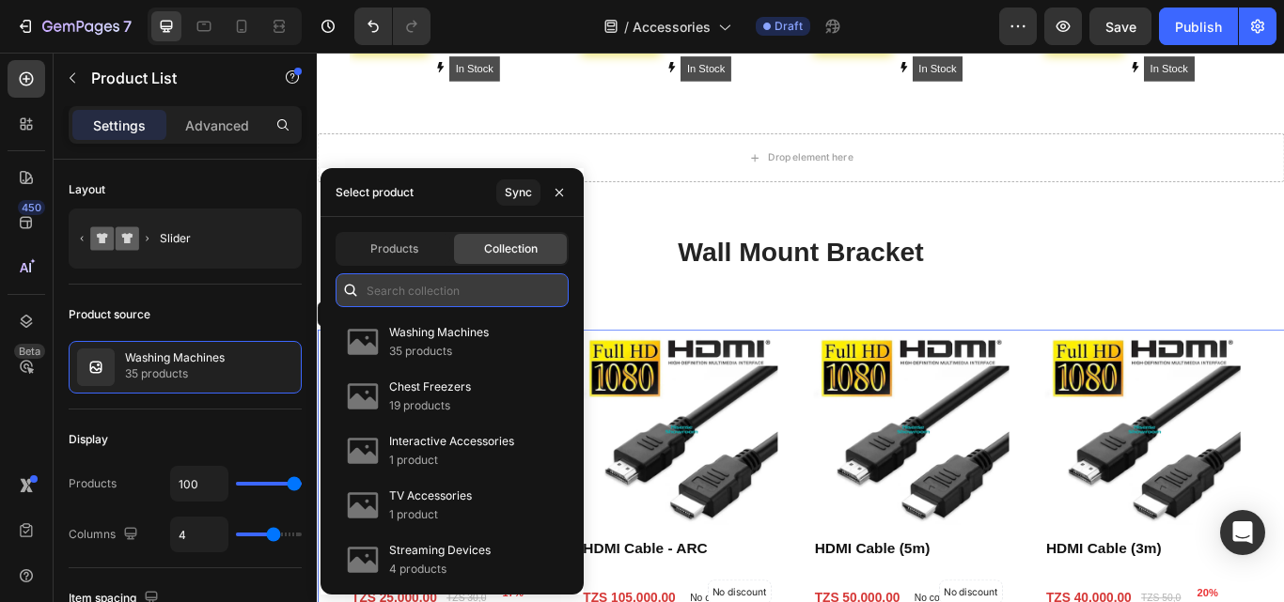
click at [430, 295] on input "text" at bounding box center [452, 291] width 233 height 34
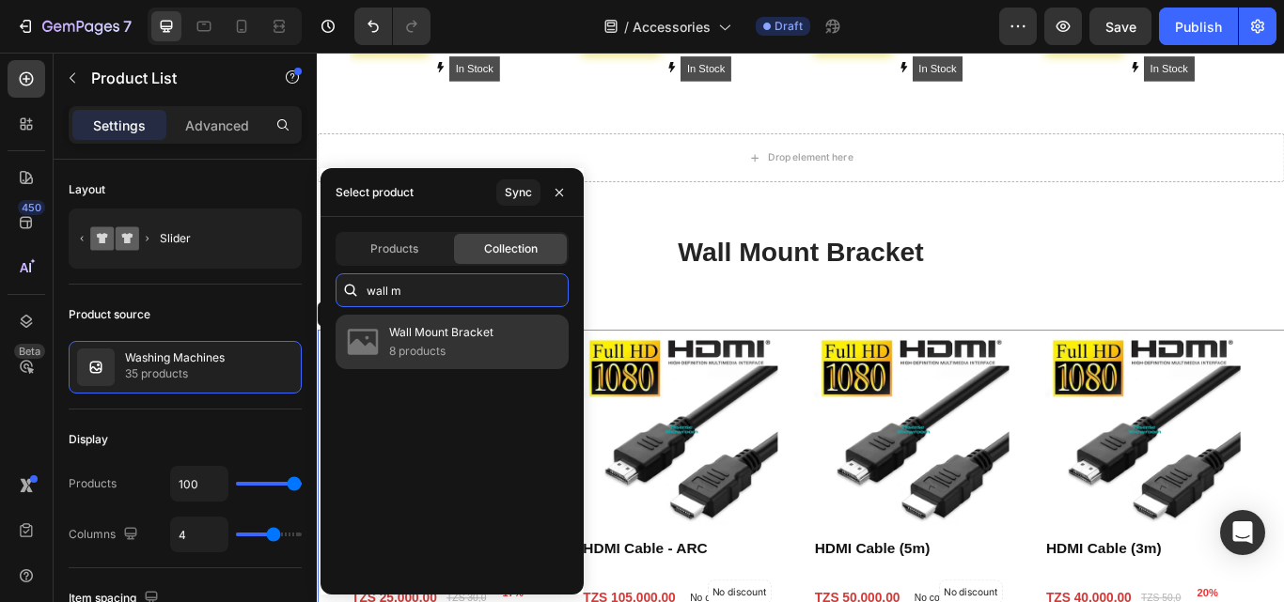
type input "wall m"
click at [482, 360] on p "8 products" at bounding box center [441, 351] width 104 height 19
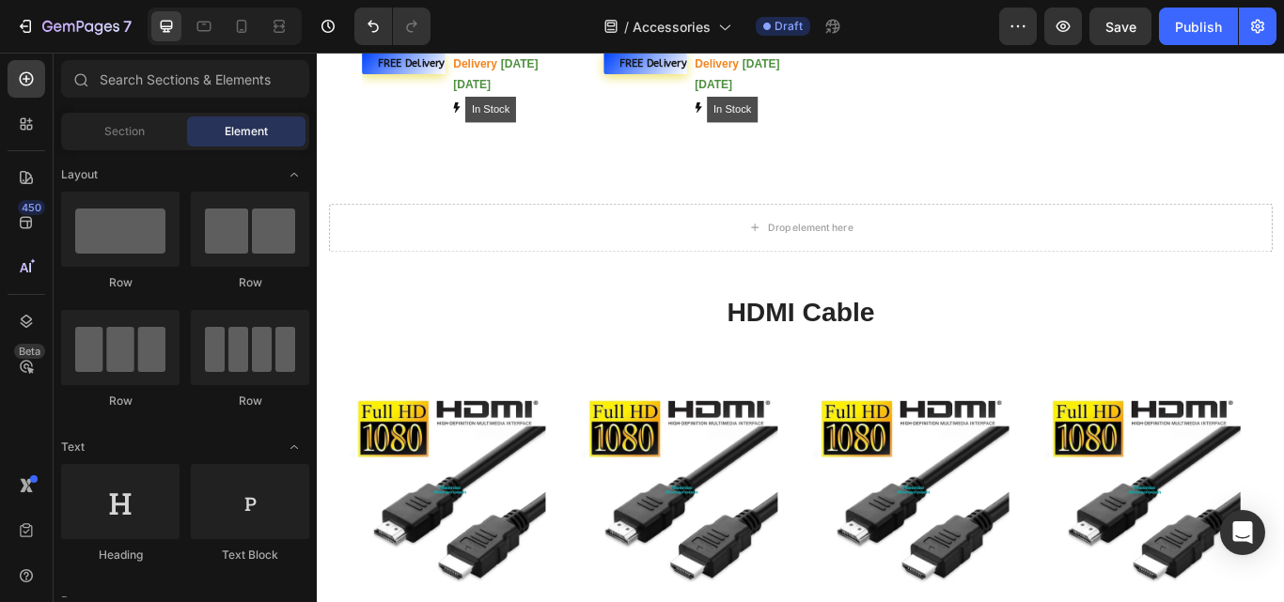
scroll to position [1210, 0]
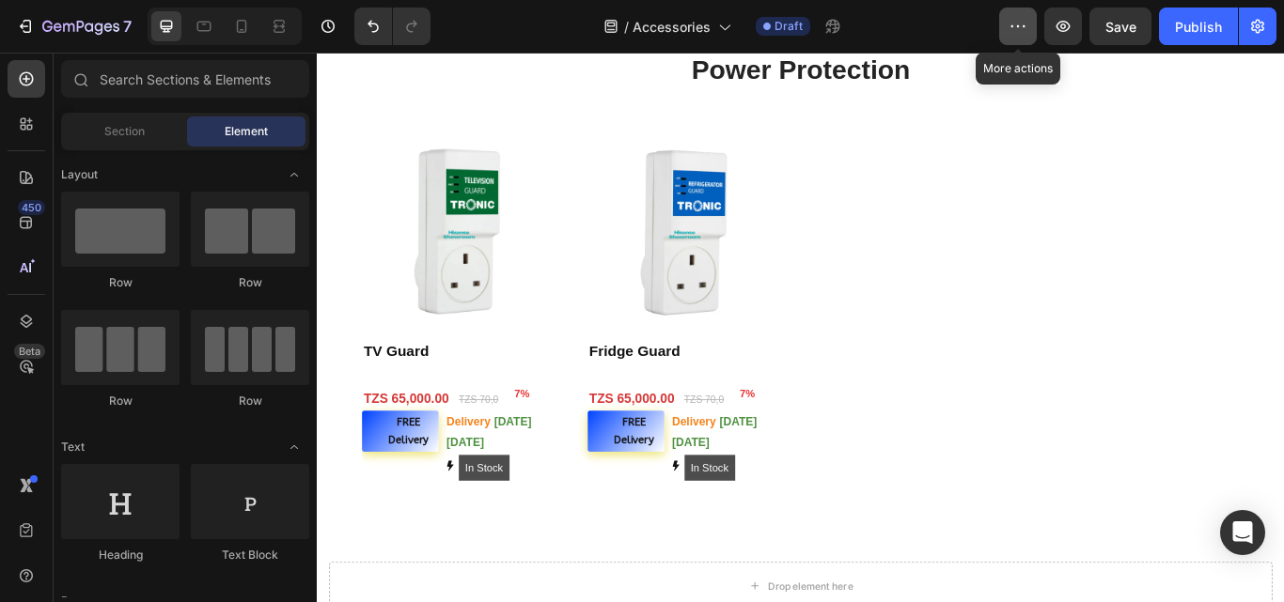
click at [1023, 26] on icon "button" at bounding box center [1018, 26] width 19 height 19
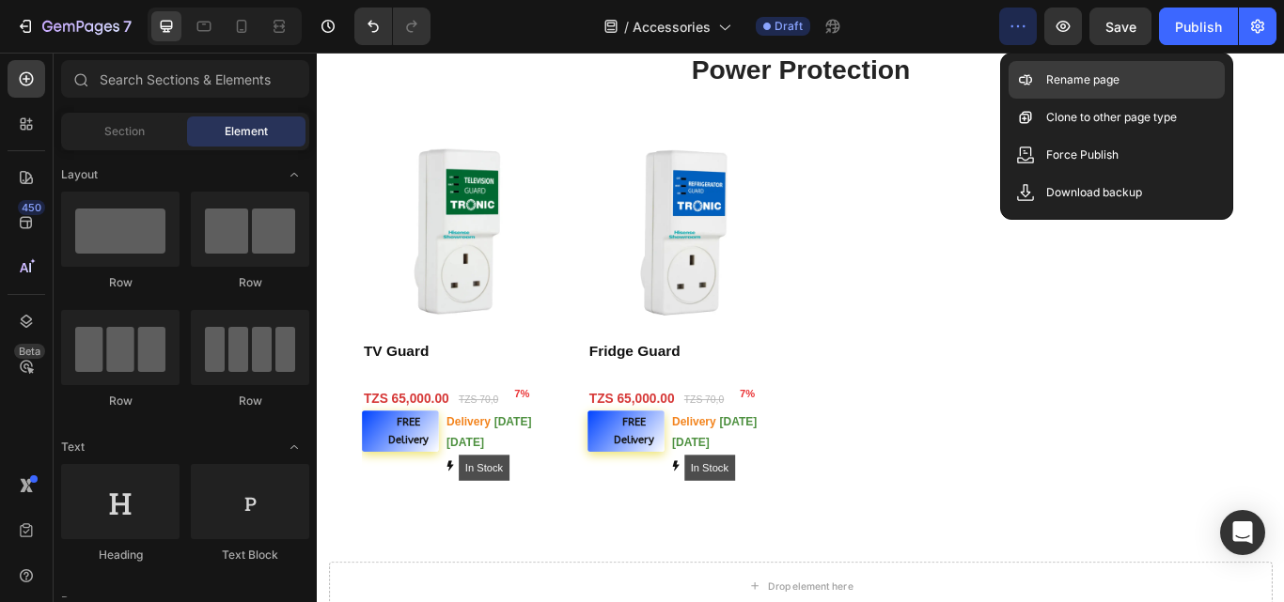
click at [1032, 72] on icon at bounding box center [1025, 79] width 19 height 19
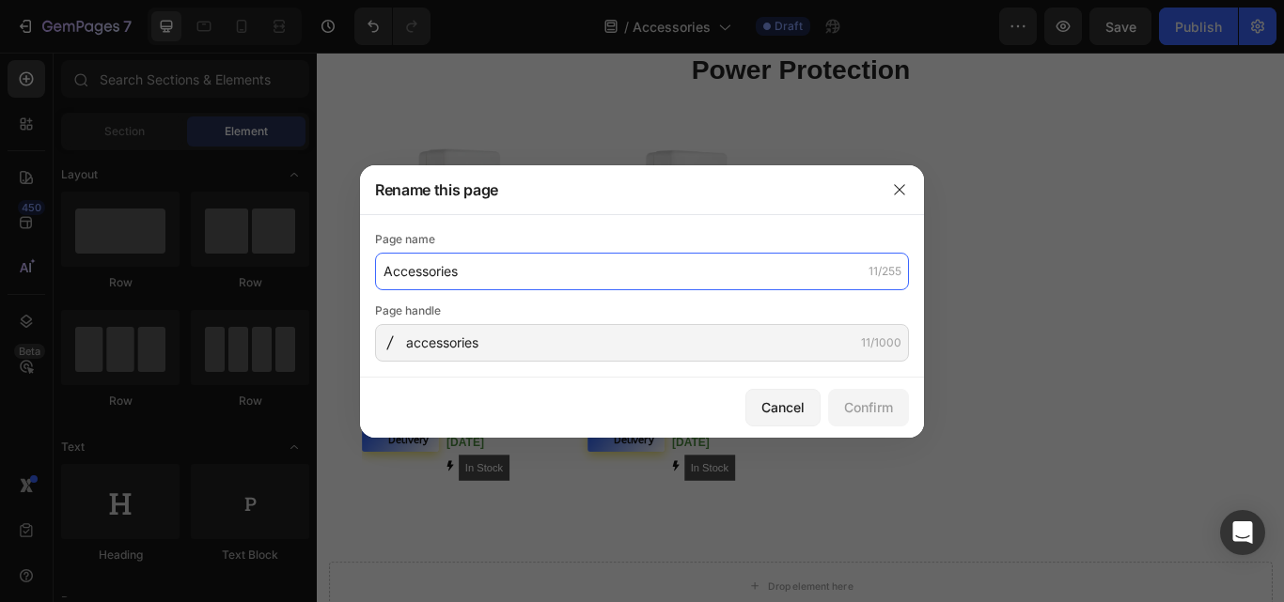
click at [378, 269] on input "Accessories" at bounding box center [642, 272] width 534 height 38
click at [384, 268] on input "Accessories" at bounding box center [642, 272] width 534 height 38
type input "TV Accessories"
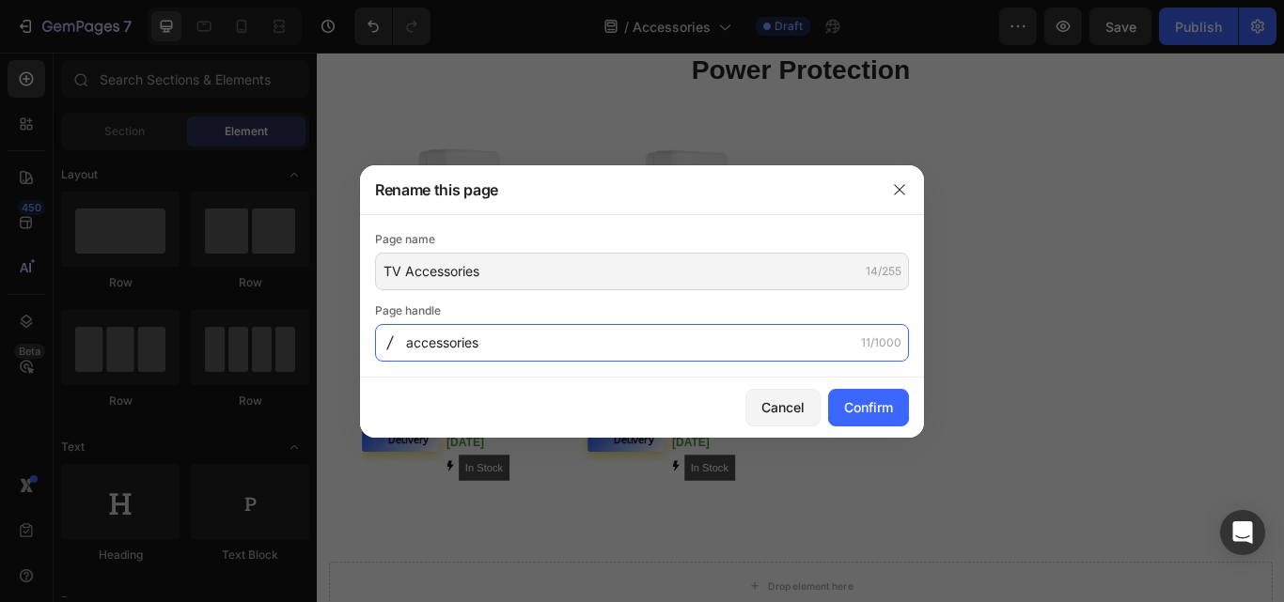
click at [408, 338] on input "accessories" at bounding box center [642, 343] width 534 height 38
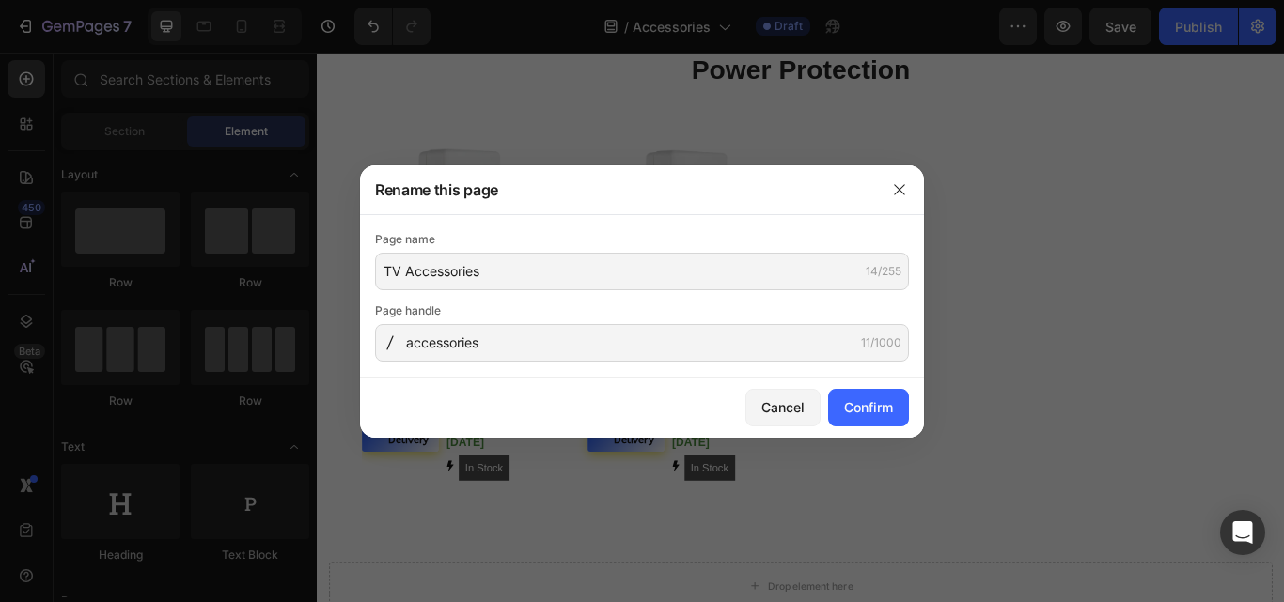
click at [402, 343] on div at bounding box center [390, 343] width 30 height 15
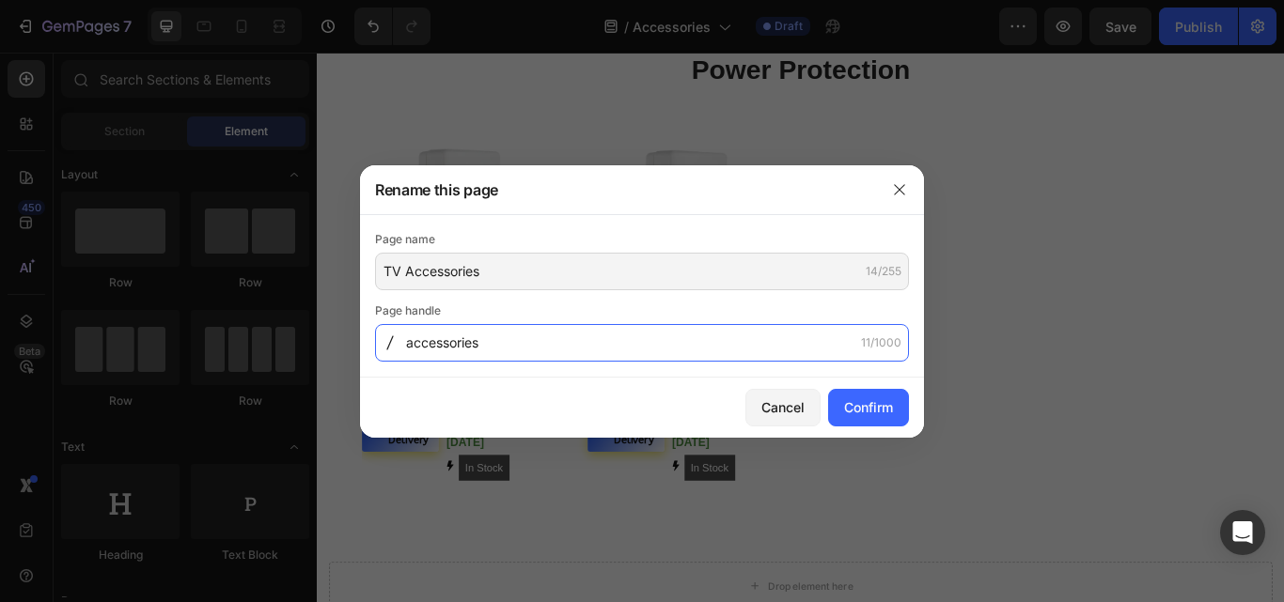
click at [405, 343] on input "accessories" at bounding box center [642, 343] width 534 height 38
click at [457, 339] on input "tv-accesssories" at bounding box center [642, 343] width 534 height 38
click at [472, 340] on input "tv-accesssories" at bounding box center [642, 343] width 534 height 38
type input "tv-accessories"
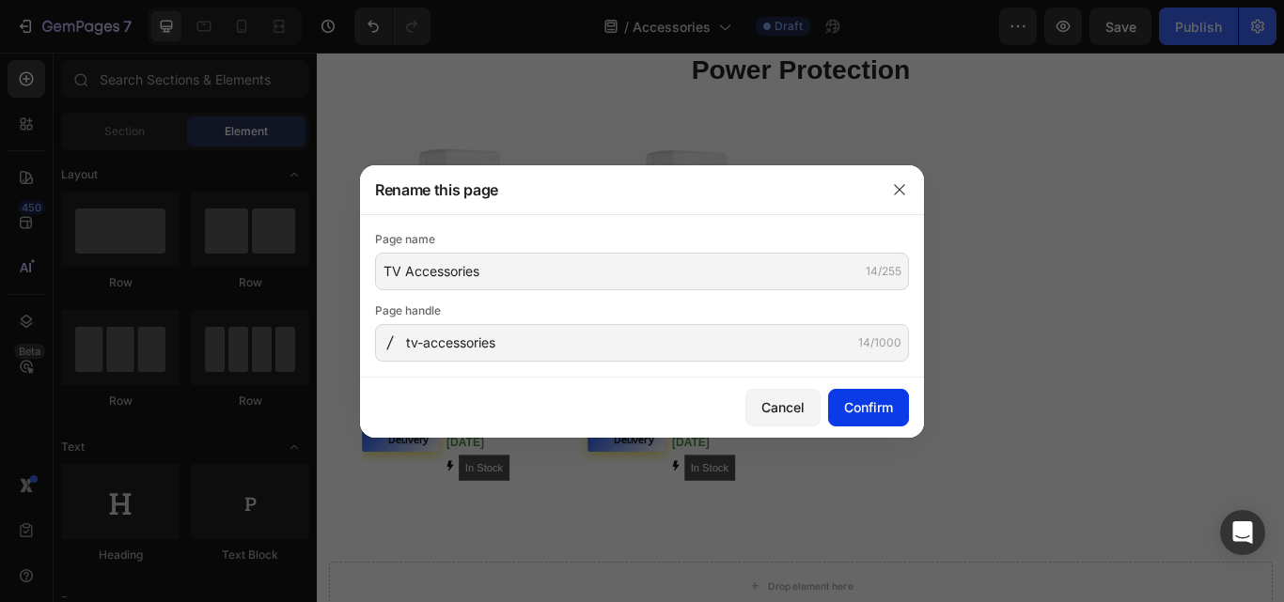
click at [862, 408] on div "Confirm" at bounding box center [868, 408] width 49 height 20
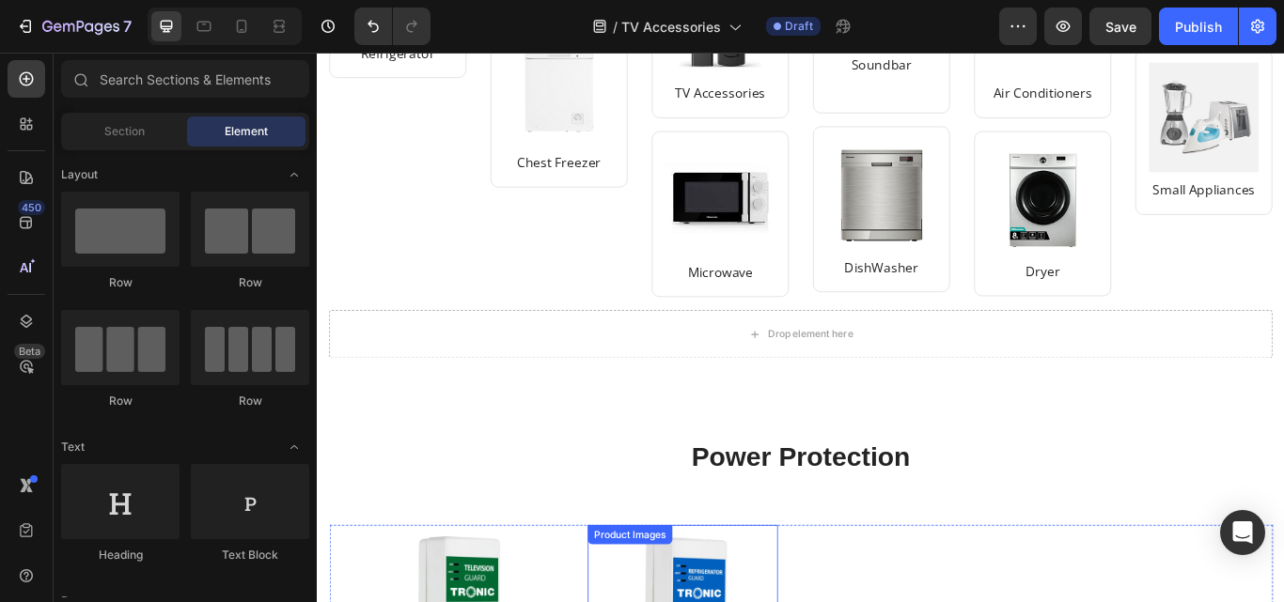
scroll to position [176, 0]
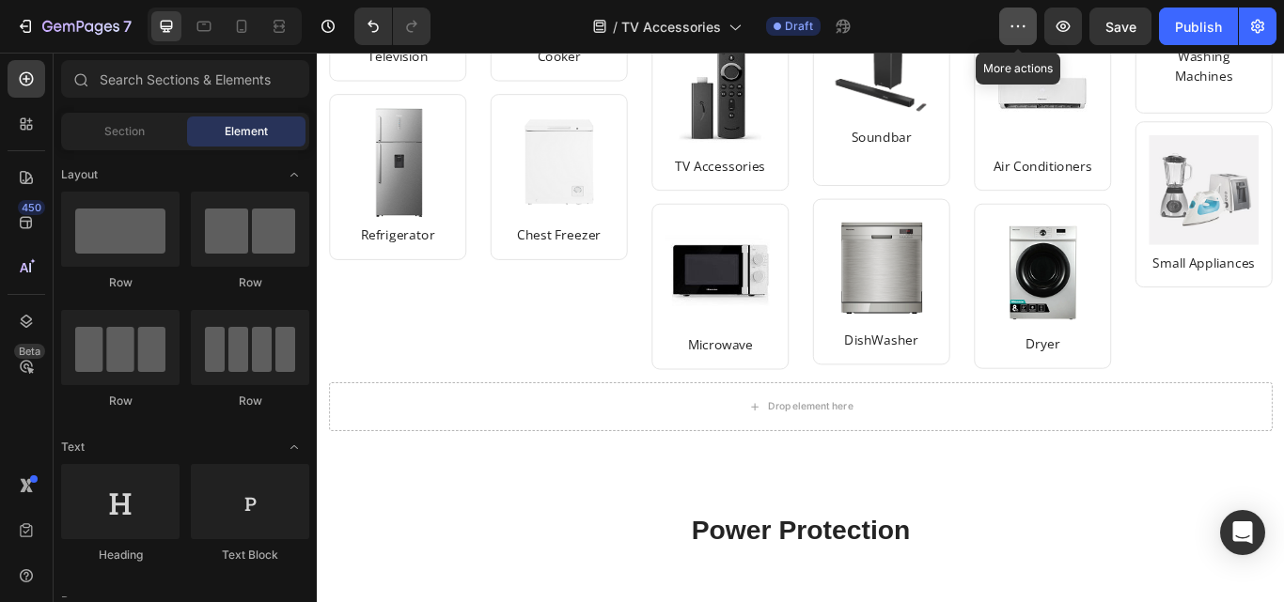
click at [1009, 25] on icon "button" at bounding box center [1018, 26] width 19 height 19
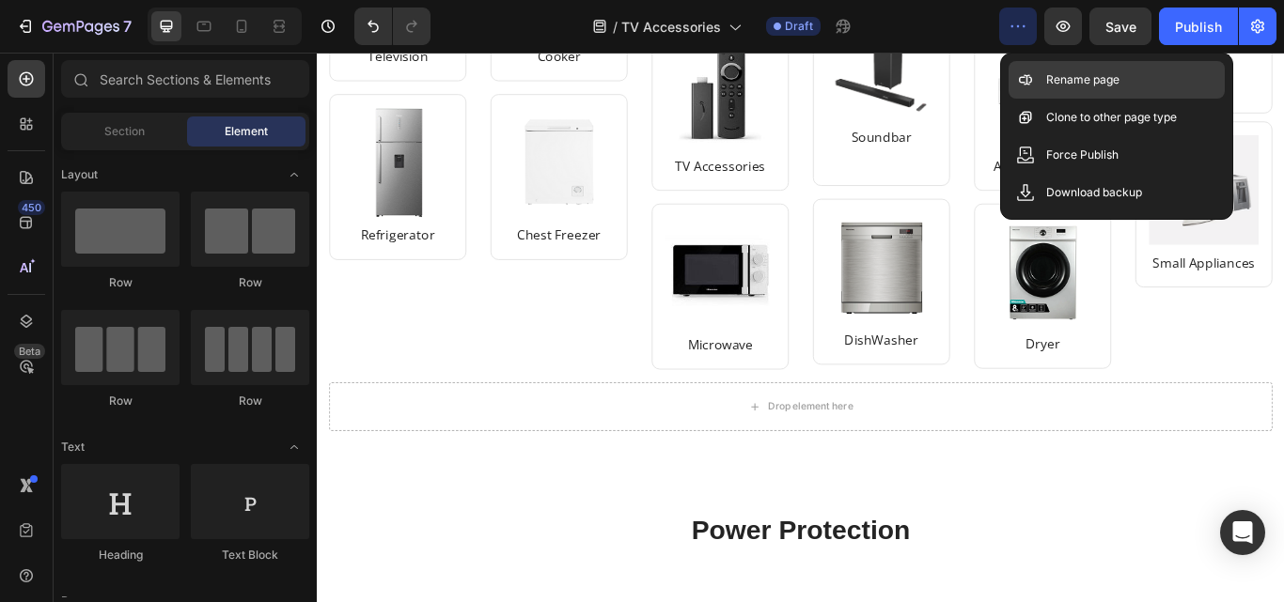
click at [1025, 72] on icon at bounding box center [1025, 79] width 19 height 19
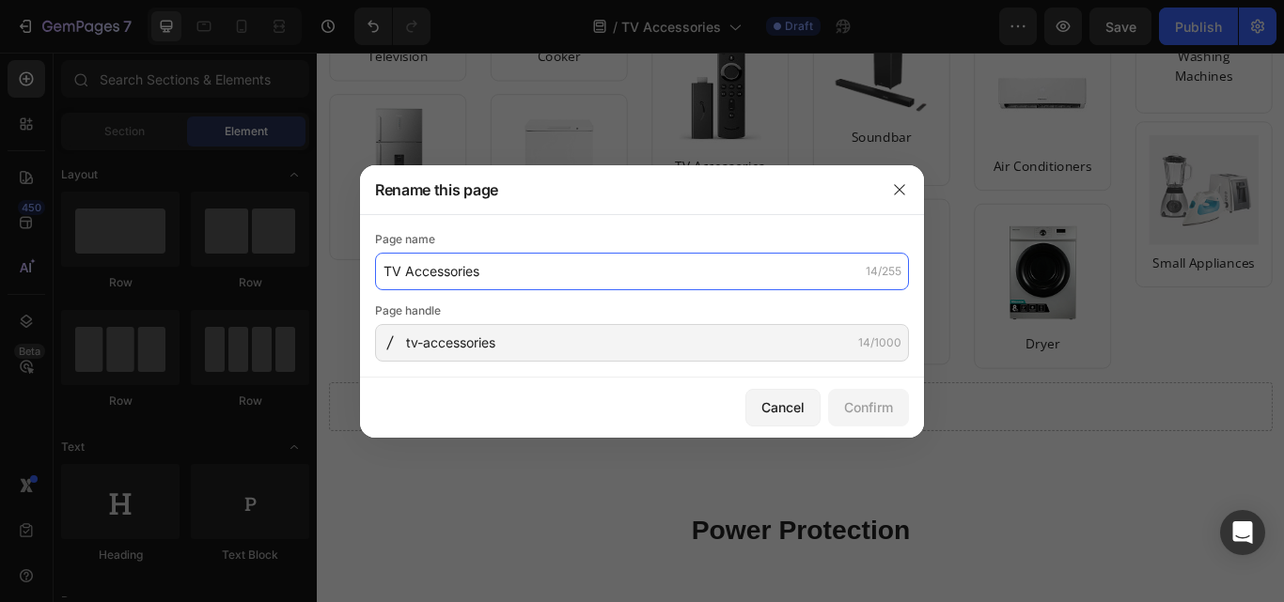
click at [409, 271] on input "TV Accessories" at bounding box center [642, 272] width 534 height 38
click at [407, 271] on input "TV Accessories" at bounding box center [642, 272] width 534 height 38
type input "Accessories"
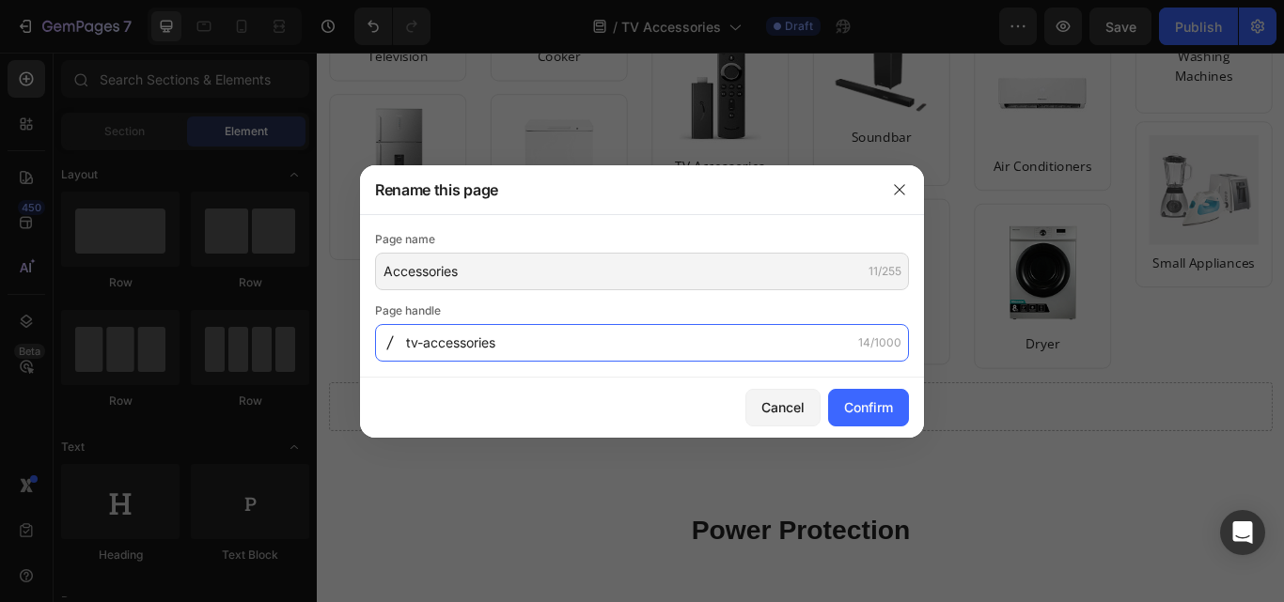
click at [425, 349] on input "tv-accessories" at bounding box center [642, 343] width 534 height 38
click at [424, 344] on input "tv-accessories" at bounding box center [642, 343] width 534 height 38
type input "accessories"
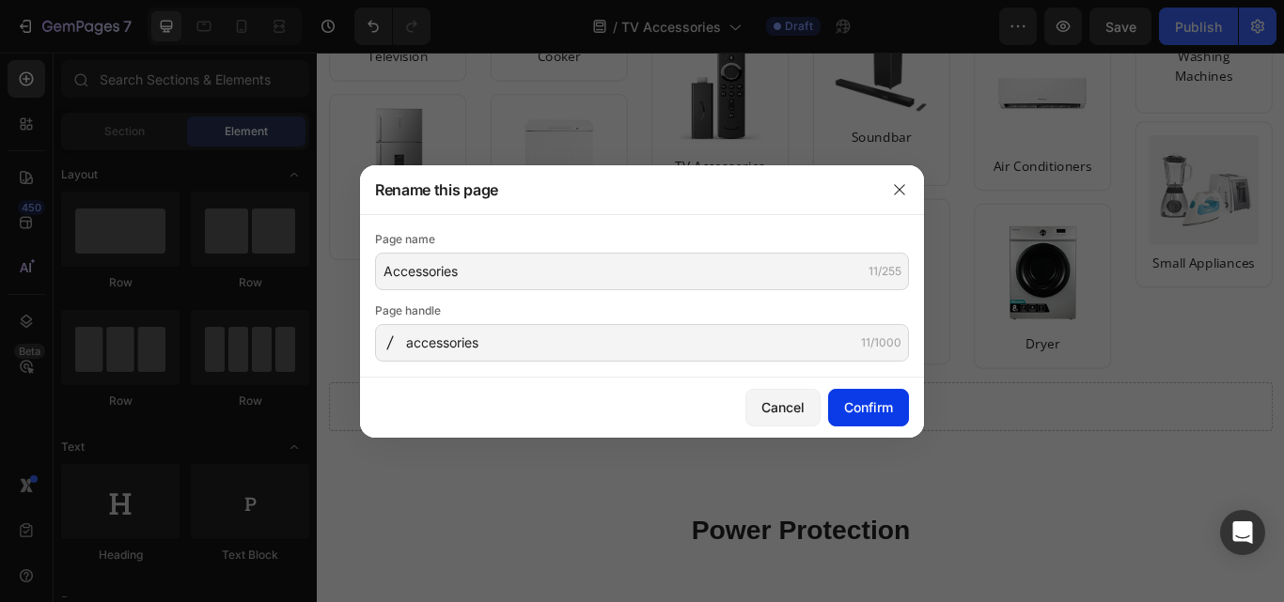
click at [877, 415] on div "Confirm" at bounding box center [868, 408] width 49 height 20
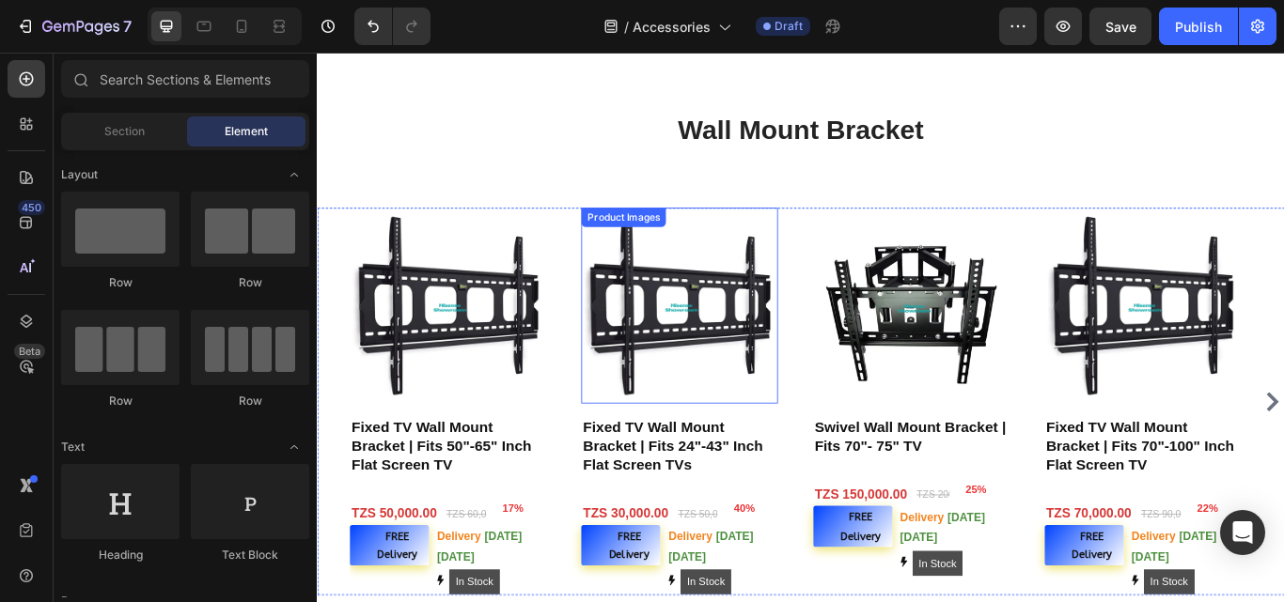
scroll to position [2632, 0]
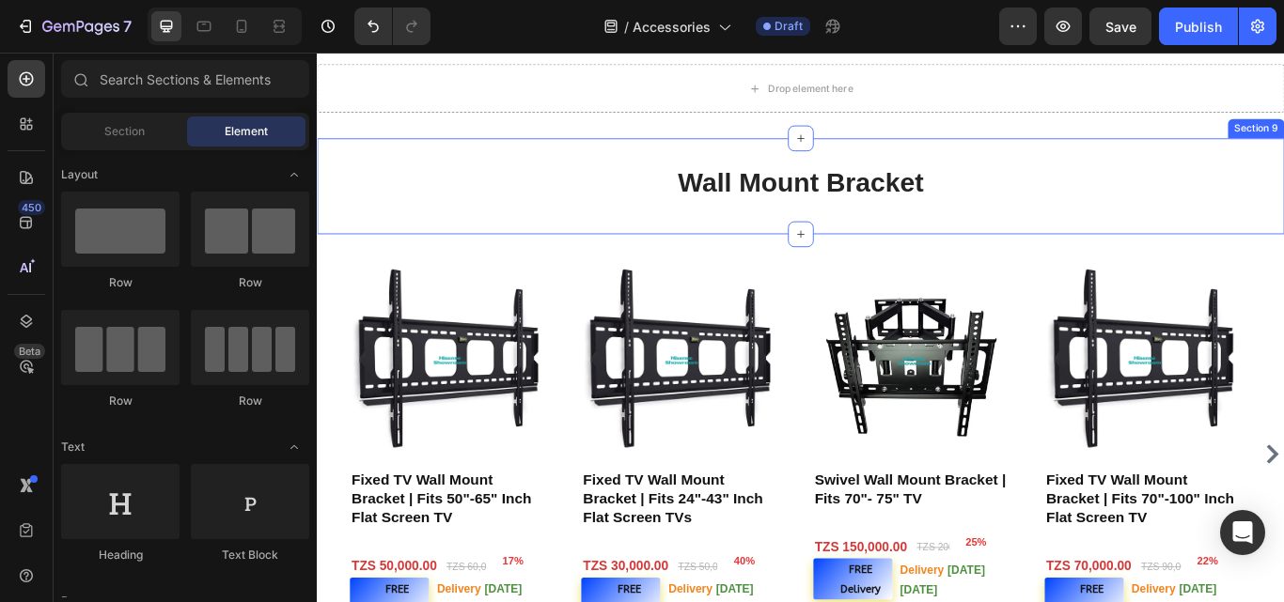
click at [840, 166] on div "Wall Mount Bracket Heading Section 9" at bounding box center [881, 209] width 1128 height 112
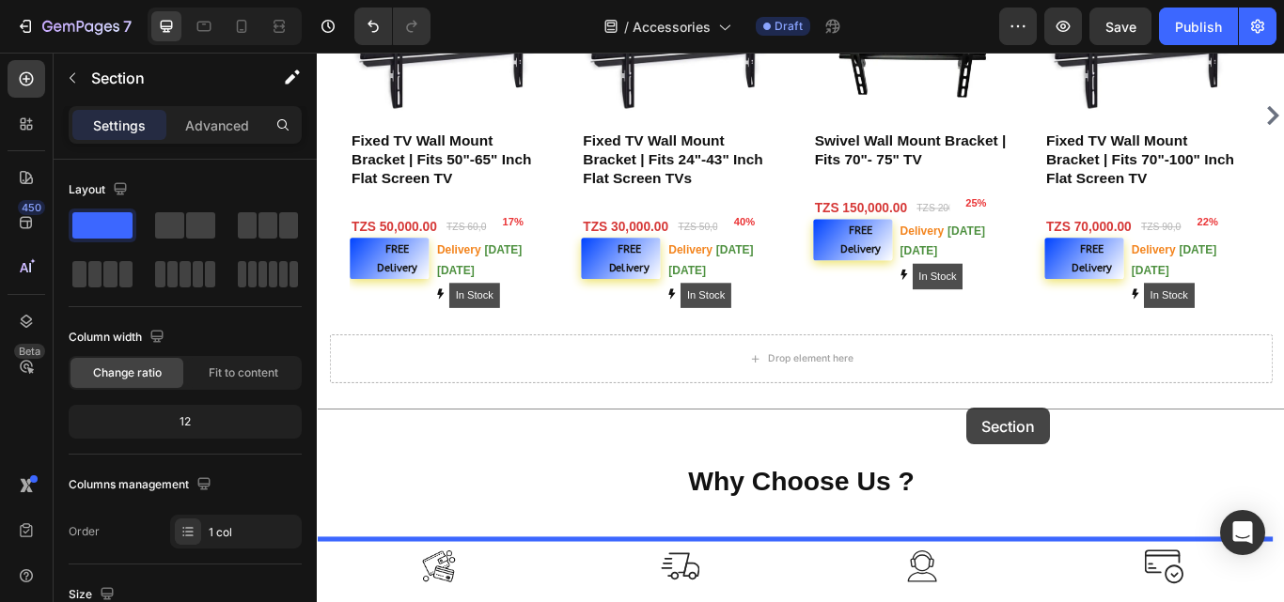
scroll to position [3275, 0]
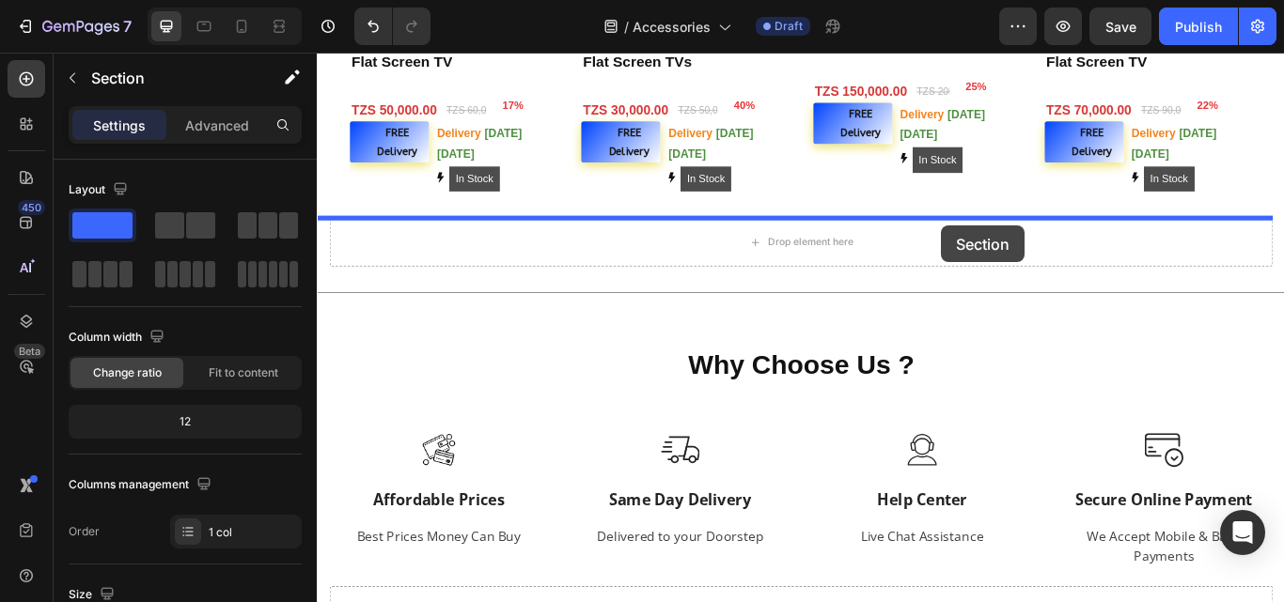
drag, startPoint x: 1090, startPoint y: 290, endPoint x: 1044, endPoint y: 255, distance: 58.3
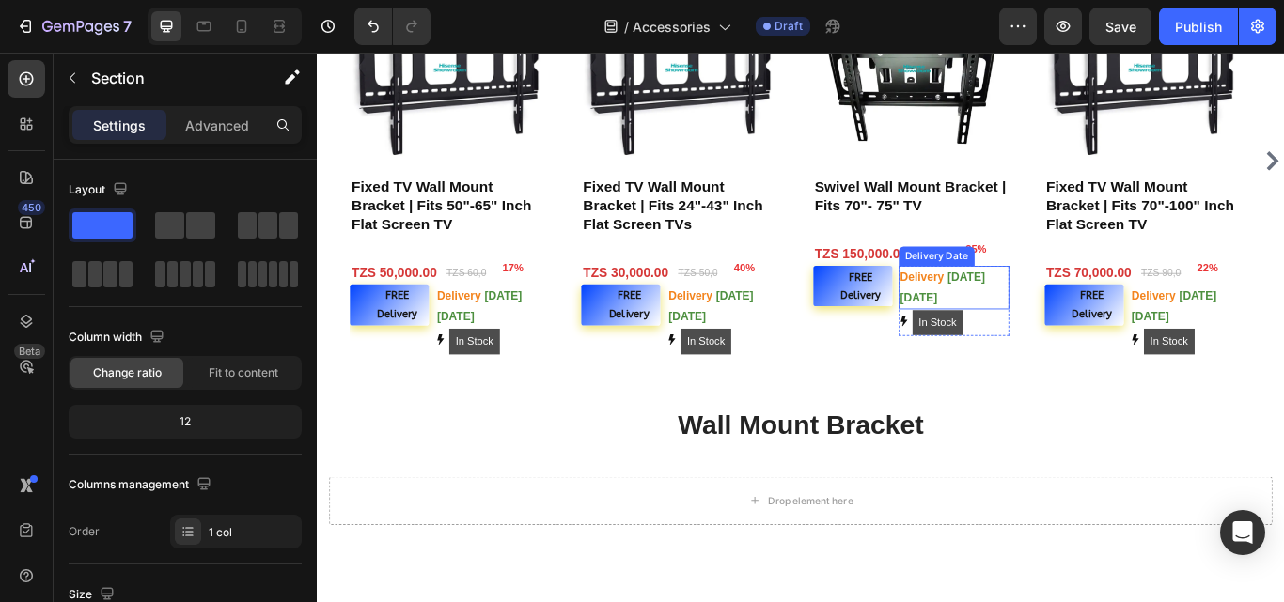
scroll to position [2392, 0]
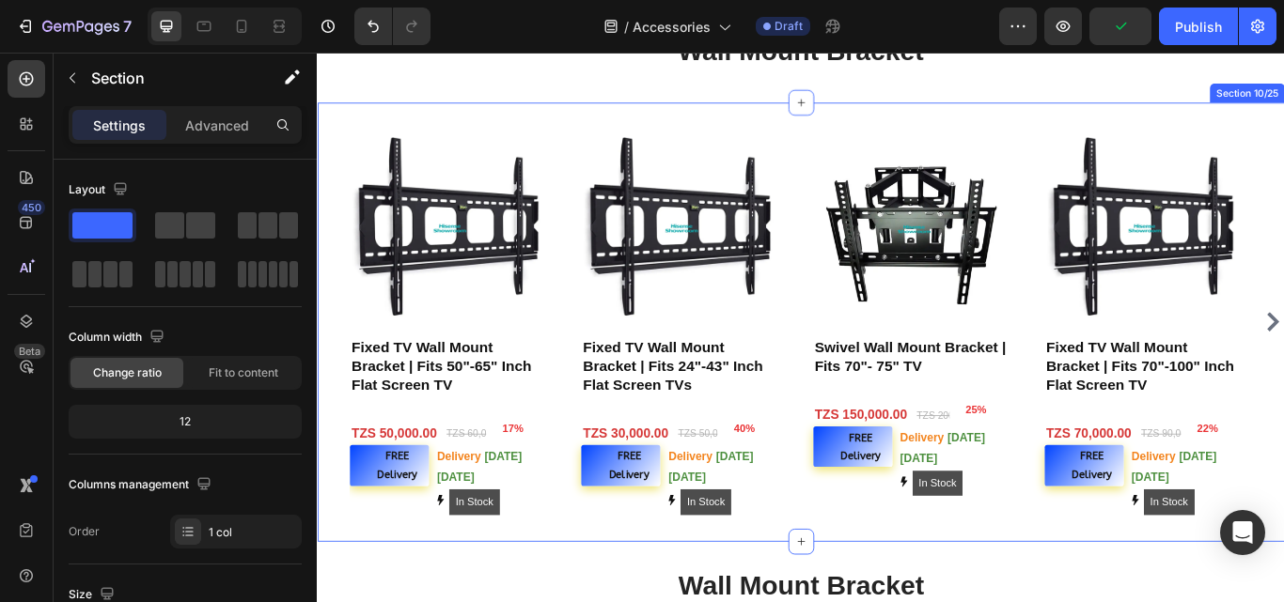
click at [1097, 133] on div "Product Images Fixed TV Wall Mount Bracket | Fits 50"-65" Inch Flat Screen TV P…" at bounding box center [881, 368] width 1128 height 512
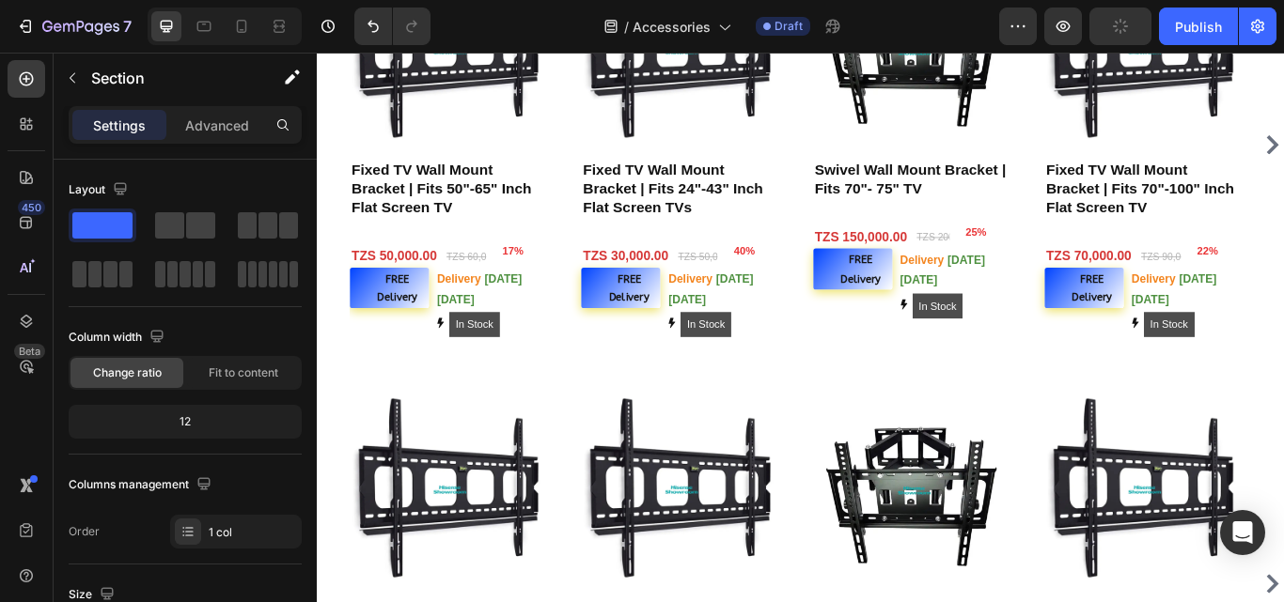
scroll to position [3086, 0]
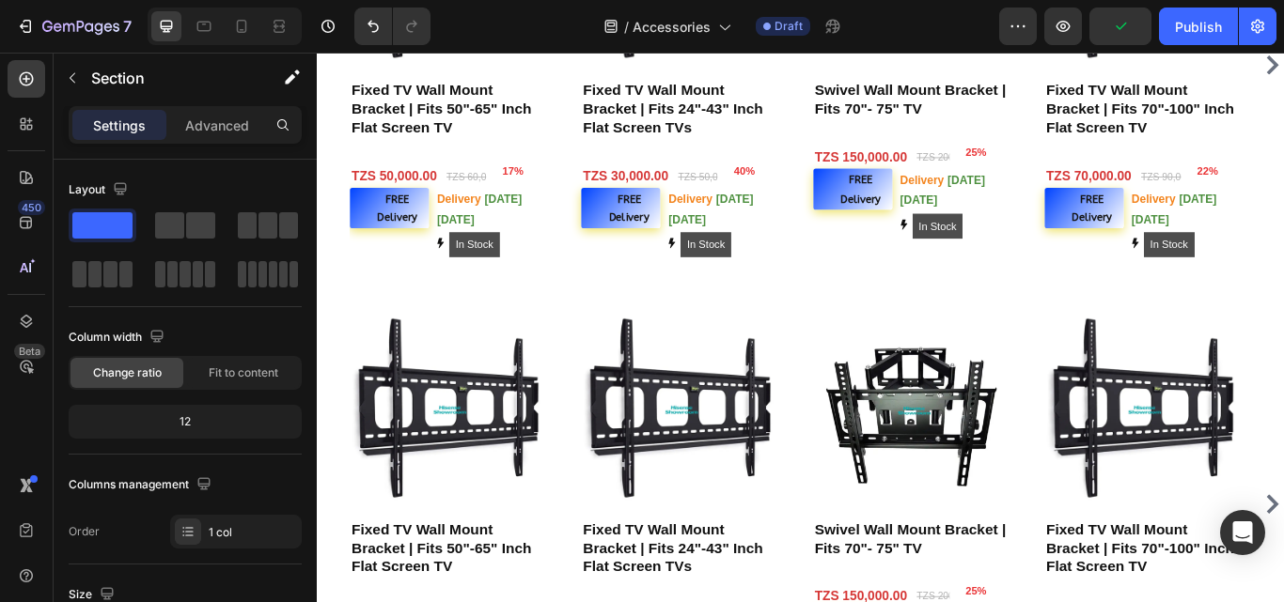
click at [913, 331] on div "Product Images Fixed TV Wall Mount Bracket | Fits 50"-65" Inch Flat Screen TV P…" at bounding box center [881, 579] width 1128 height 512
click at [925, 331] on div "Product Images Fixed TV Wall Mount Bracket | Fits 50"-65" Inch Flat Screen TV P…" at bounding box center [881, 579] width 1128 height 512
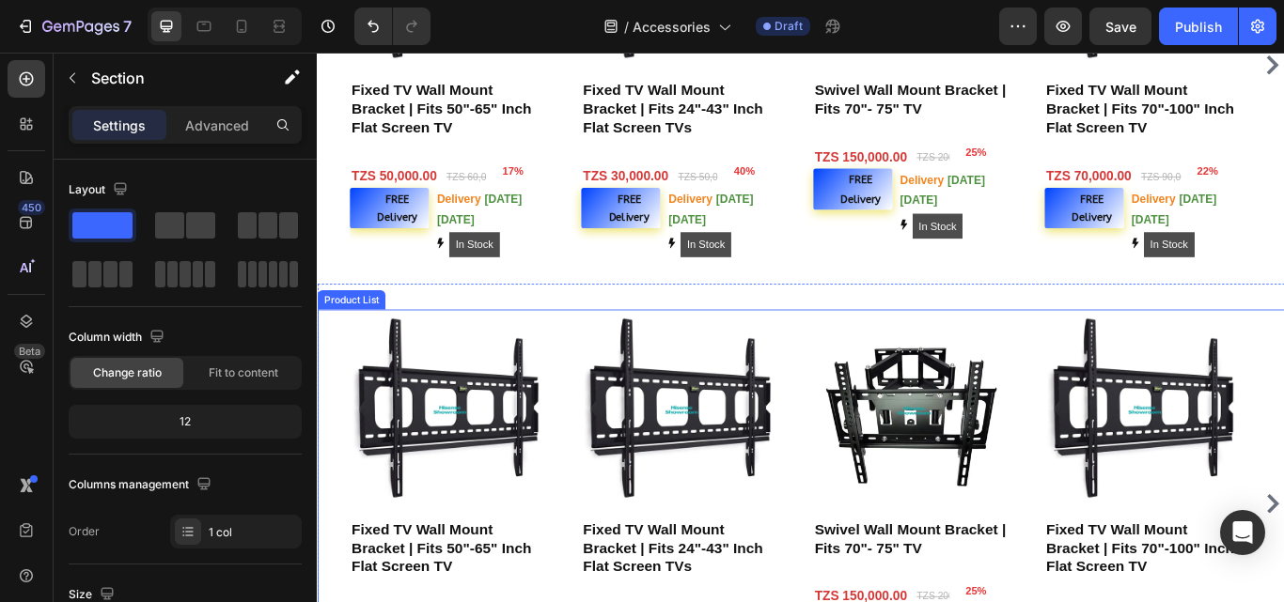
click at [875, 389] on div "Product Images Fixed TV Wall Mount Bracket | Fits 50"-65" Inch Flat Screen TV P…" at bounding box center [880, 579] width 1053 height 452
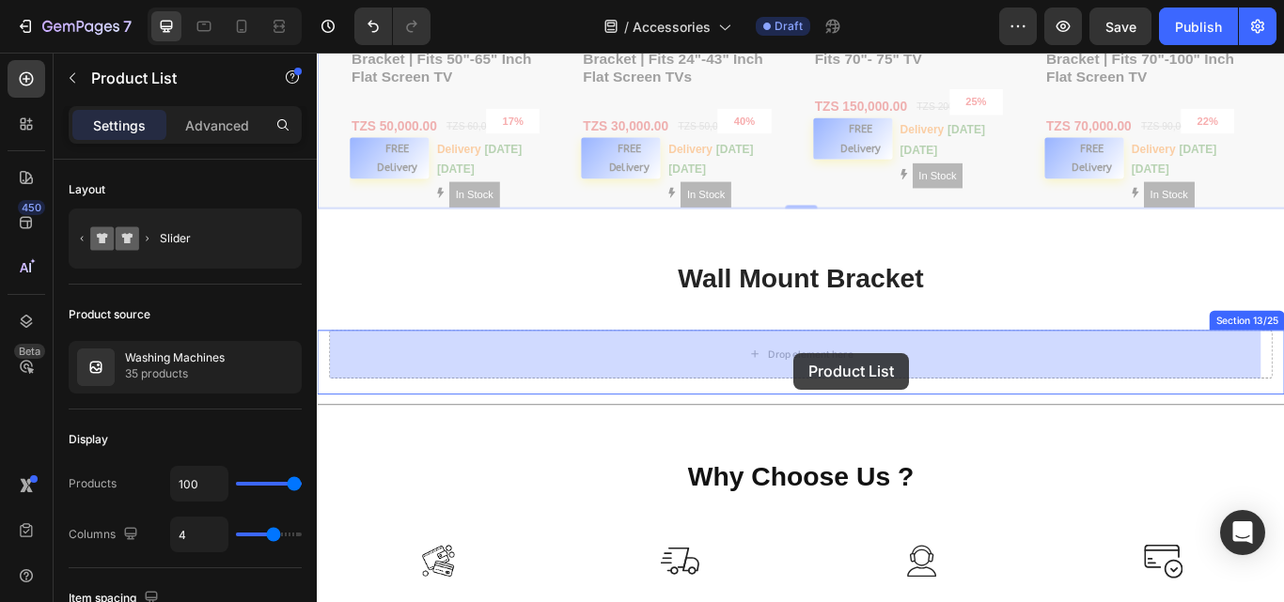
scroll to position [3719, 0]
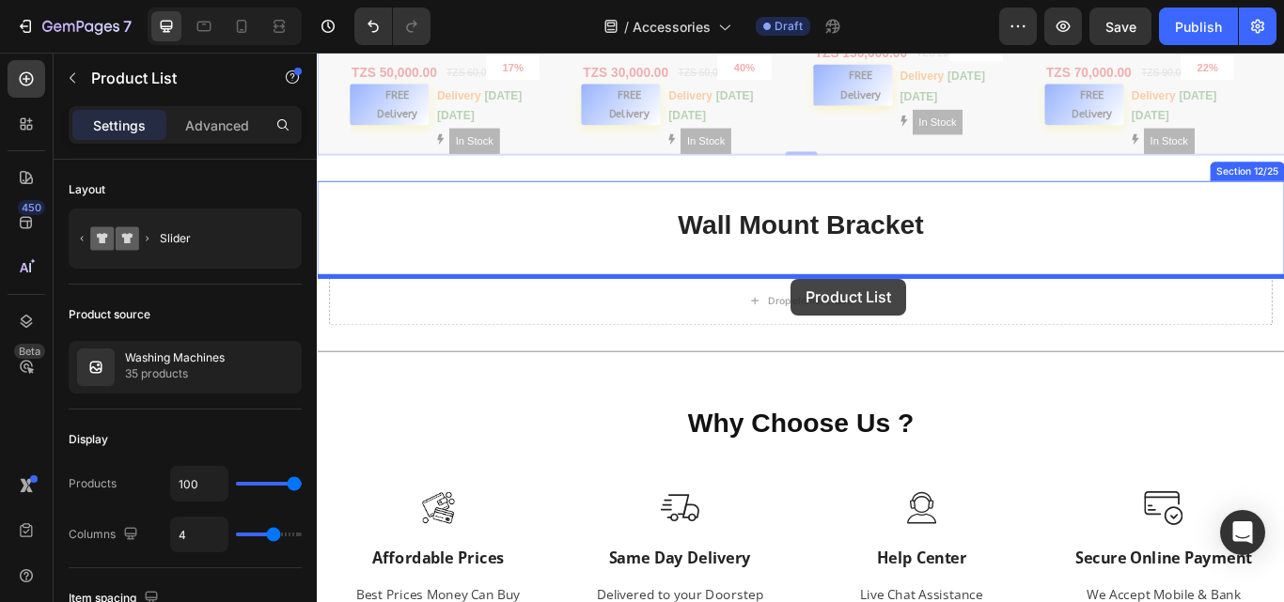
drag, startPoint x: 875, startPoint y: 282, endPoint x: 869, endPoint y: 315, distance: 33.4
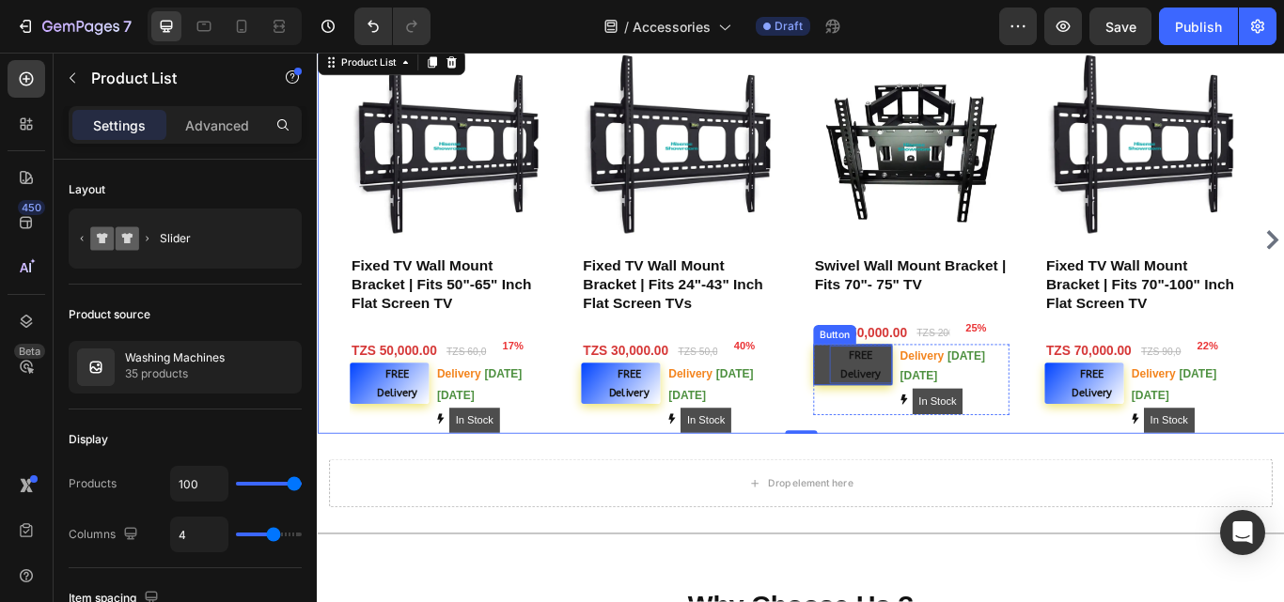
scroll to position [3136, 0]
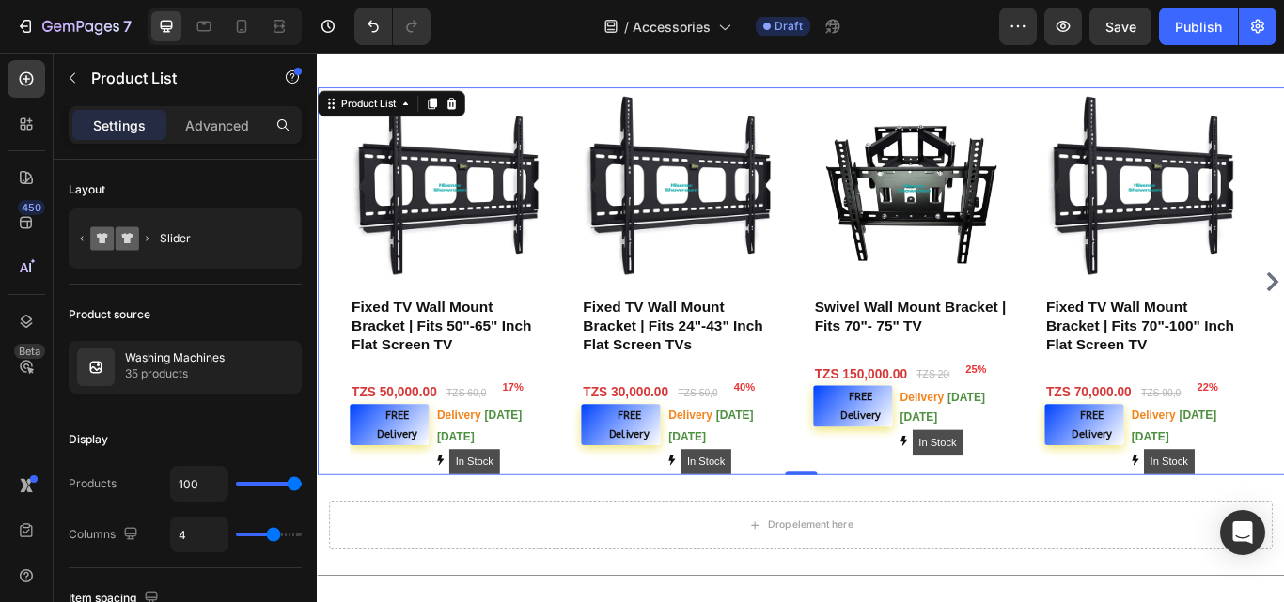
click at [865, 120] on div "Product Images Fixed TV Wall Mount Bracket | Fits 50"-65" Inch Flat Screen TV P…" at bounding box center [880, 320] width 1053 height 452
click at [446, 103] on div at bounding box center [450, 113] width 23 height 23
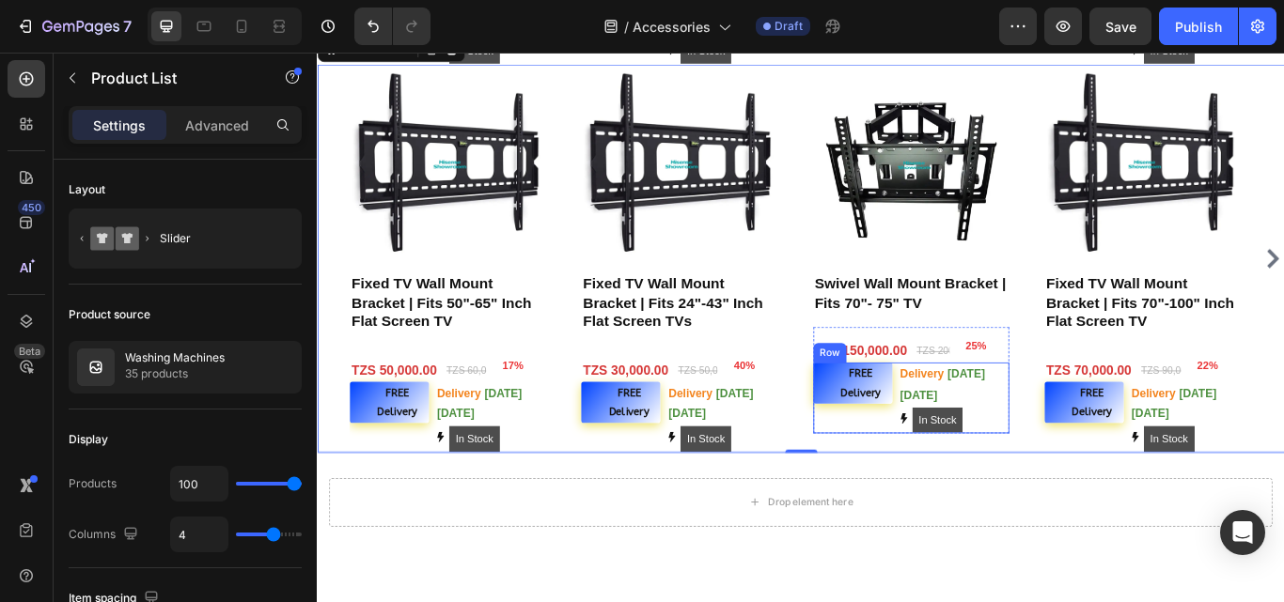
scroll to position [3658, 0]
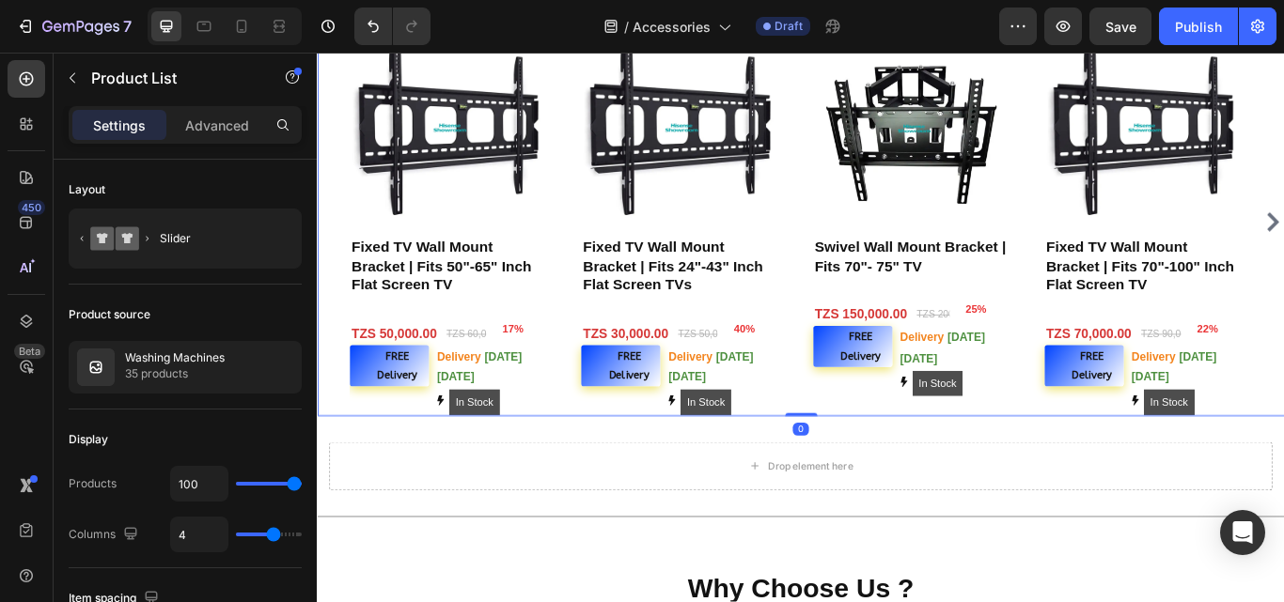
click at [873, 225] on div "Product Images Fixed TV Wall Mount Bracket | Fits 50"-65" Inch Flat Screen TV P…" at bounding box center [880, 250] width 1053 height 452
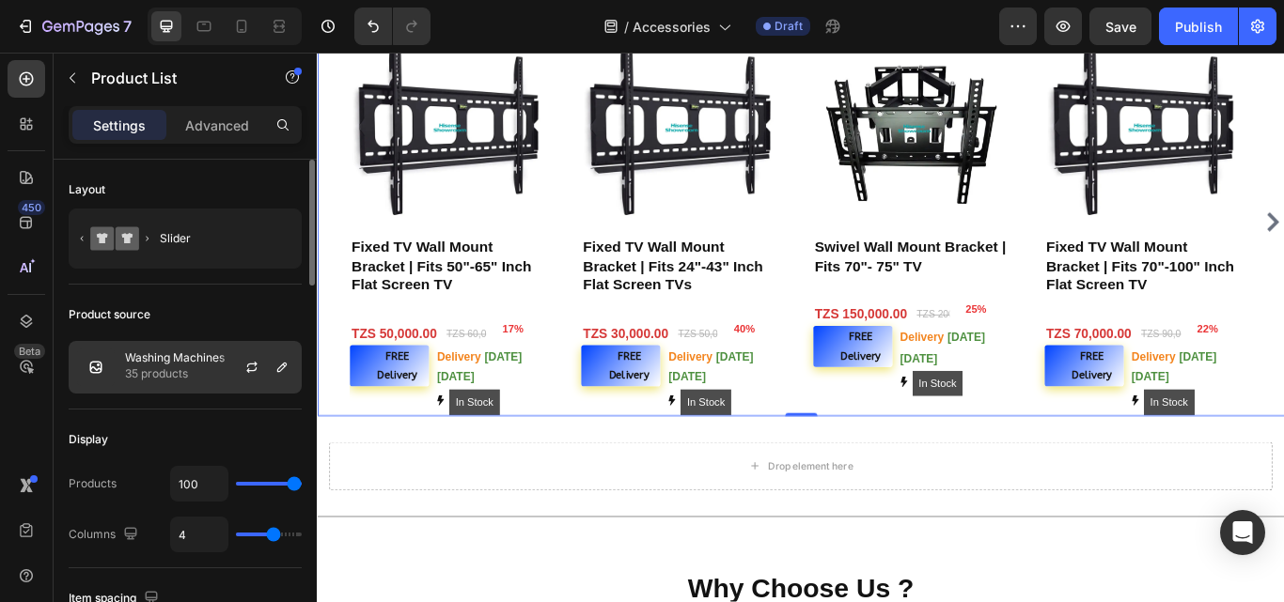
click at [206, 354] on p "Washing Machines" at bounding box center [175, 358] width 100 height 13
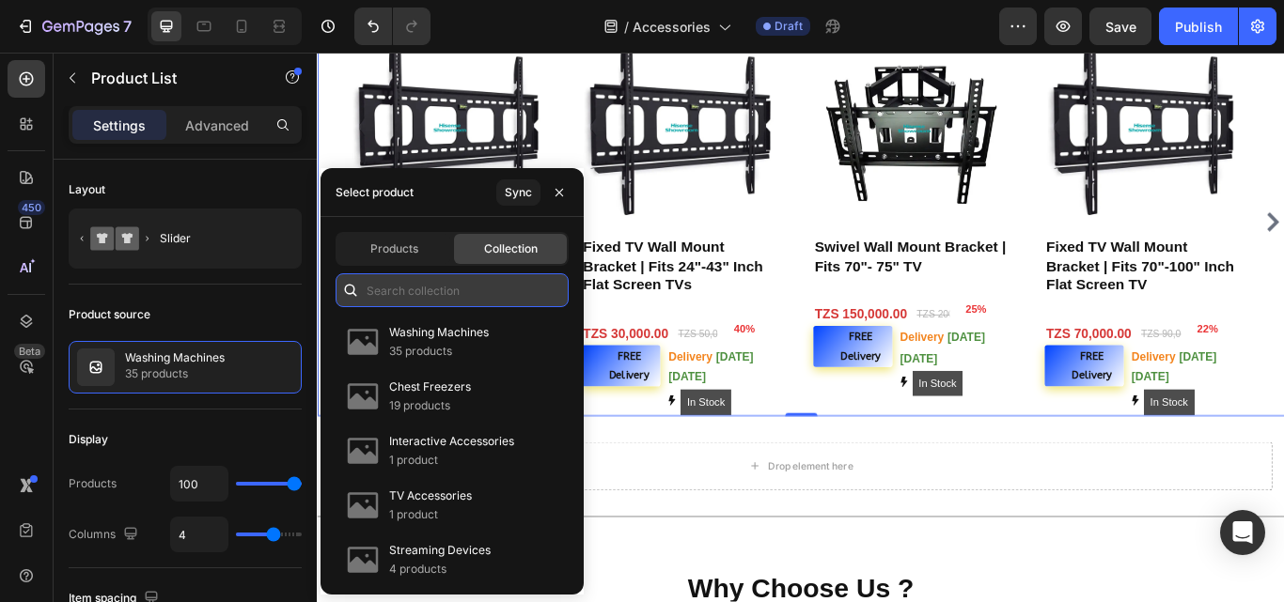
click at [430, 293] on input "text" at bounding box center [452, 291] width 233 height 34
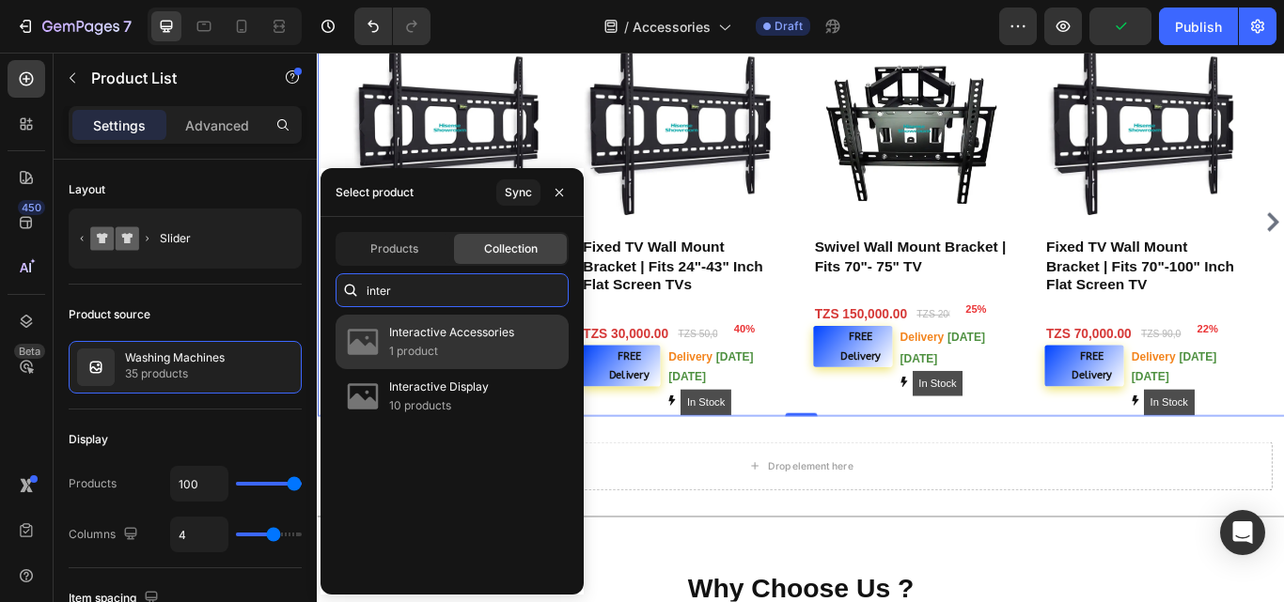
type input "inter"
click at [446, 338] on p "Interactive Accessories" at bounding box center [451, 332] width 125 height 19
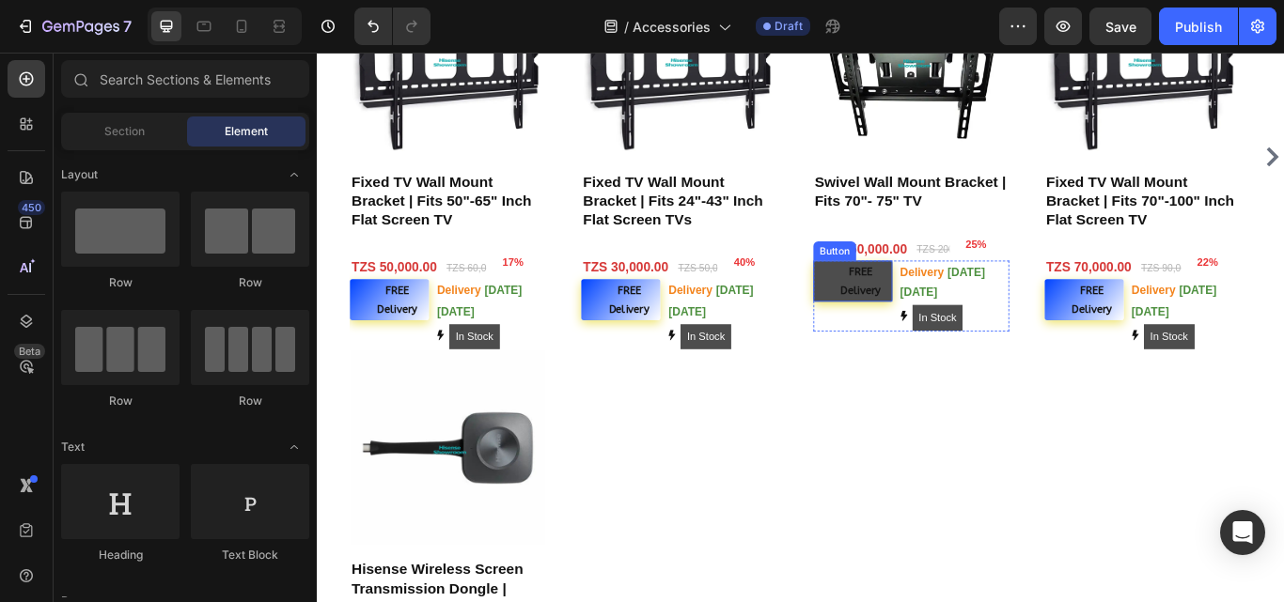
scroll to position [3000, 0]
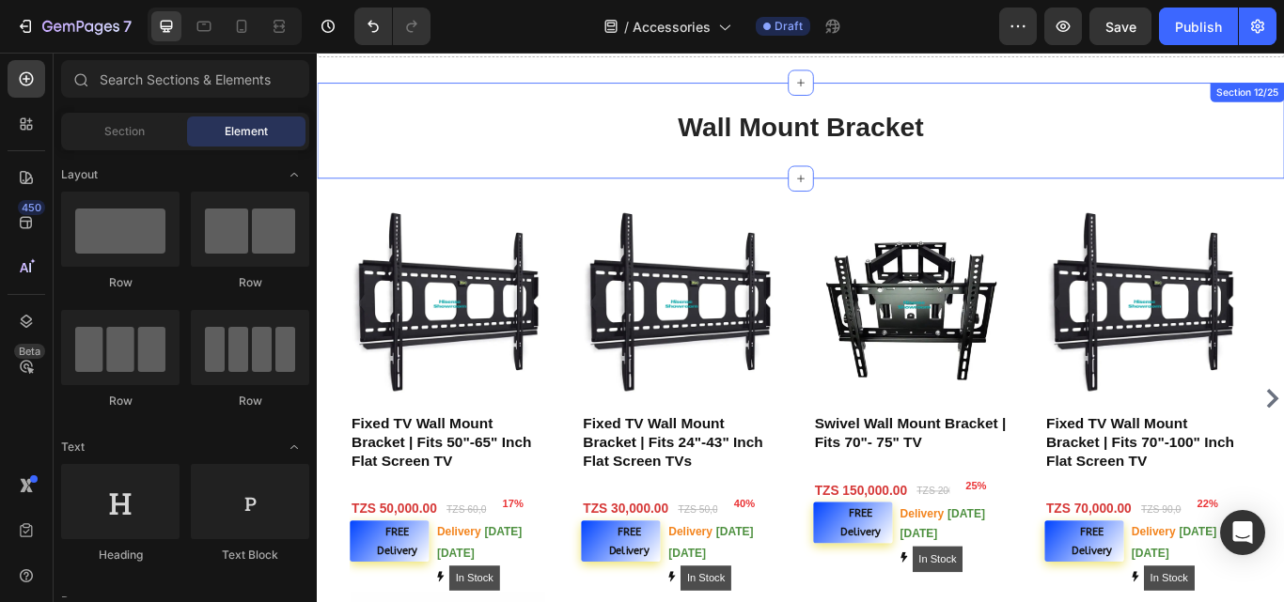
click at [1112, 117] on div "Wall Mount Bracket Heading Section 12/25" at bounding box center [881, 144] width 1128 height 112
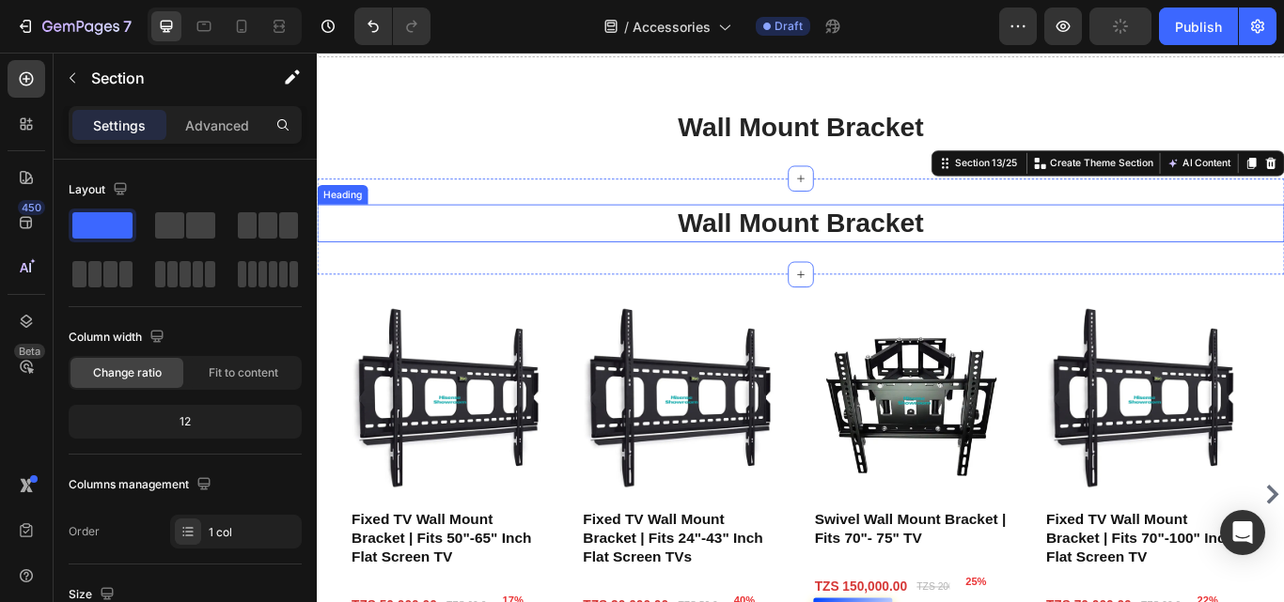
click at [1083, 242] on h2 "Wall Mount Bracket" at bounding box center [881, 252] width 1128 height 44
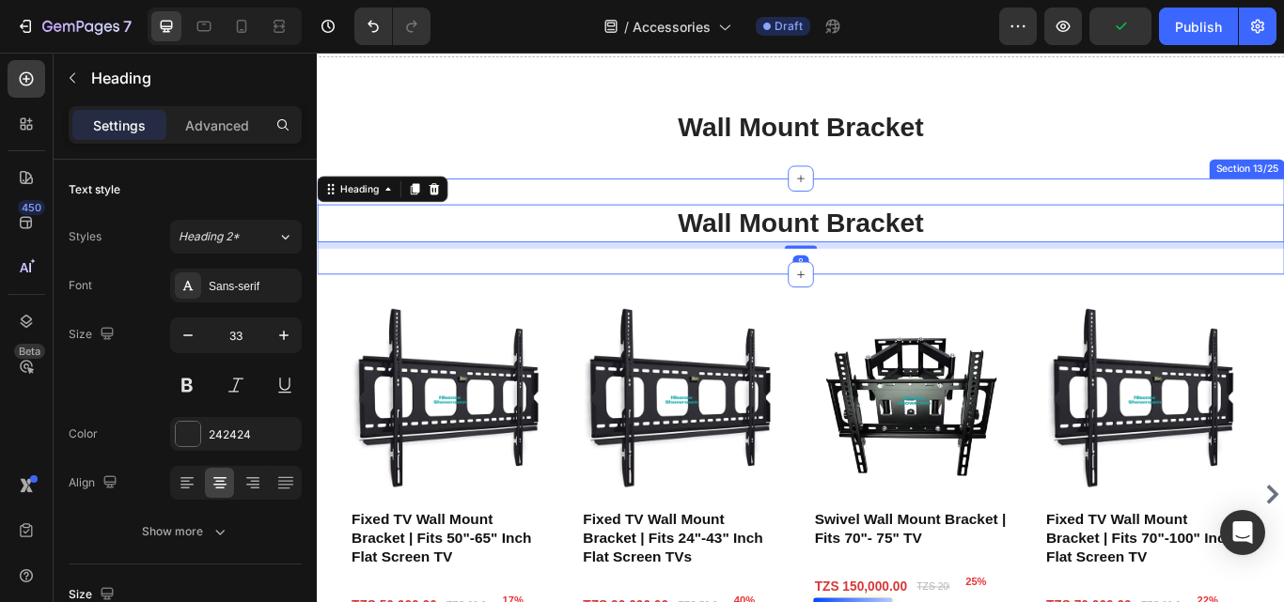
click at [1080, 203] on div "Wall Mount Bracket Heading 8 Section 13/25" at bounding box center [881, 256] width 1128 height 112
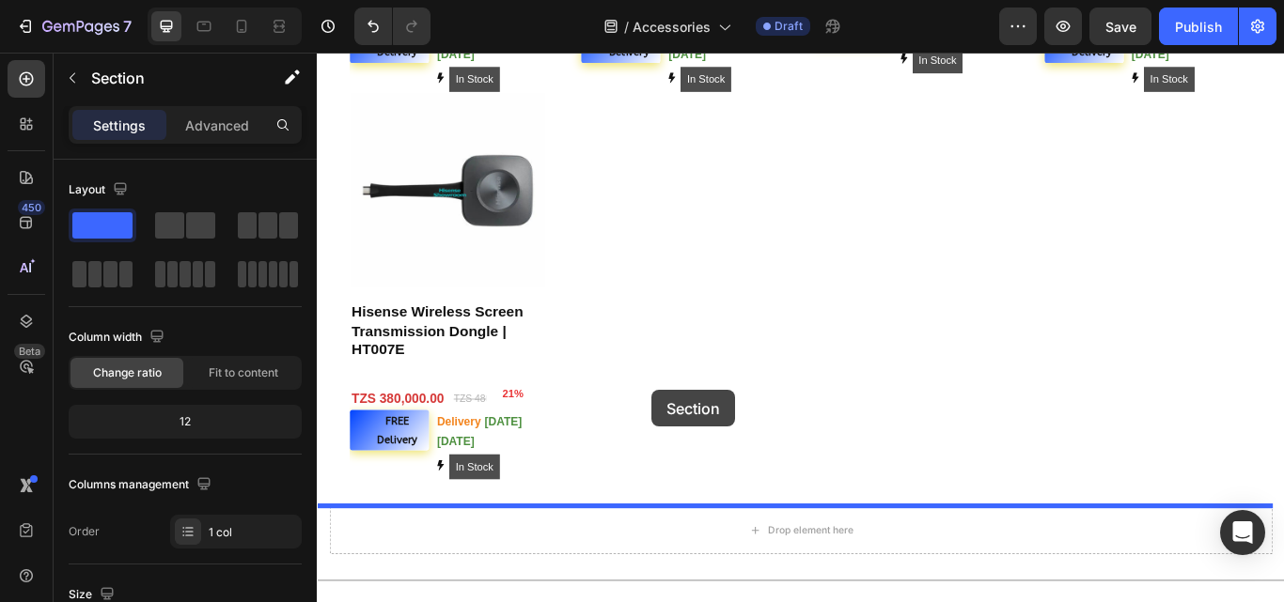
scroll to position [3744, 0]
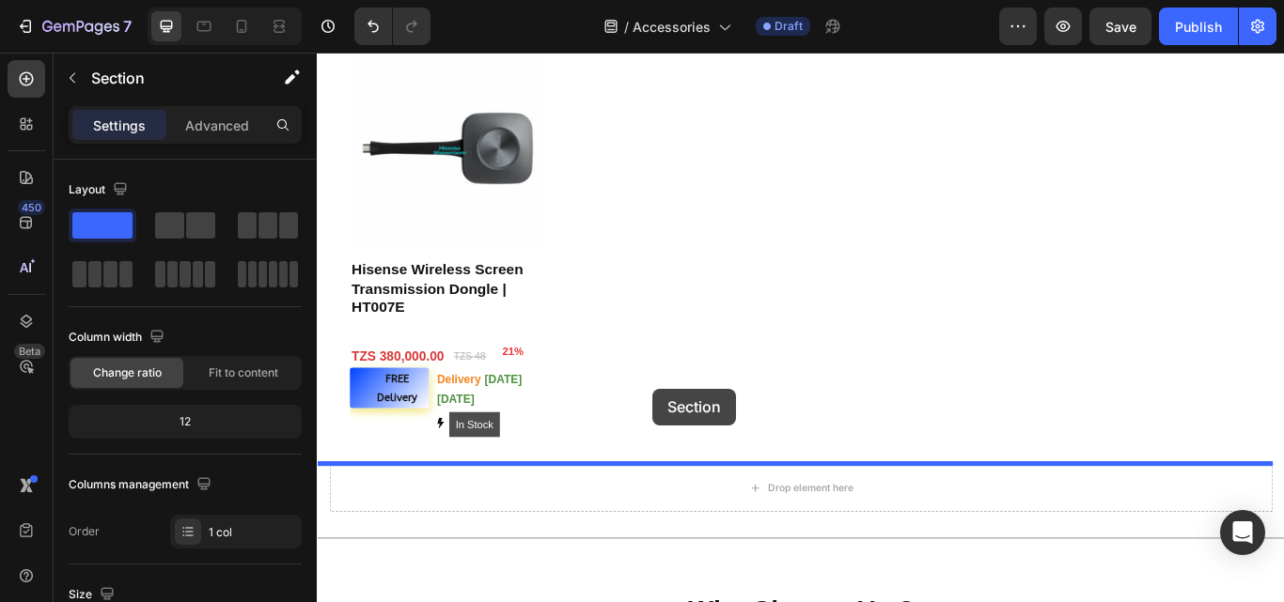
drag, startPoint x: 1085, startPoint y: 210, endPoint x: 708, endPoint y: 445, distance: 444.2
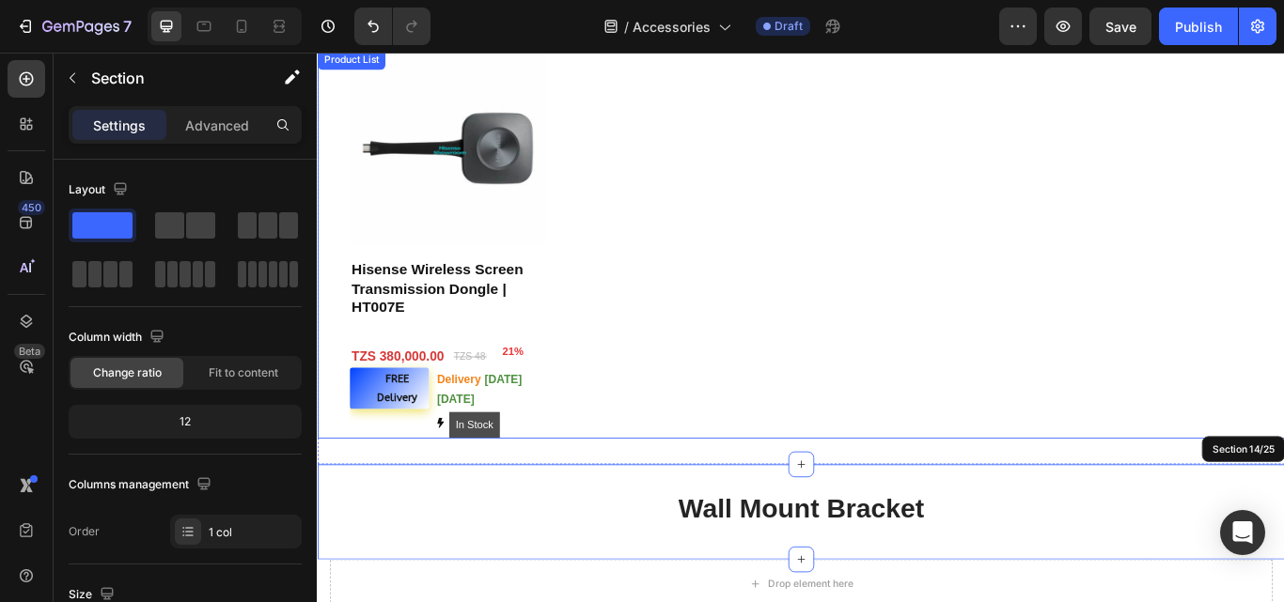
scroll to position [3444, 0]
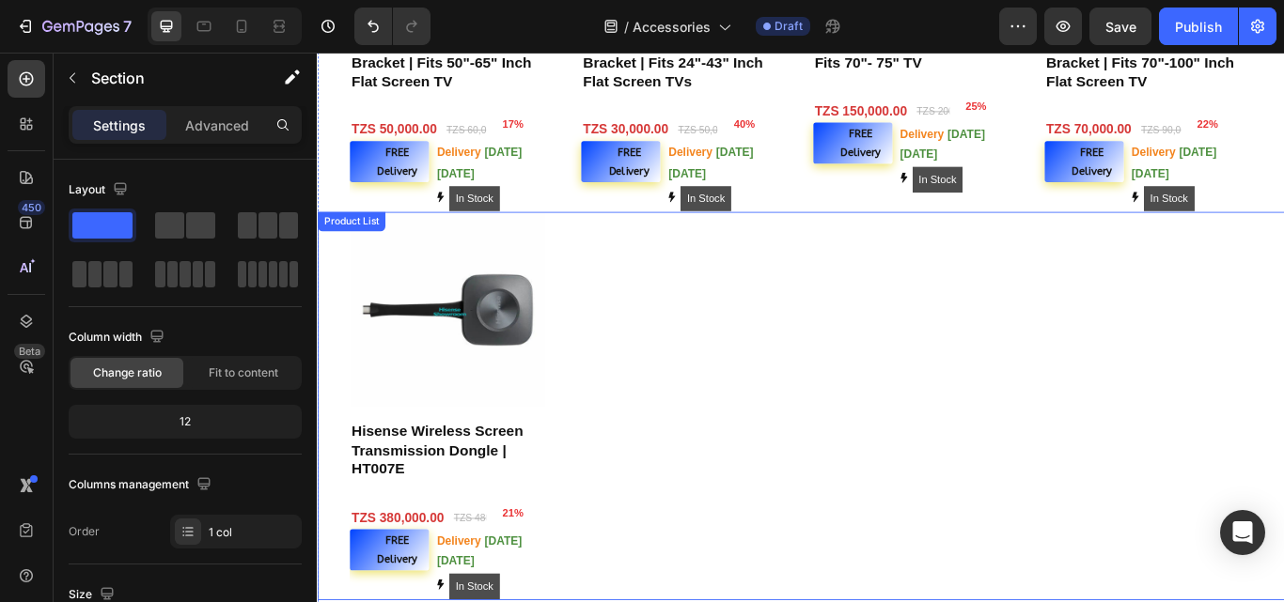
click at [724, 298] on div "Product Images Hisense Wireless Screen Transmission Dongle | HT007E Product Tit…" at bounding box center [880, 465] width 1053 height 452
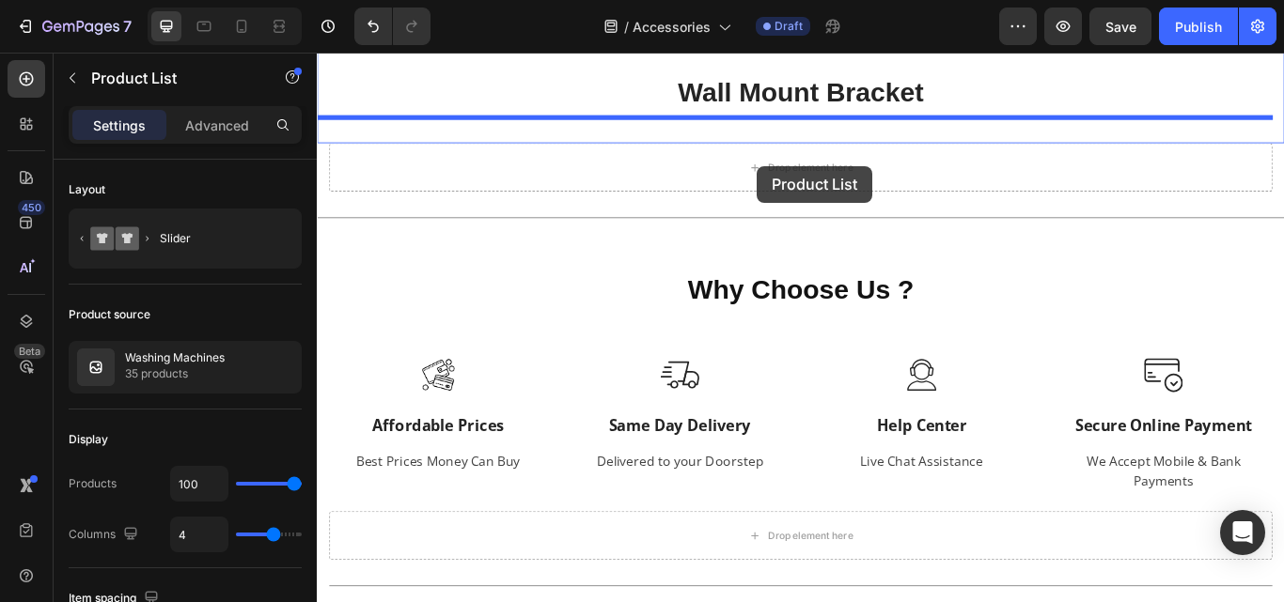
scroll to position [4101, 0]
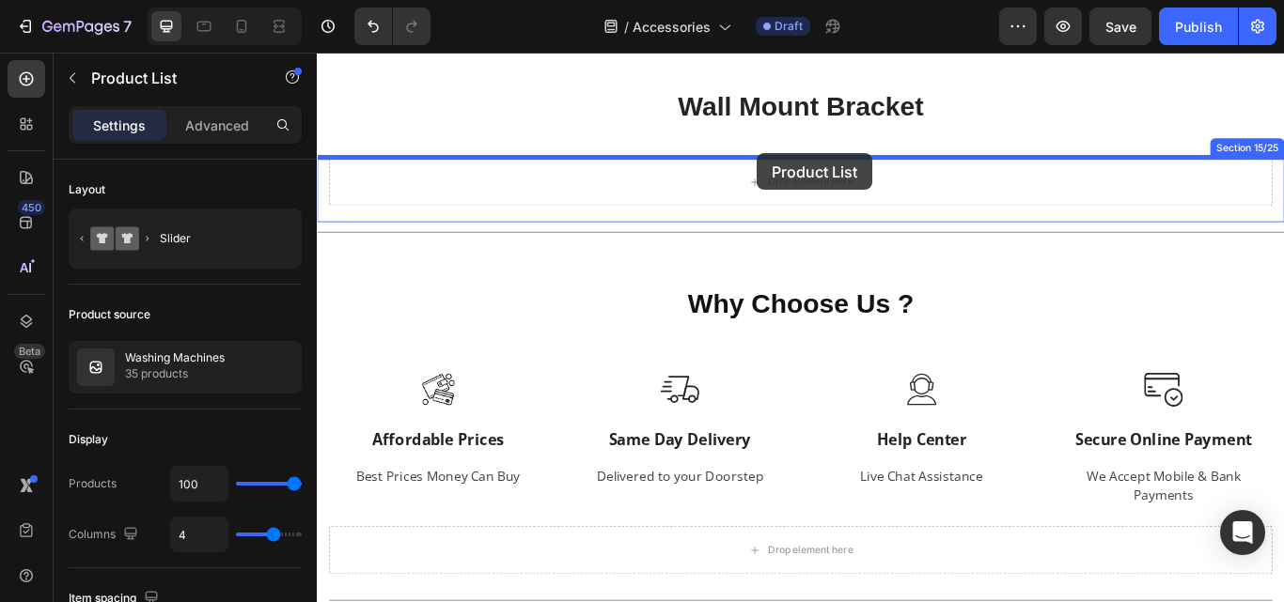
drag, startPoint x: 724, startPoint y: 298, endPoint x: 830, endPoint y: 170, distance: 166.2
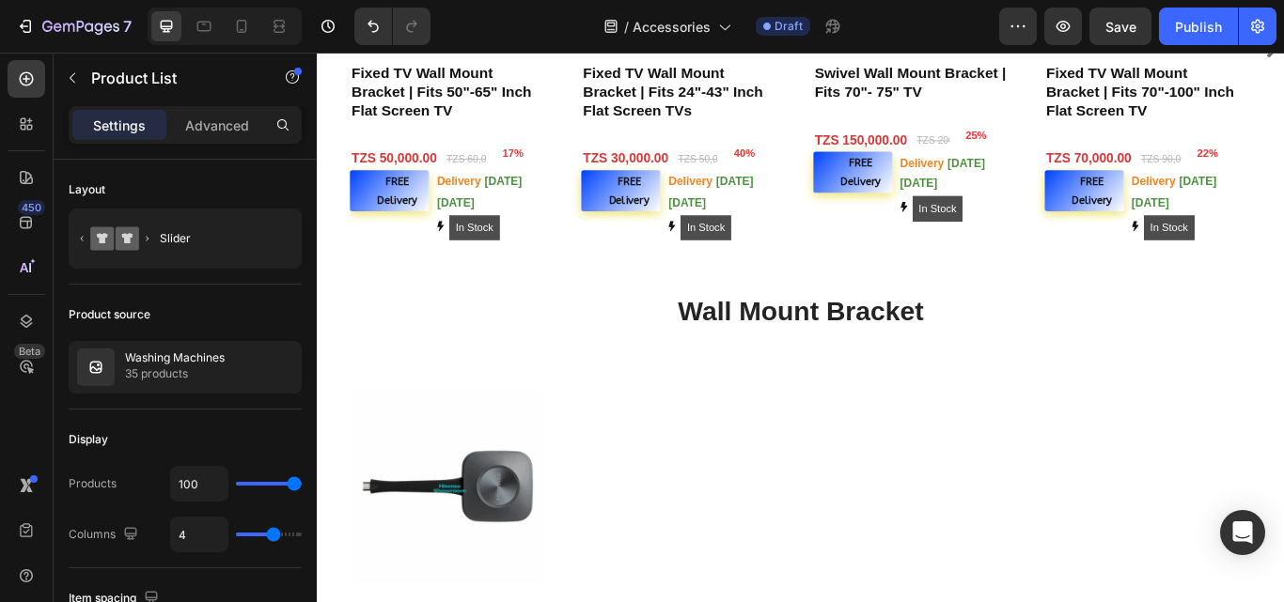
scroll to position [3518, 0]
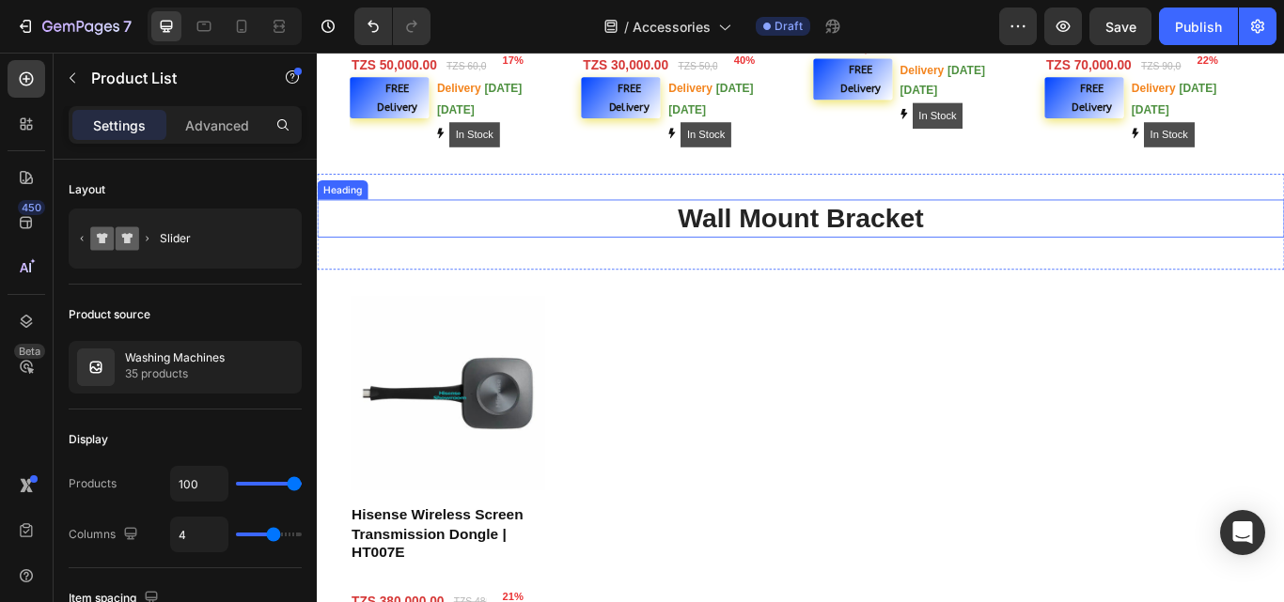
click at [886, 242] on h2 "Wall Mount Bracket" at bounding box center [881, 247] width 1128 height 44
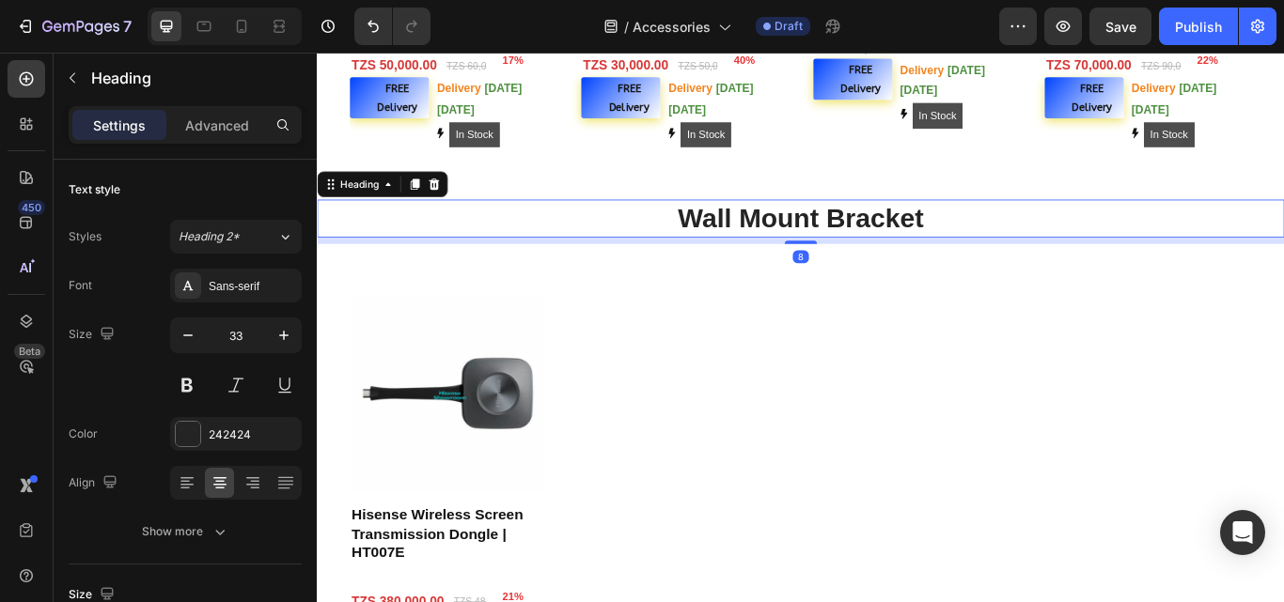
click at [886, 242] on h2 "Wall Mount Bracket" at bounding box center [881, 247] width 1128 height 44
click at [886, 242] on p "Wall Mount Bracket" at bounding box center [881, 247] width 1124 height 40
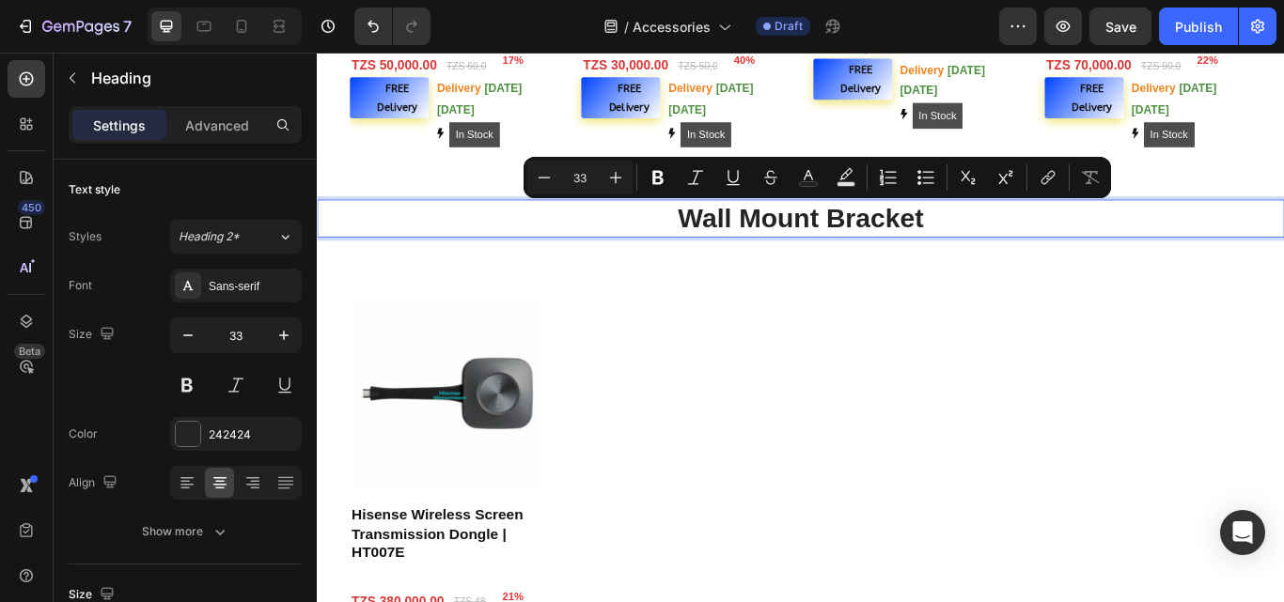
click at [886, 241] on p "Wall Mount Bracket" at bounding box center [881, 247] width 1124 height 40
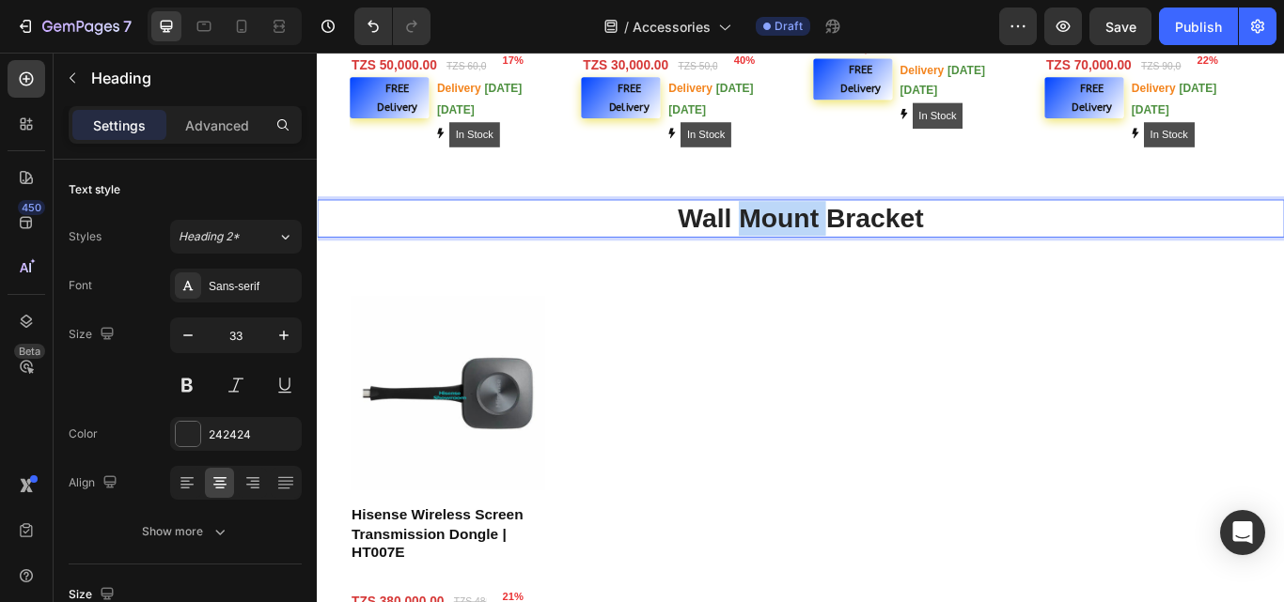
click at [886, 241] on p "Wall Mount Bracket" at bounding box center [881, 247] width 1124 height 40
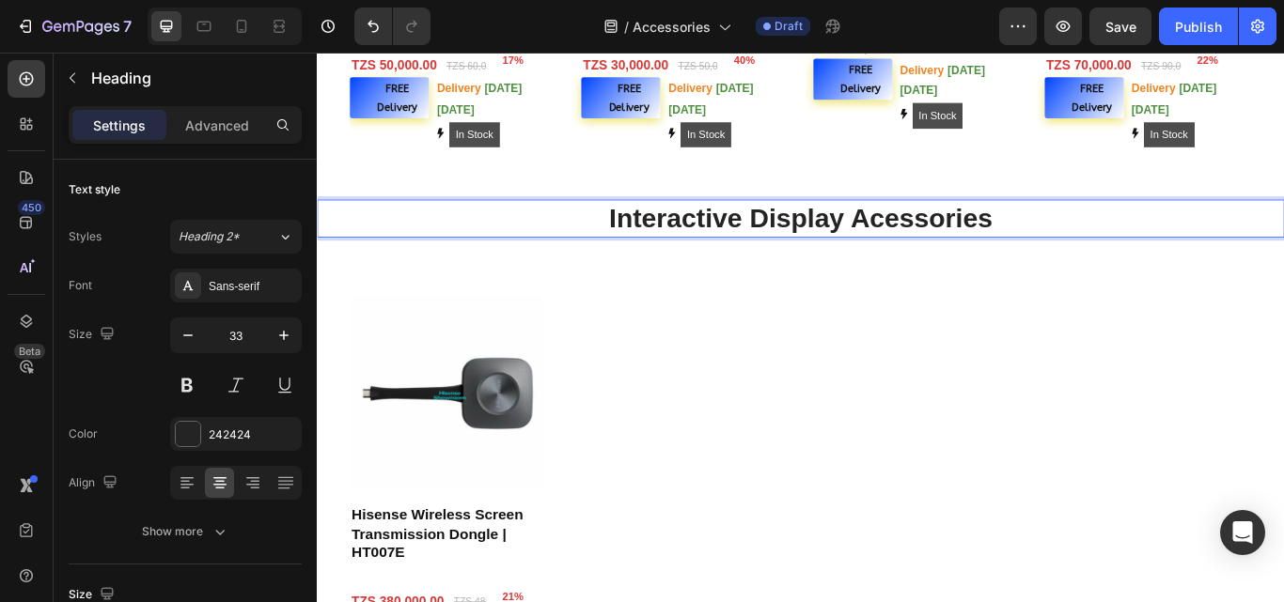
click at [971, 242] on p "Interactive Display Acessories" at bounding box center [881, 247] width 1124 height 40
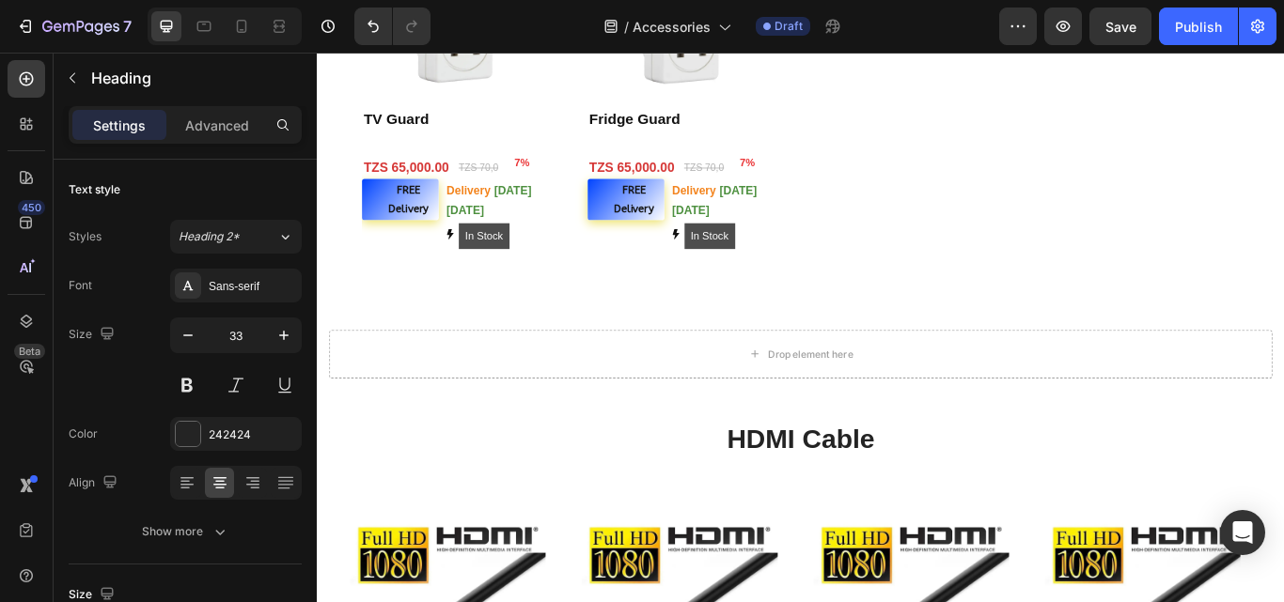
scroll to position [1713, 0]
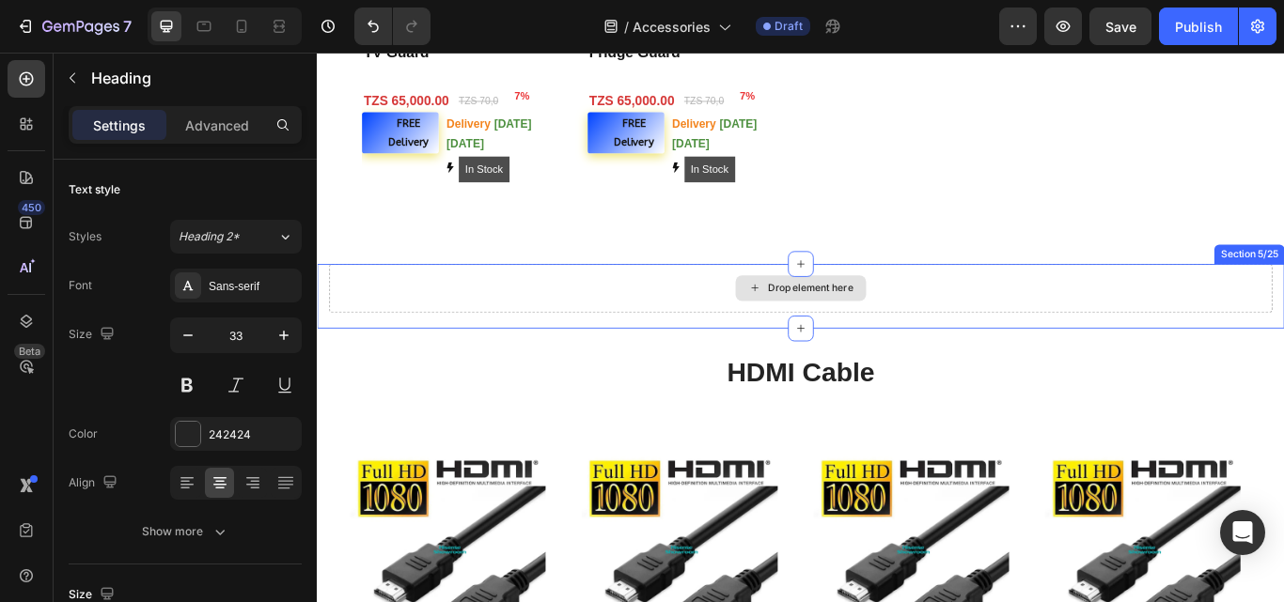
click at [1184, 338] on div "Drop element here" at bounding box center [881, 328] width 1100 height 56
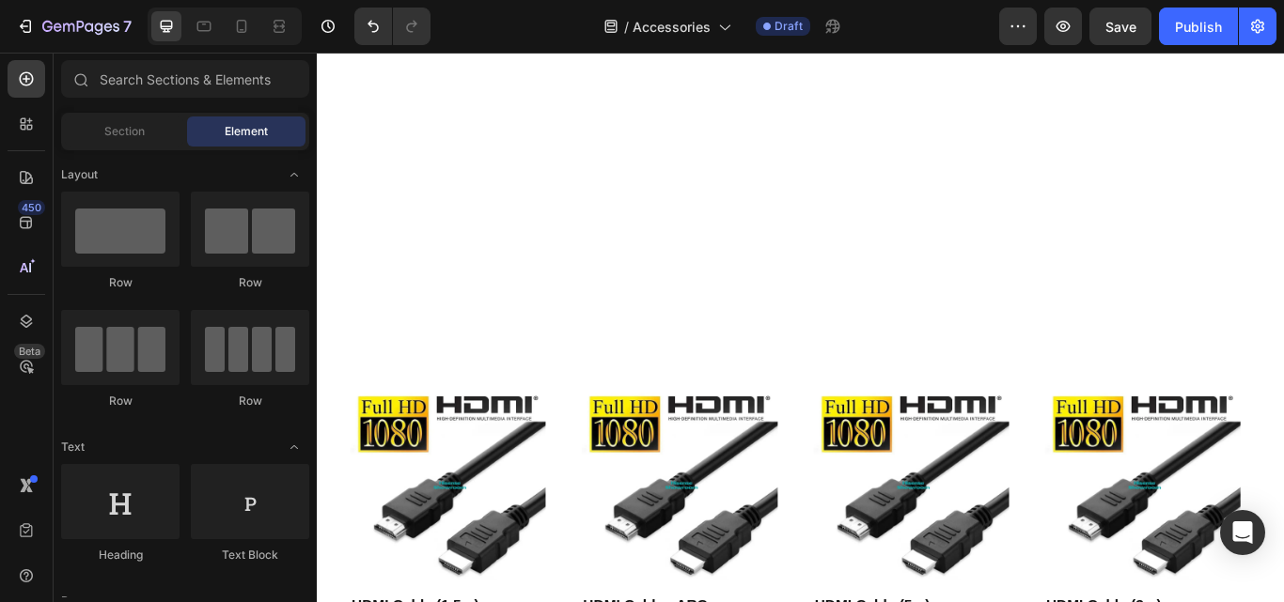
scroll to position [2277, 0]
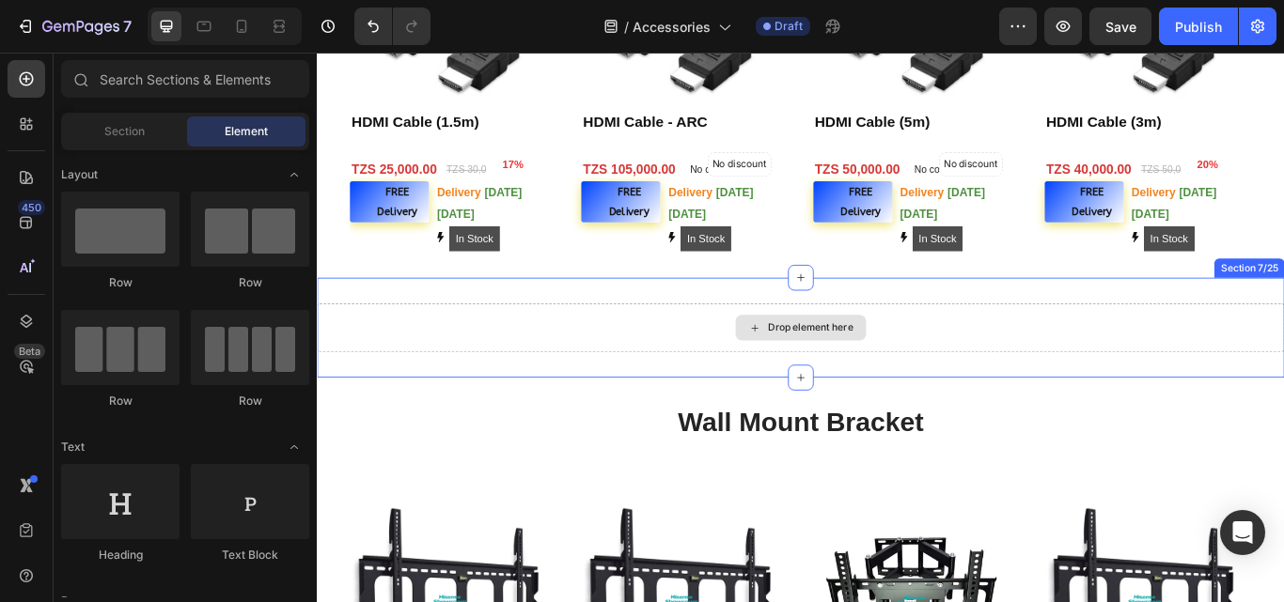
click at [1014, 364] on div "Drop element here" at bounding box center [881, 374] width 1128 height 56
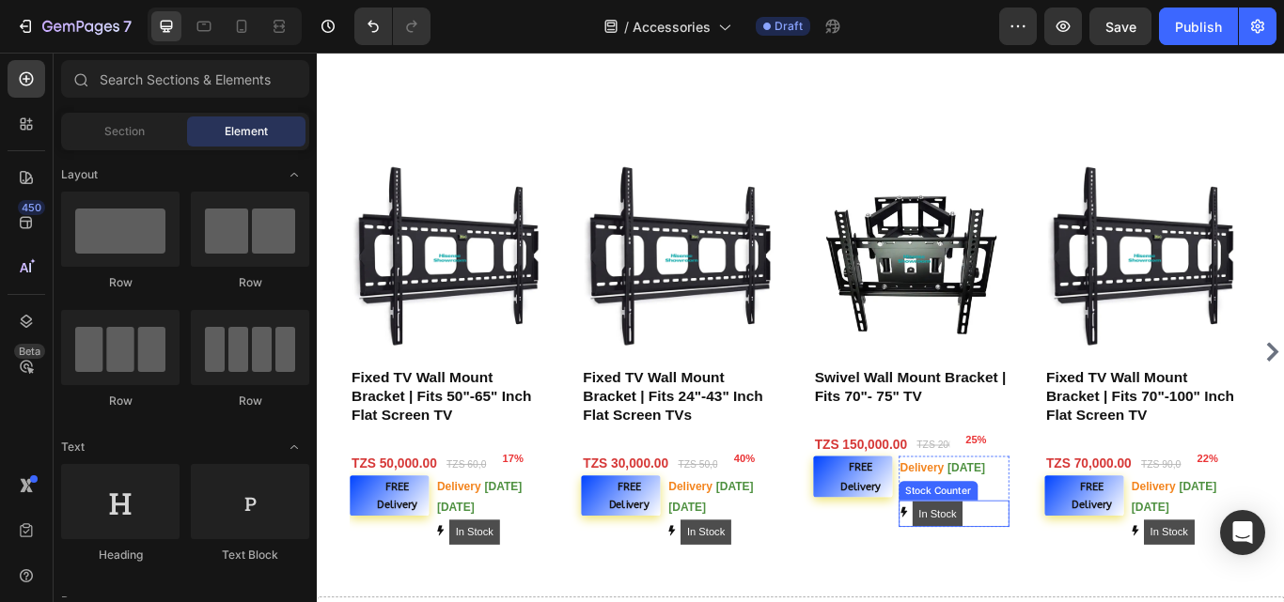
scroll to position [2841, 0]
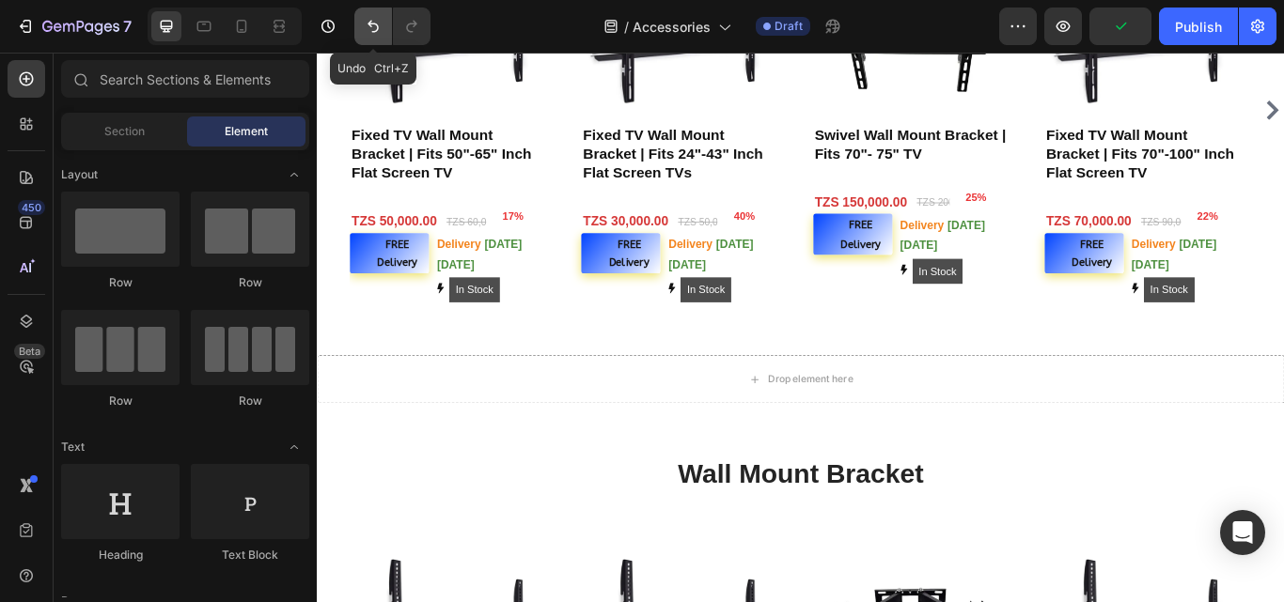
click at [375, 23] on icon "Undo/Redo" at bounding box center [373, 27] width 11 height 12
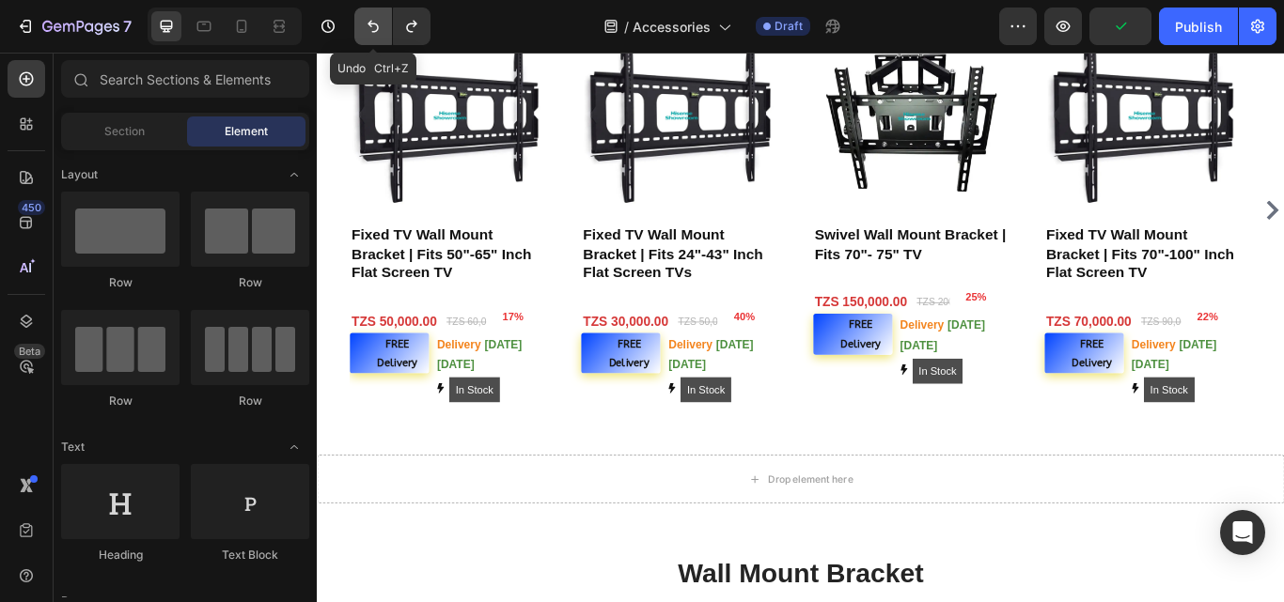
scroll to position [2958, 0]
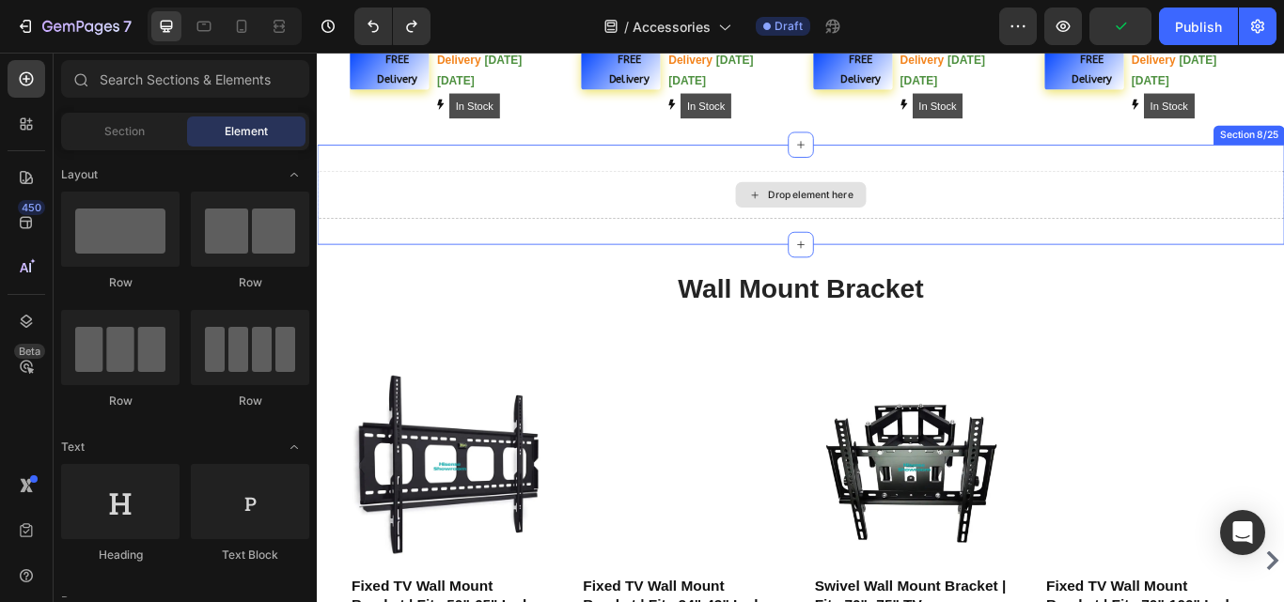
scroll to position [2507, 0]
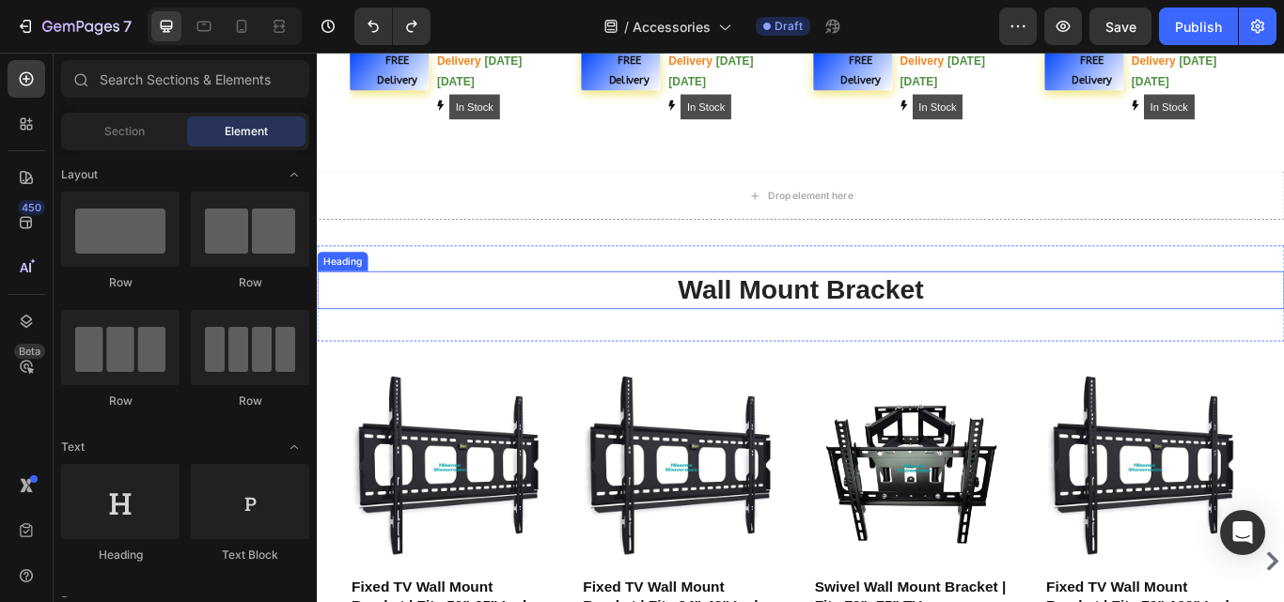
click at [1012, 335] on h2 "Wall Mount Bracket" at bounding box center [881, 330] width 1128 height 44
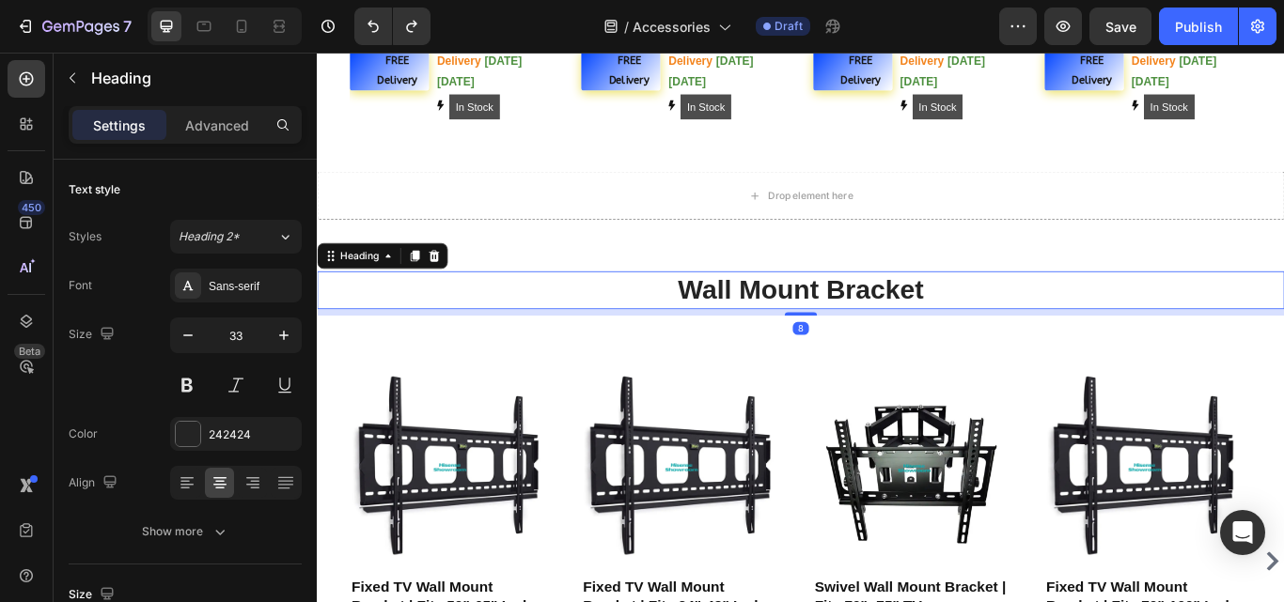
click at [1024, 332] on h2 "Wall Mount Bracket" at bounding box center [881, 330] width 1128 height 44
click at [1024, 332] on p "Wall Mount Bracket" at bounding box center [881, 330] width 1124 height 40
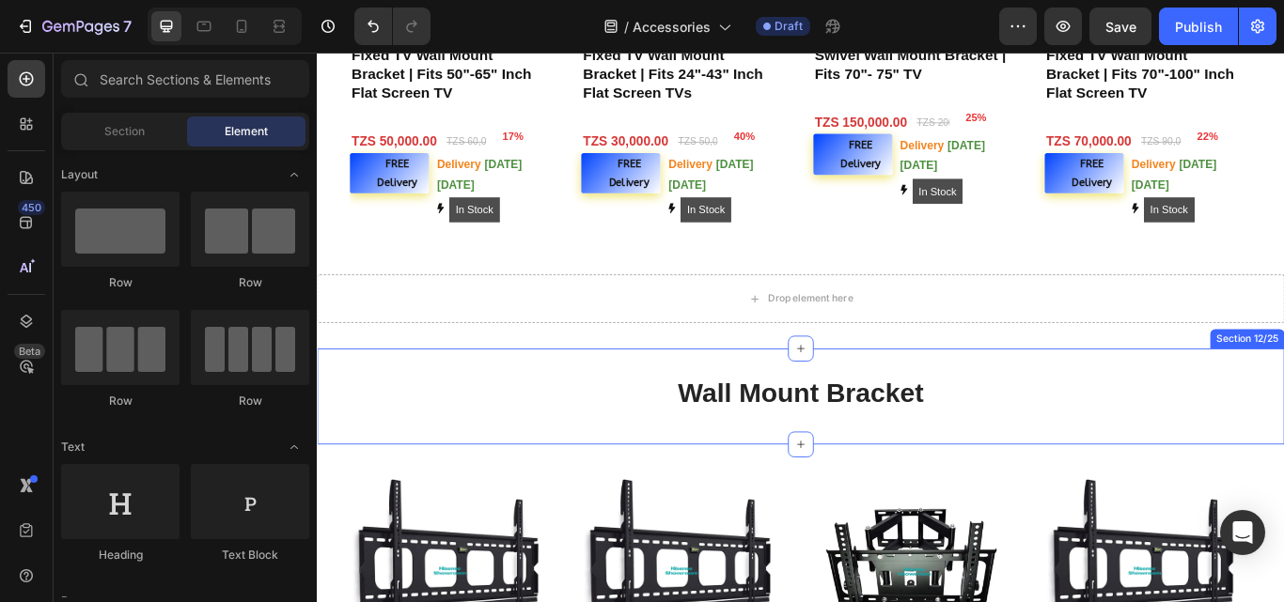
scroll to position [2595, 0]
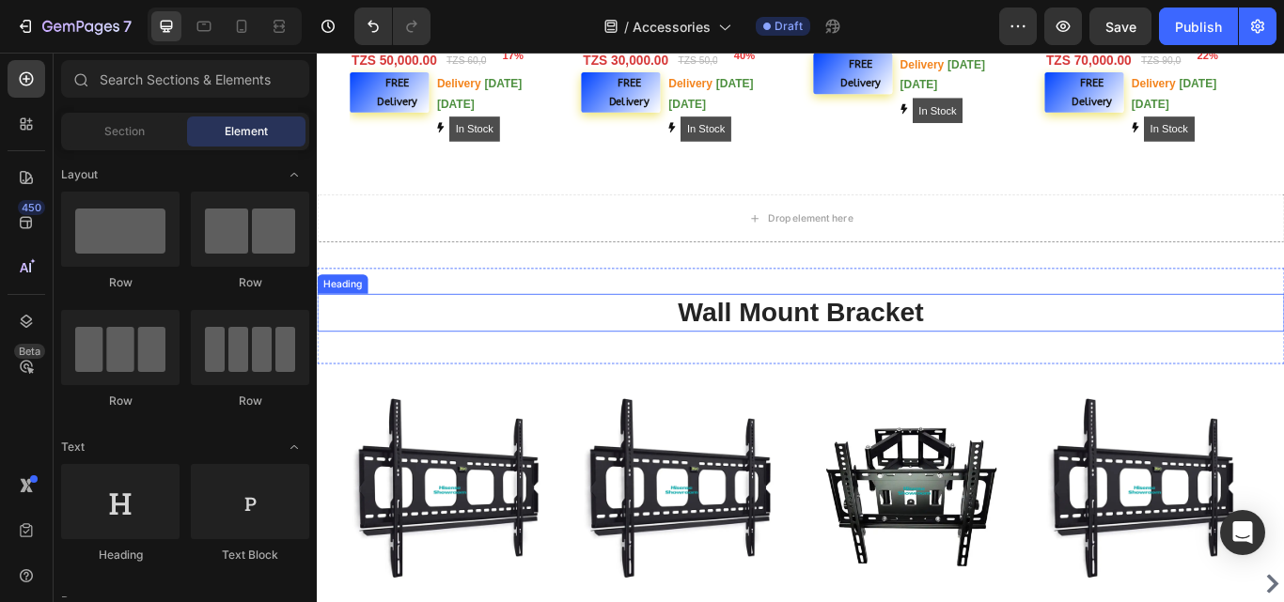
click at [836, 363] on h2 "Wall Mount Bracket" at bounding box center [881, 357] width 1128 height 44
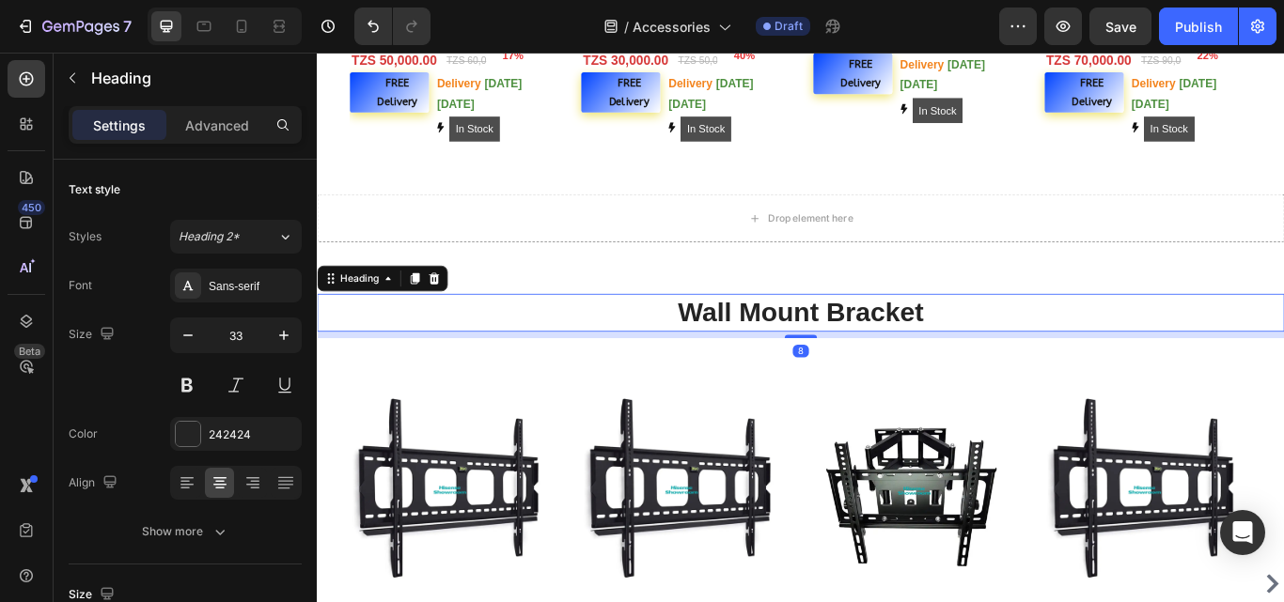
click at [822, 344] on h2 "Wall Mount Bracket" at bounding box center [881, 357] width 1128 height 44
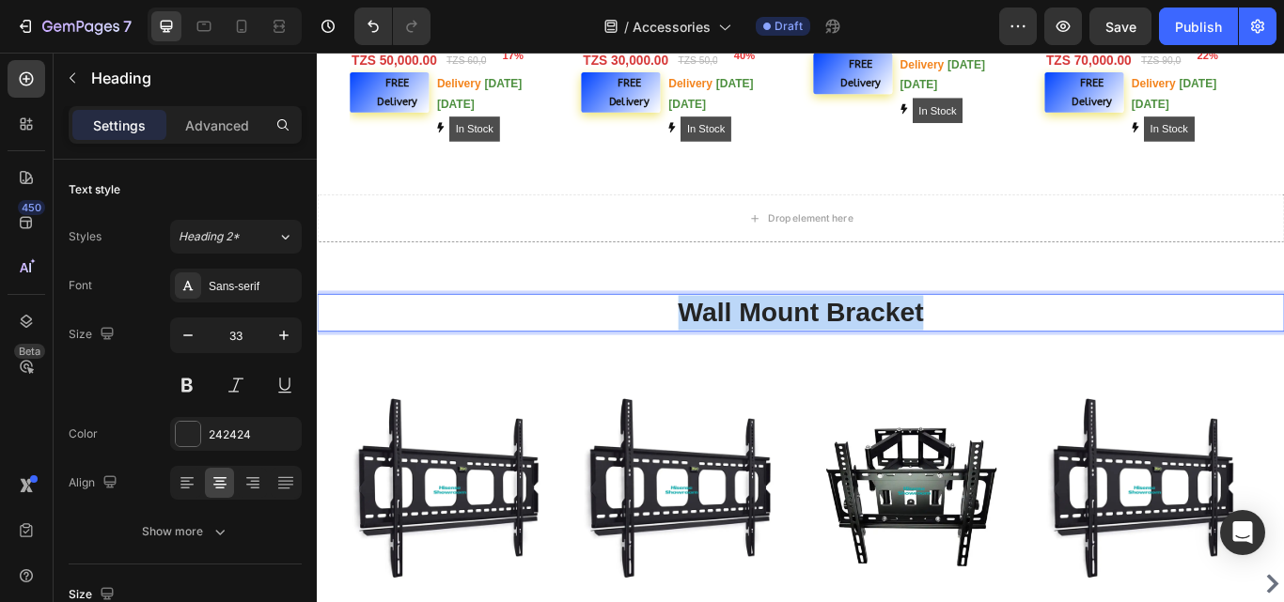
click at [822, 344] on p "Wall Mount Bracket" at bounding box center [881, 356] width 1124 height 40
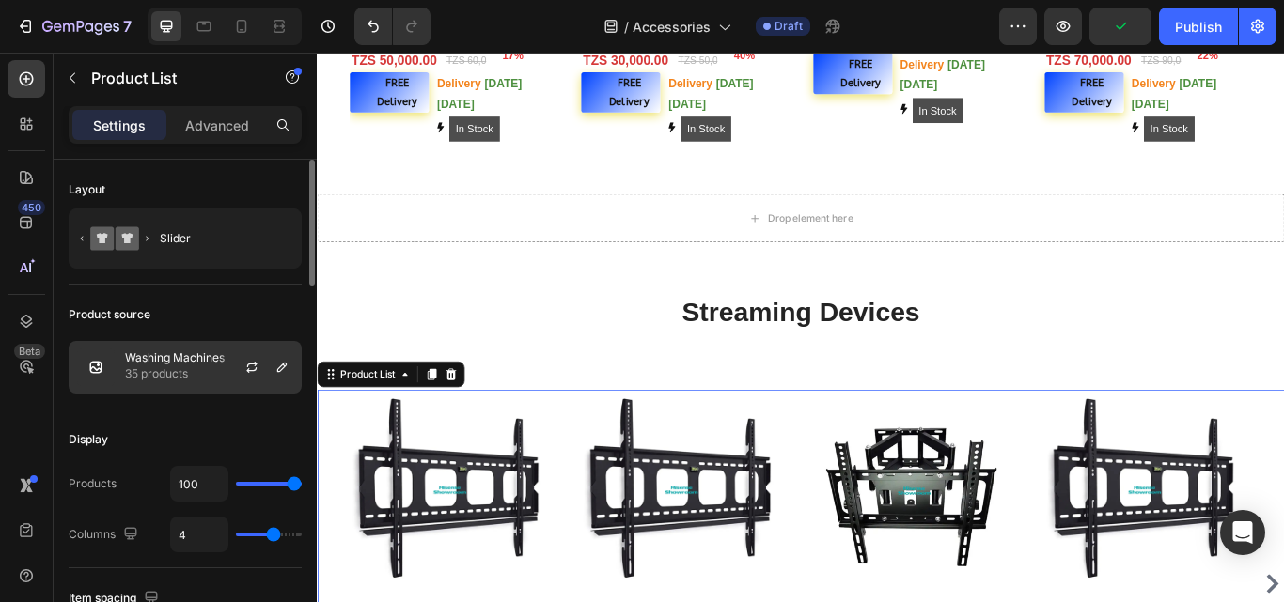
click at [180, 352] on p "Washing Machines" at bounding box center [175, 358] width 100 height 13
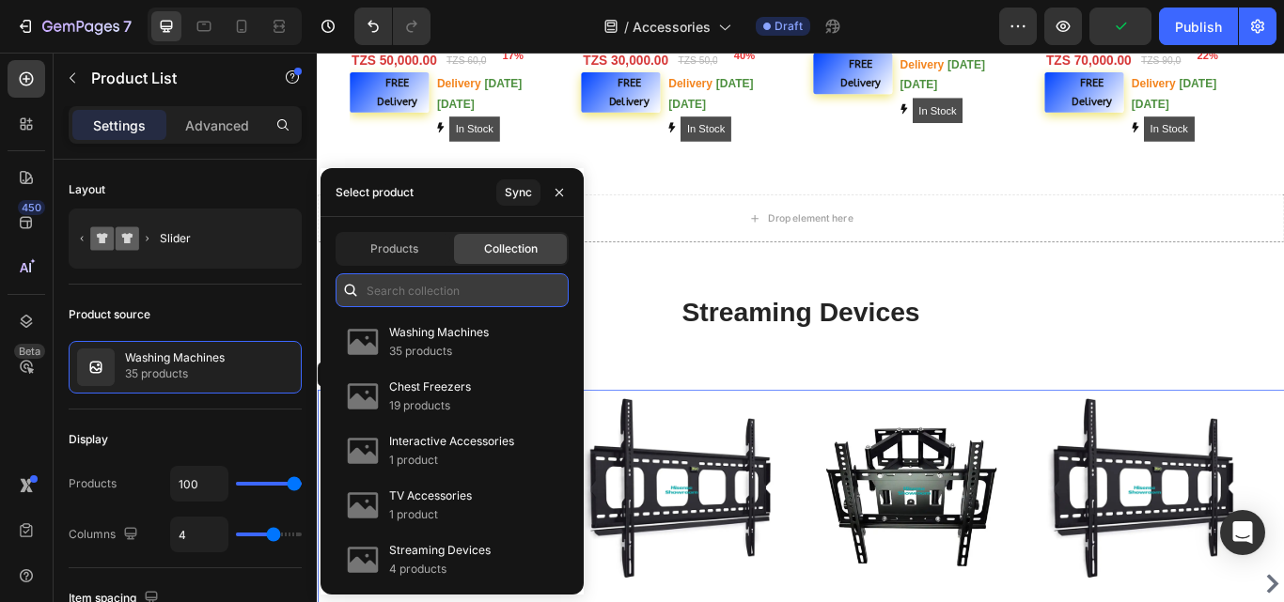
click at [456, 288] on input "text" at bounding box center [452, 291] width 233 height 34
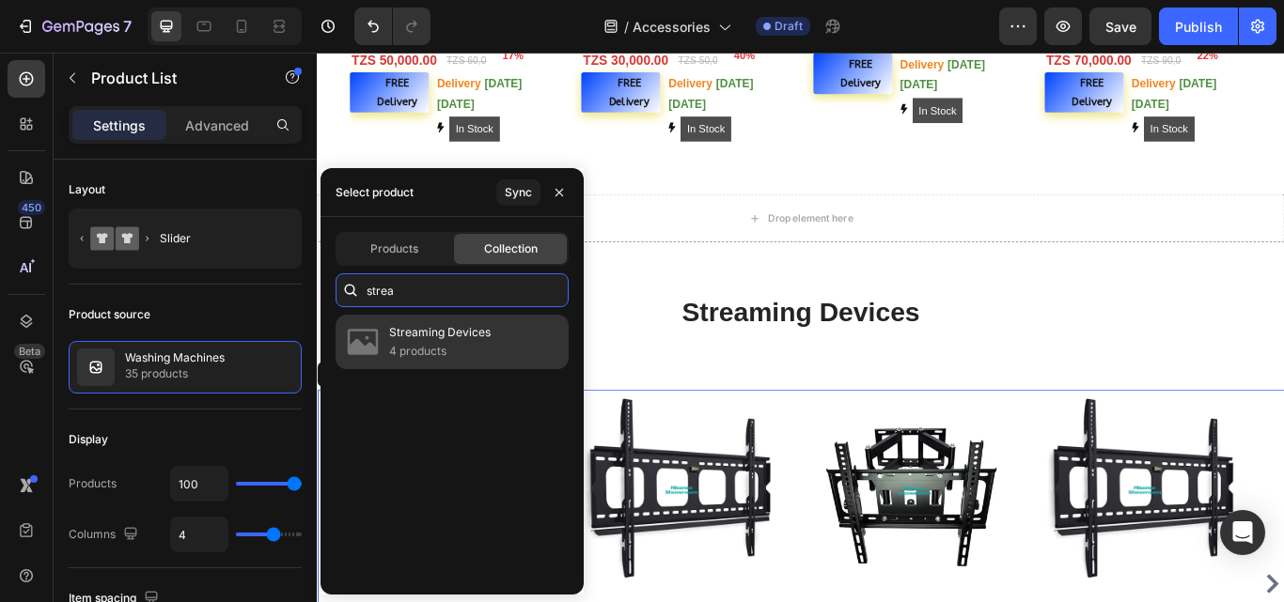
type input "strea"
click at [472, 343] on p "4 products" at bounding box center [440, 351] width 102 height 19
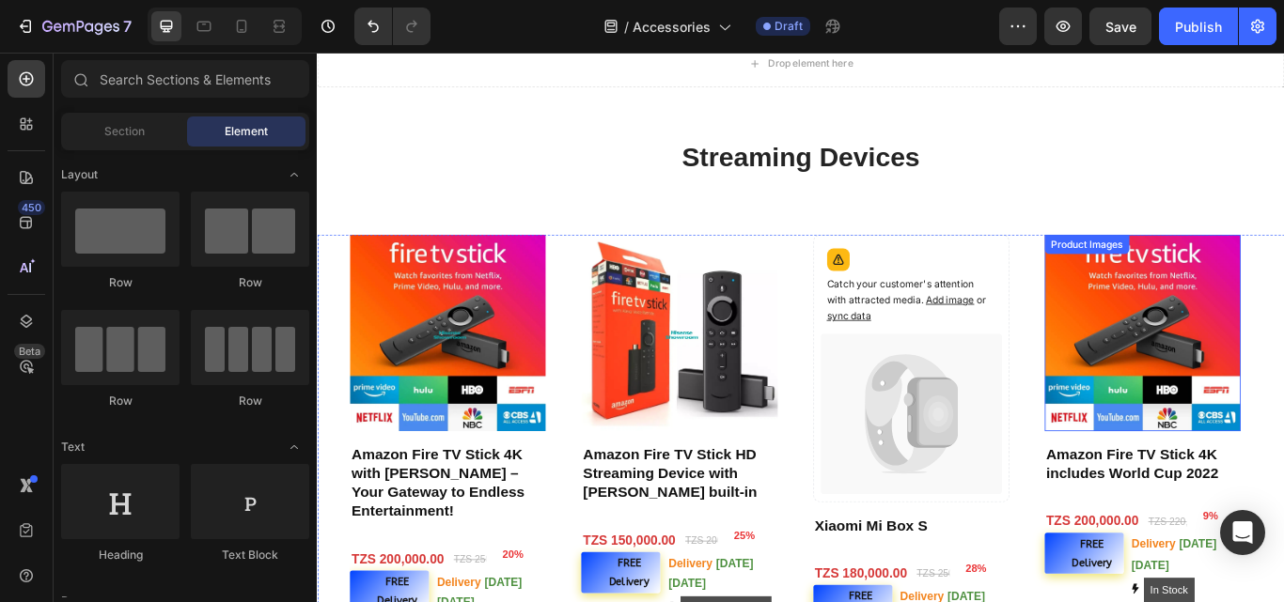
scroll to position [2877, 0]
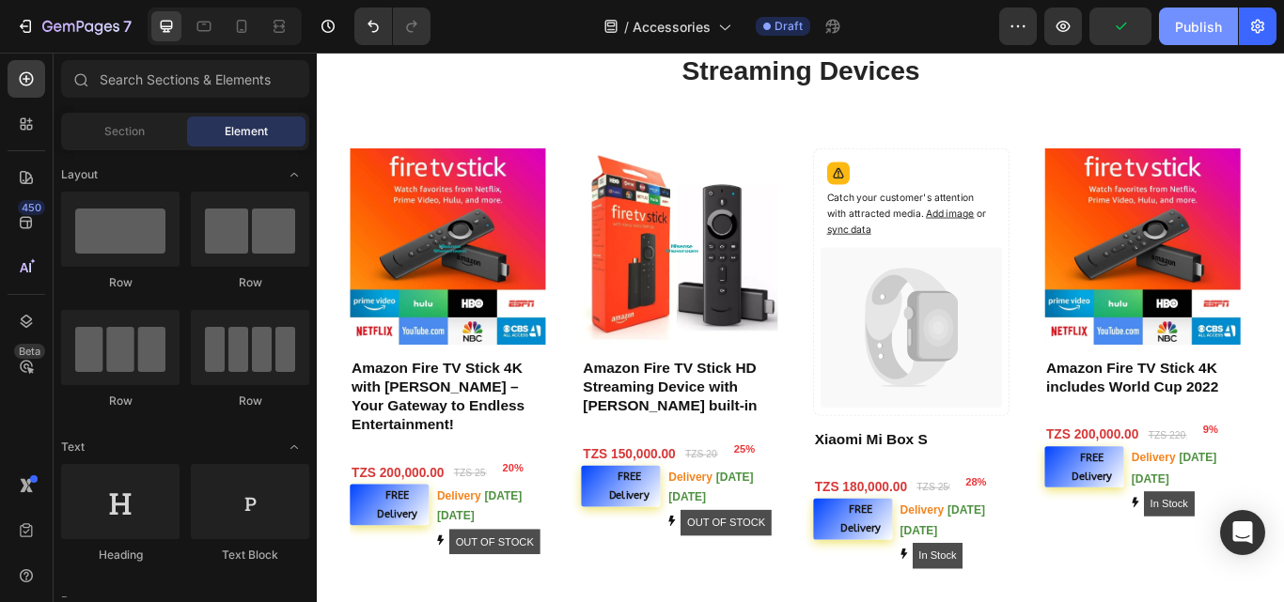
click at [1183, 28] on div "Publish" at bounding box center [1198, 27] width 47 height 20
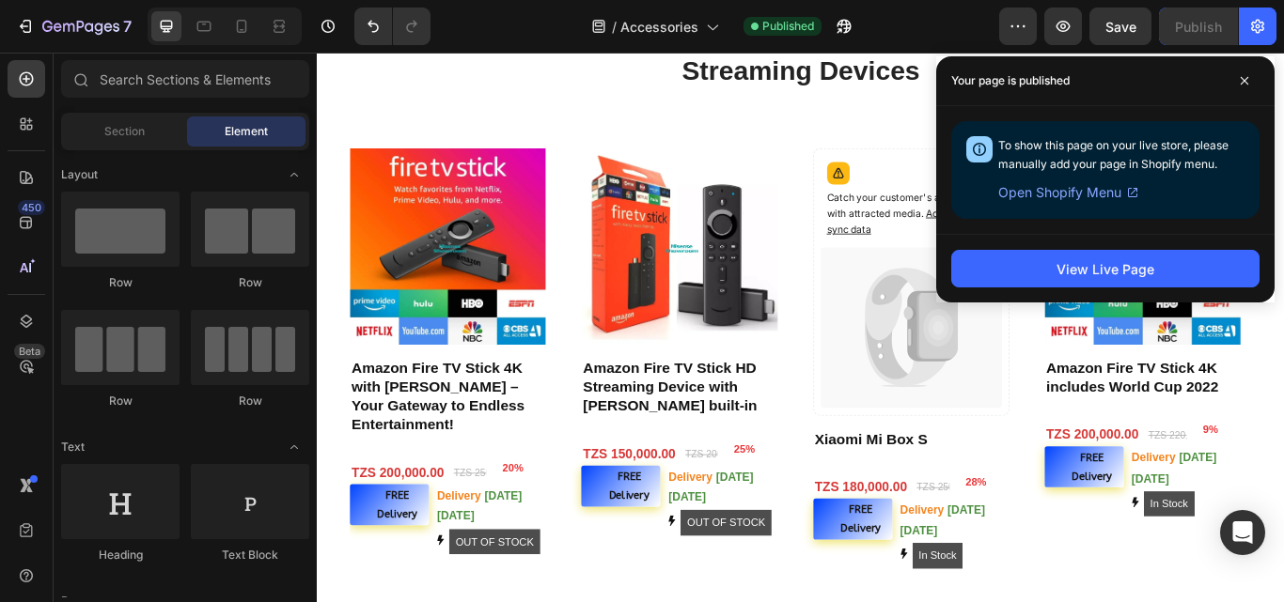
click at [1137, 295] on div "View Live Page" at bounding box center [1105, 268] width 338 height 69
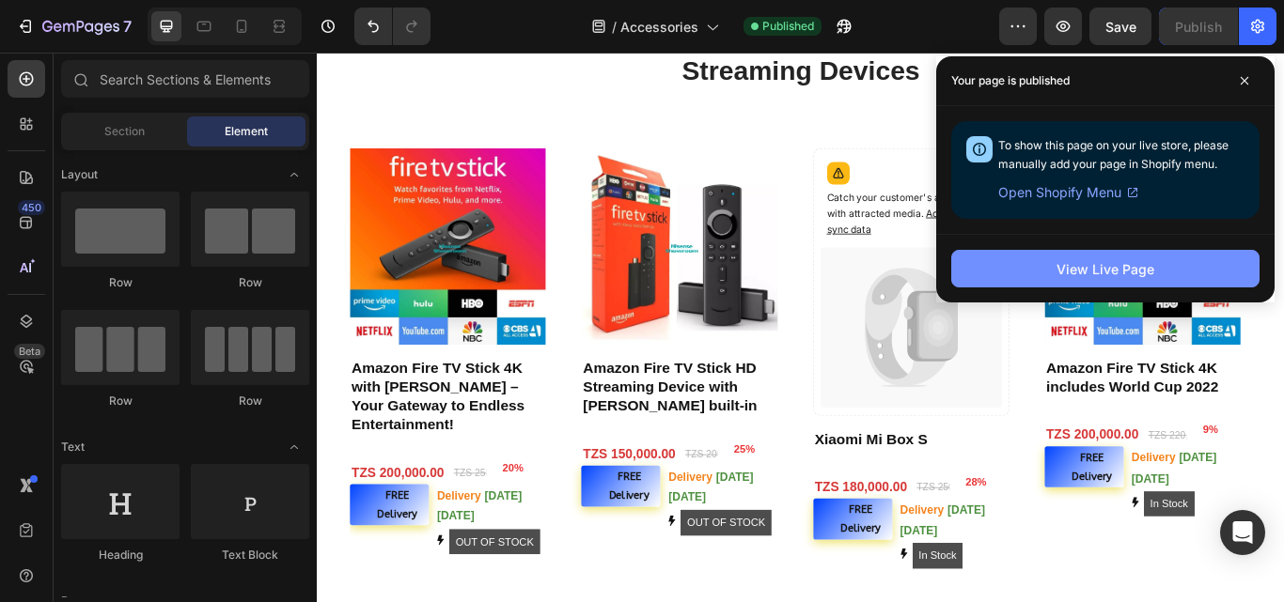
click at [1137, 280] on button "View Live Page" at bounding box center [1105, 269] width 308 height 38
